Goal: Communication & Community: Answer question/provide support

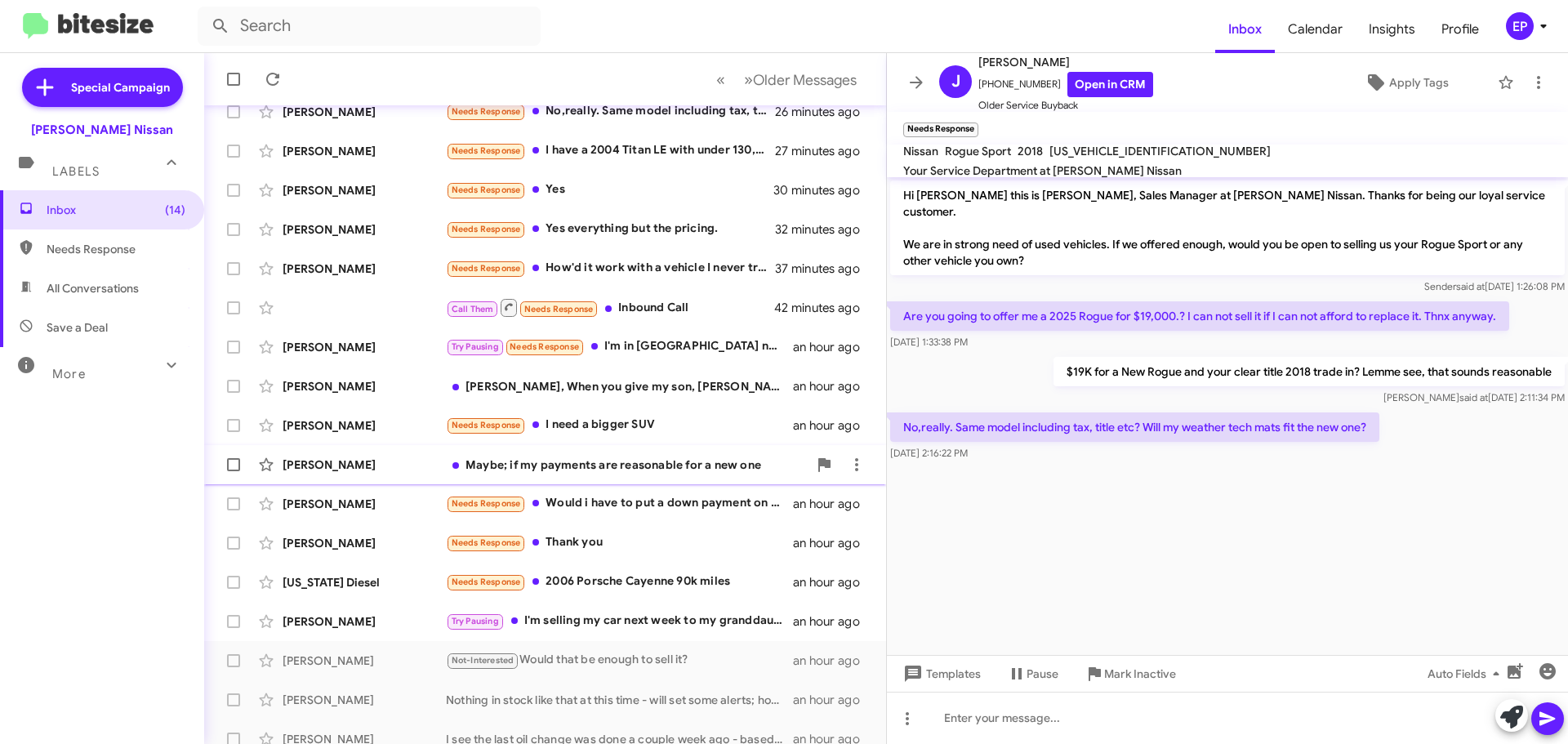
scroll to position [164, 0]
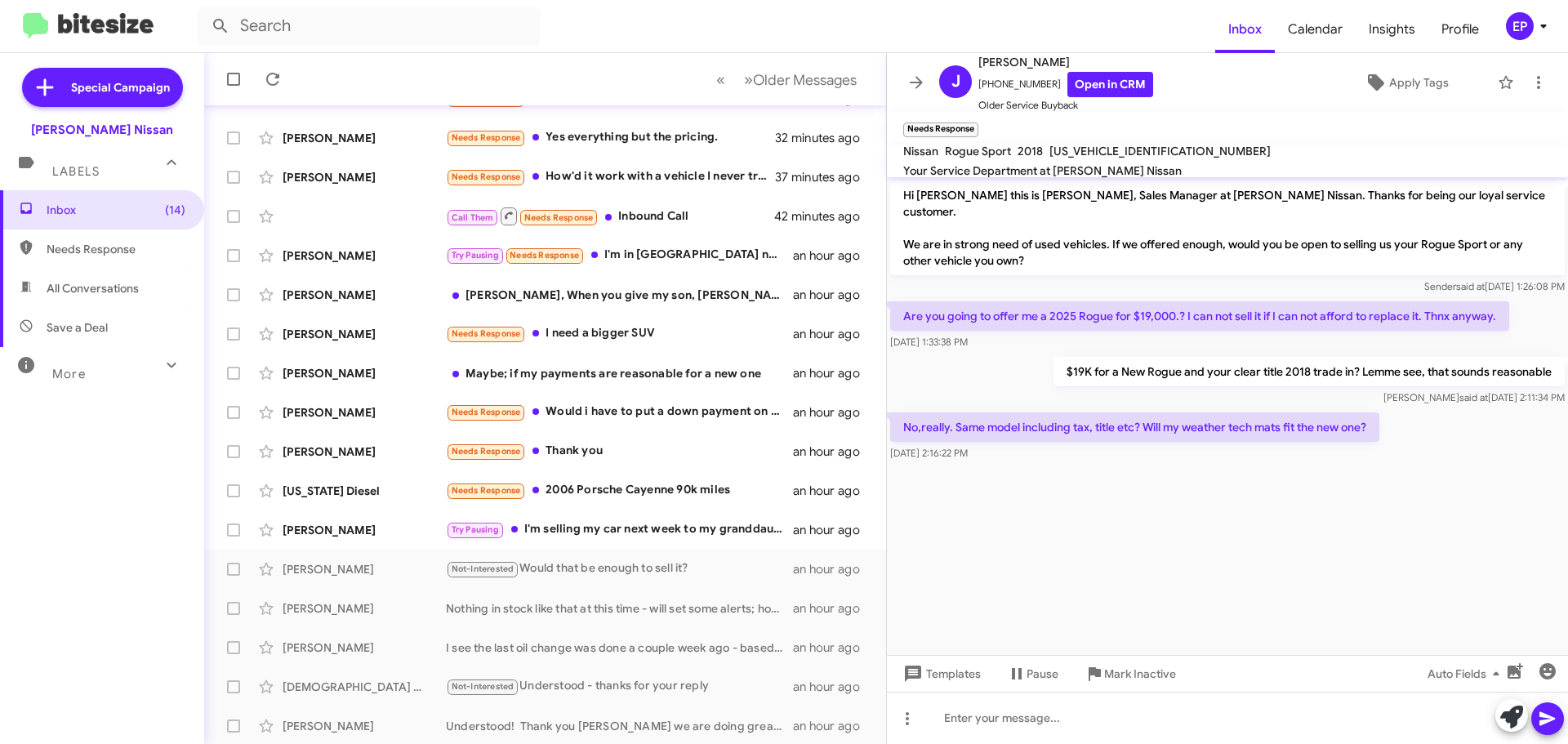
click at [1213, 555] on cdk-virtual-scroll-viewport "Hi [PERSON_NAME] this is [PERSON_NAME], Sales Manager at [PERSON_NAME] Nissan. …" at bounding box center [1227, 416] width 681 height 477
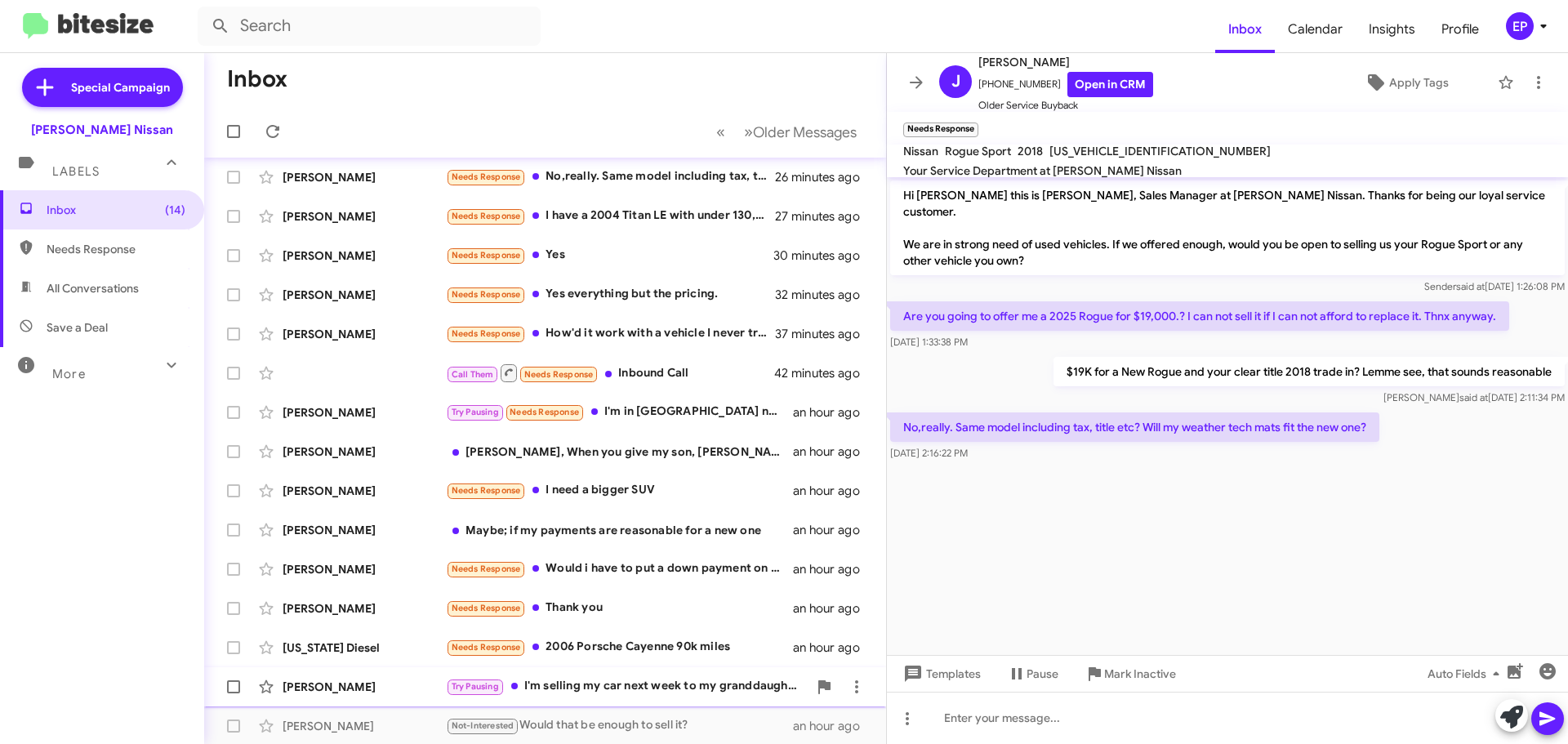
scroll to position [0, 0]
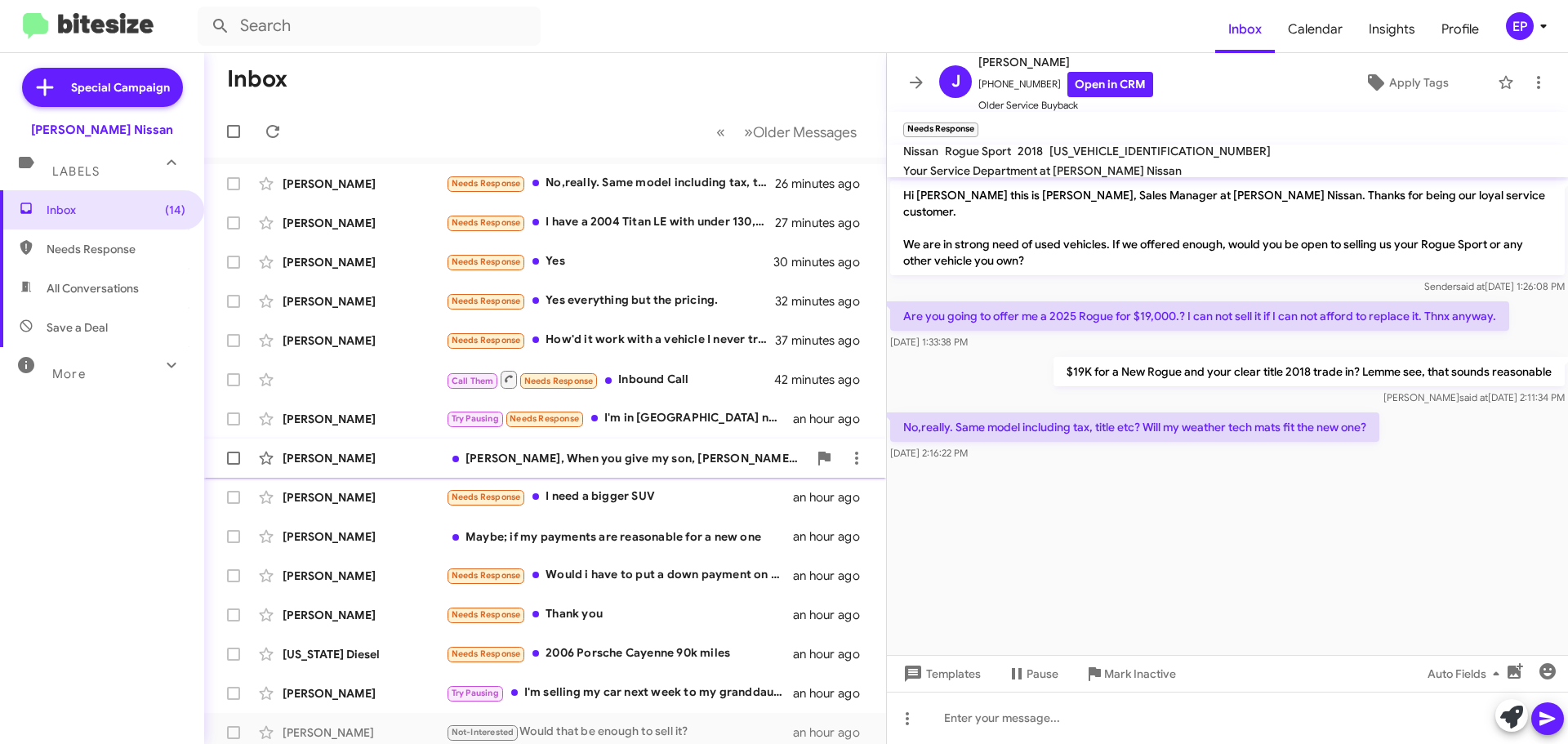
click at [546, 465] on div "[PERSON_NAME], When you give my son, [PERSON_NAME], his job back painting your …" at bounding box center [627, 458] width 362 height 16
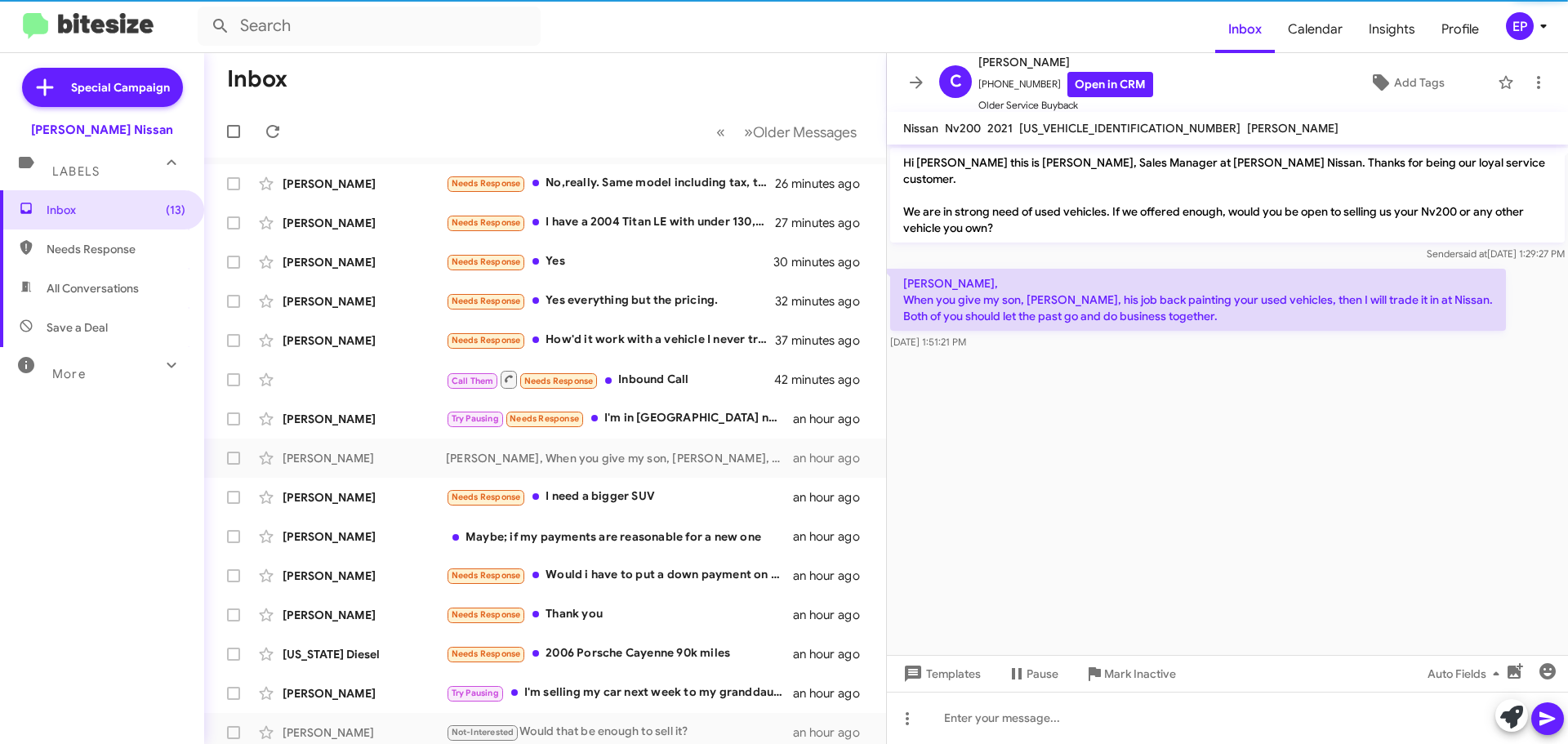
click at [1135, 397] on cdk-virtual-scroll-viewport "Hi [PERSON_NAME] this is [PERSON_NAME], Sales Manager at [PERSON_NAME] Nissan. …" at bounding box center [1227, 400] width 681 height 510
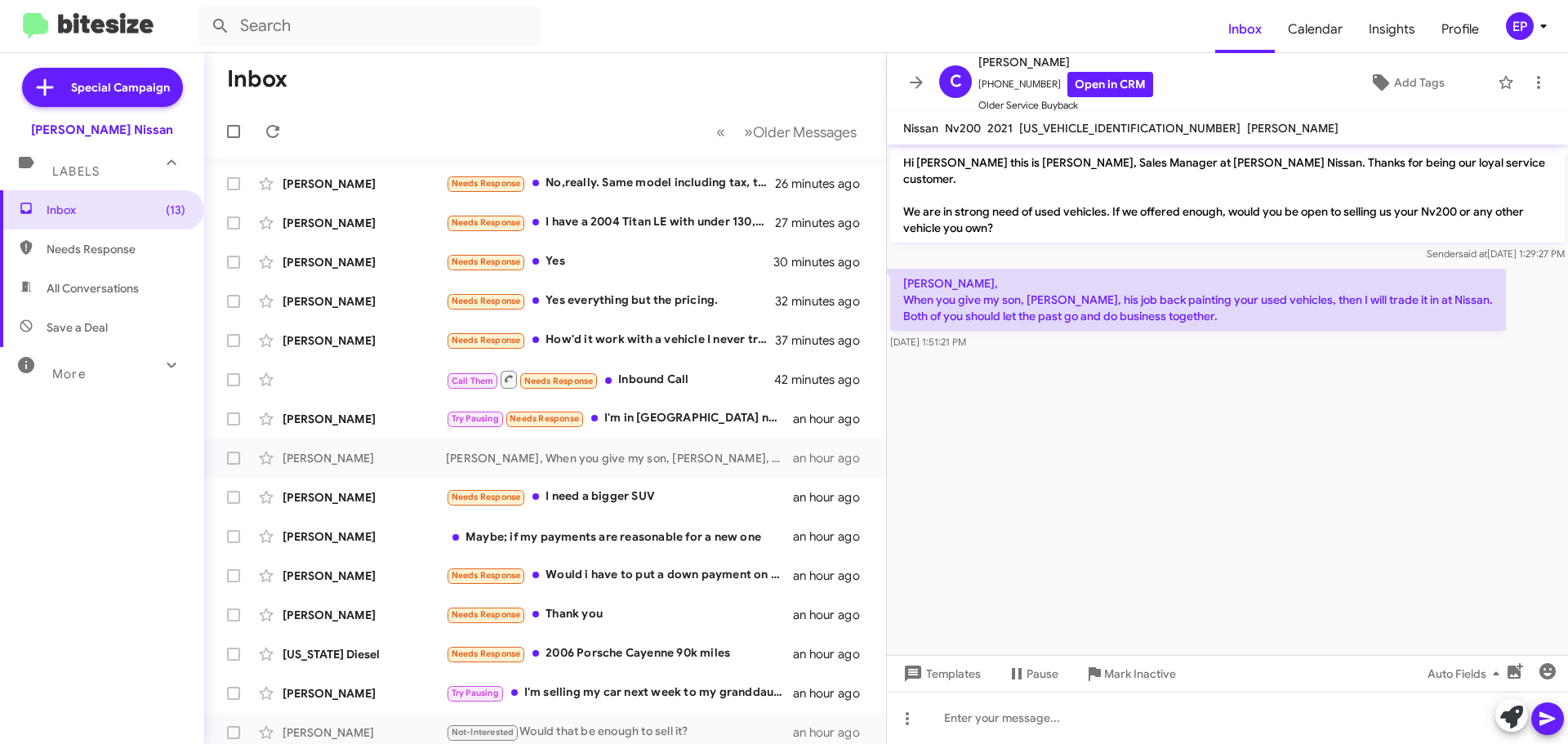
click at [1135, 397] on cdk-virtual-scroll-viewport "Hi [PERSON_NAME] this is [PERSON_NAME], Sales Manager at [PERSON_NAME] Nissan. …" at bounding box center [1227, 400] width 681 height 510
click at [1127, 91] on link "Open in CRM" at bounding box center [1110, 84] width 86 height 26
click at [1065, 426] on cdk-virtual-scroll-viewport "Hi [PERSON_NAME] this is [PERSON_NAME], Sales Manager at [PERSON_NAME] Nissan. …" at bounding box center [1227, 400] width 681 height 510
click at [1062, 414] on cdk-virtual-scroll-viewport "Hi [PERSON_NAME] this is [PERSON_NAME], Sales Manager at [PERSON_NAME] Nissan. …" at bounding box center [1227, 400] width 681 height 510
click at [1270, 547] on cdk-virtual-scroll-viewport "Hi [PERSON_NAME] this is [PERSON_NAME], Sales Manager at [PERSON_NAME] Nissan. …" at bounding box center [1227, 400] width 681 height 510
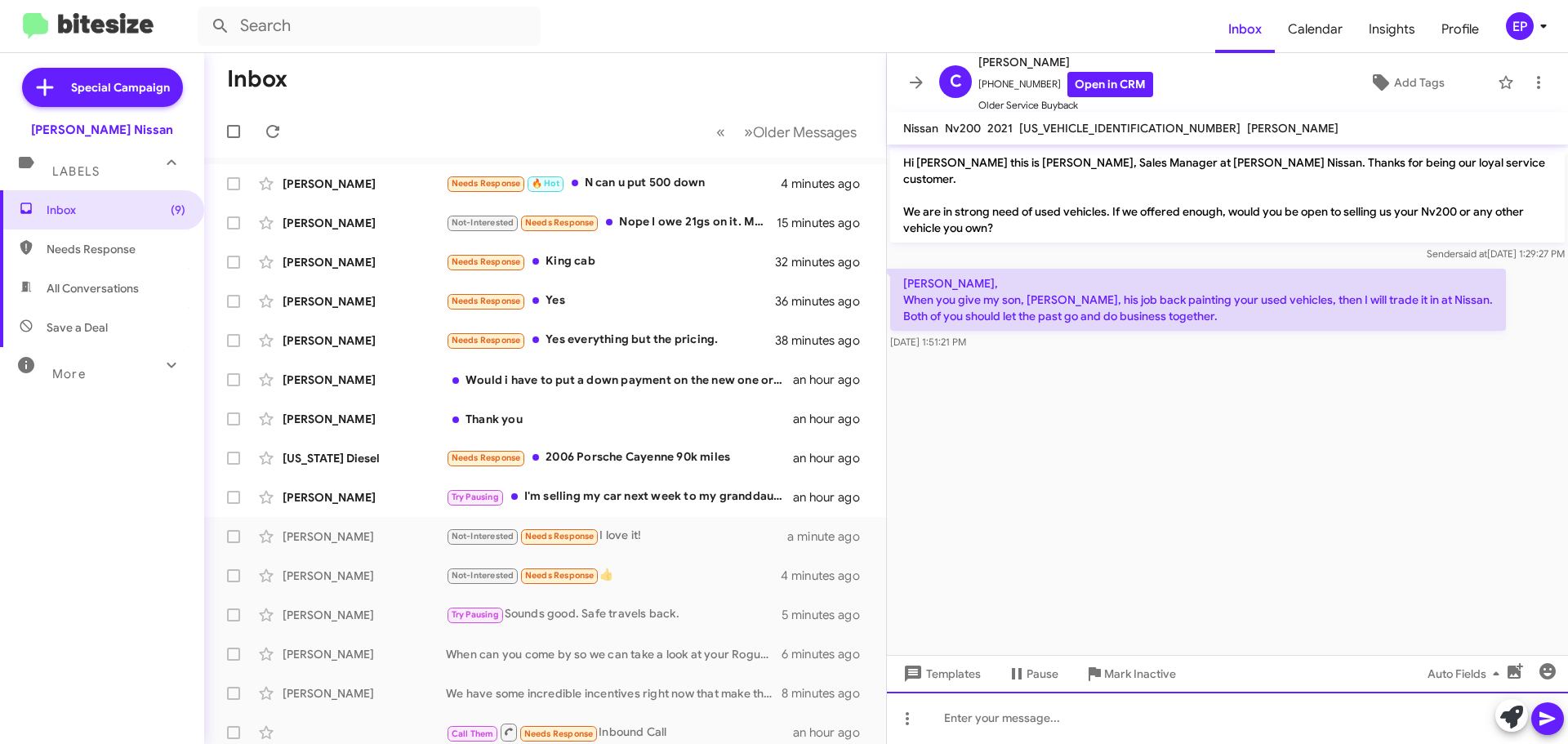
click at [992, 718] on div at bounding box center [1227, 717] width 681 height 52
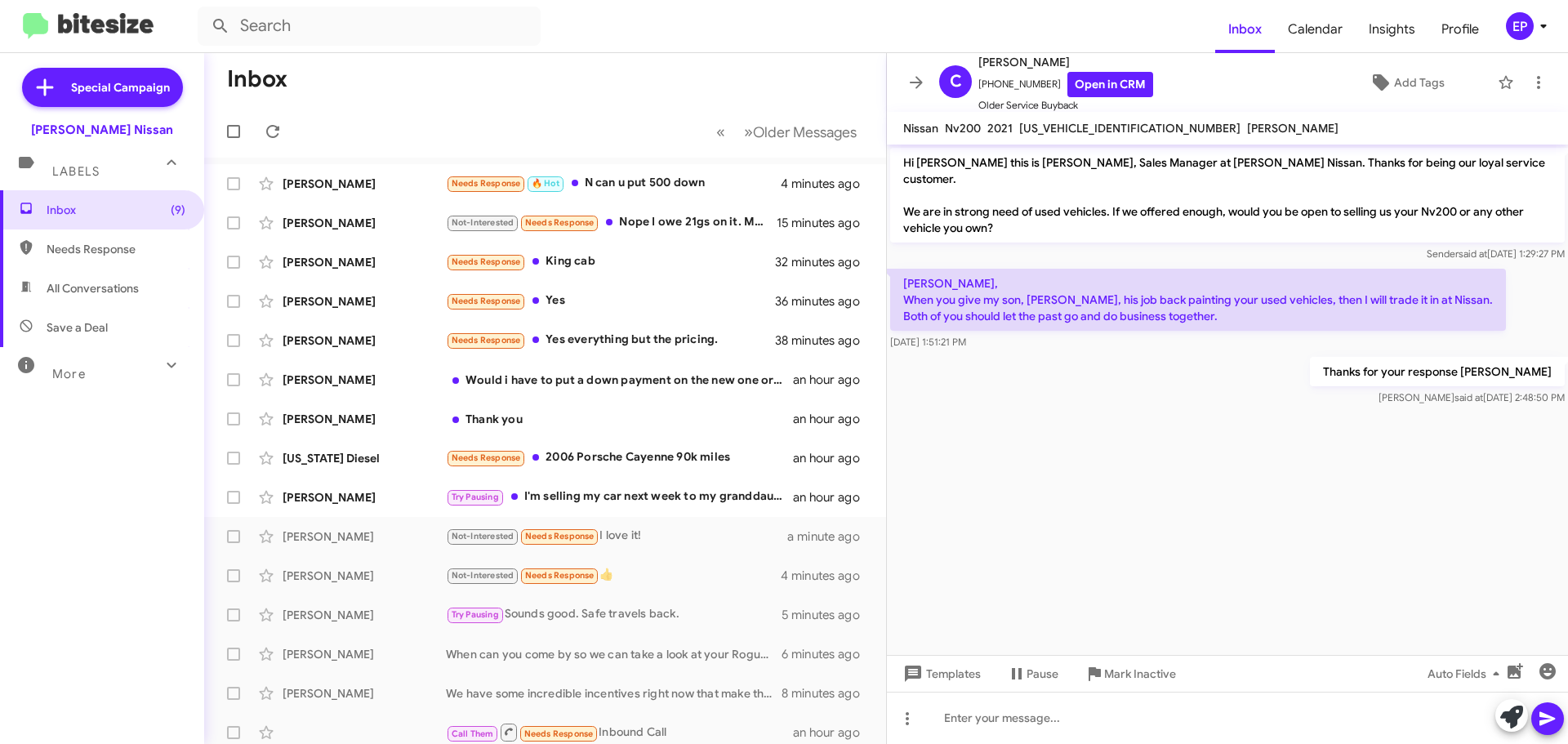
click at [1096, 487] on cdk-virtual-scroll-viewport "Hi [PERSON_NAME] this is [PERSON_NAME], Sales Manager at [PERSON_NAME] Nissan. …" at bounding box center [1227, 400] width 681 height 510
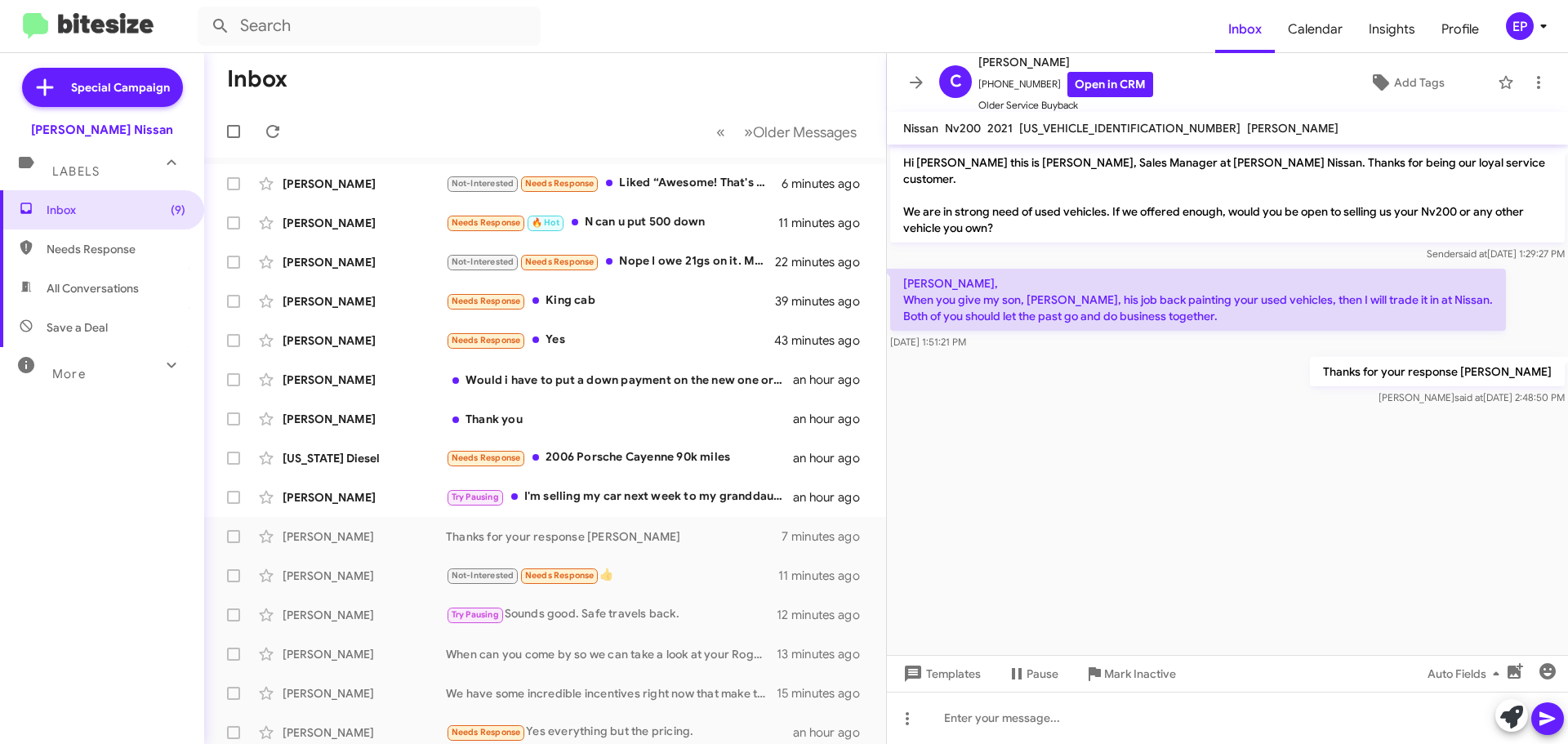
click at [1143, 453] on cdk-virtual-scroll-viewport "Hi [PERSON_NAME] this is [PERSON_NAME], Sales Manager at [PERSON_NAME] Nissan. …" at bounding box center [1227, 400] width 681 height 510
click at [918, 87] on icon at bounding box center [916, 82] width 13 height 12
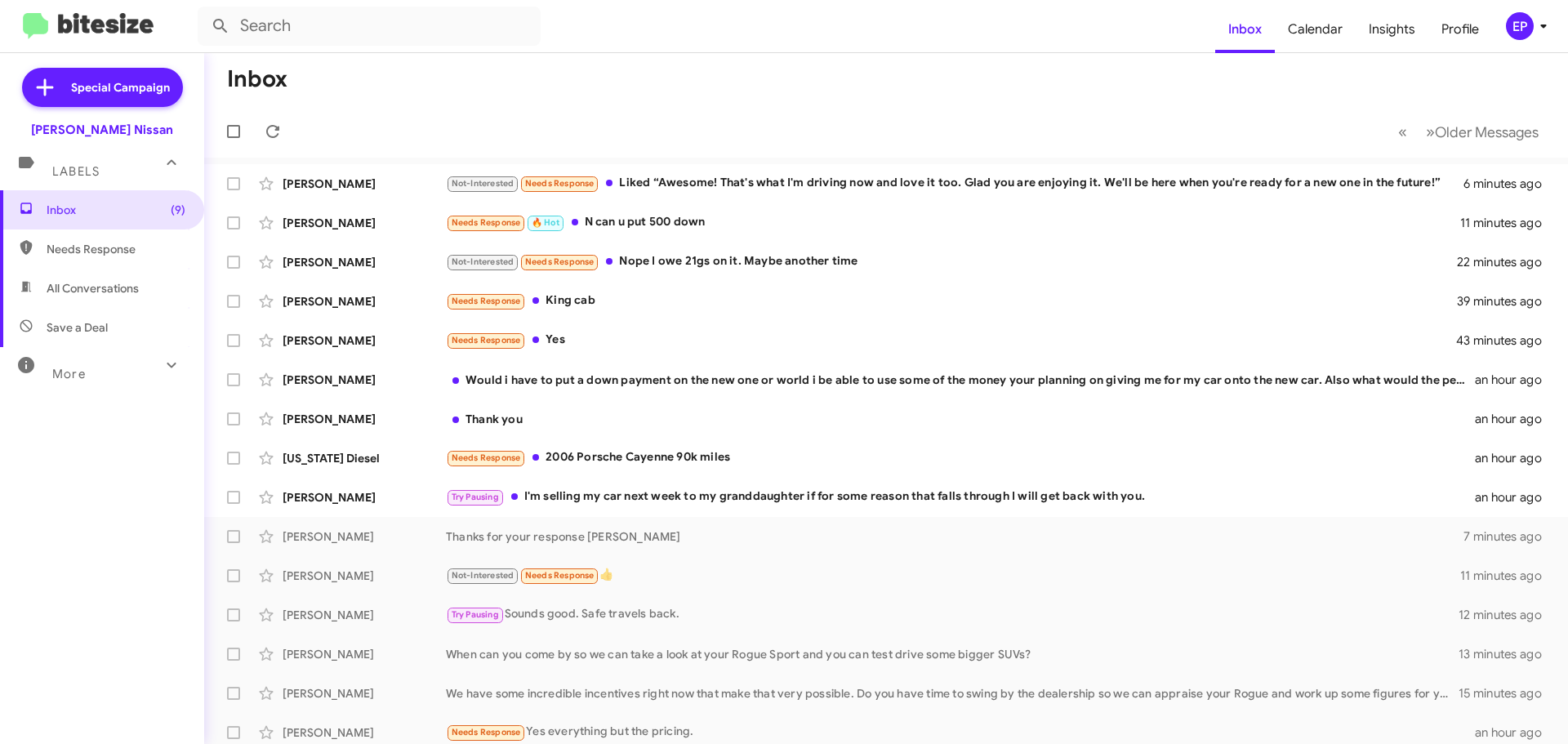
click at [109, 285] on span "All Conversations" at bounding box center [93, 288] width 92 height 16
type input "in:all-conversations"
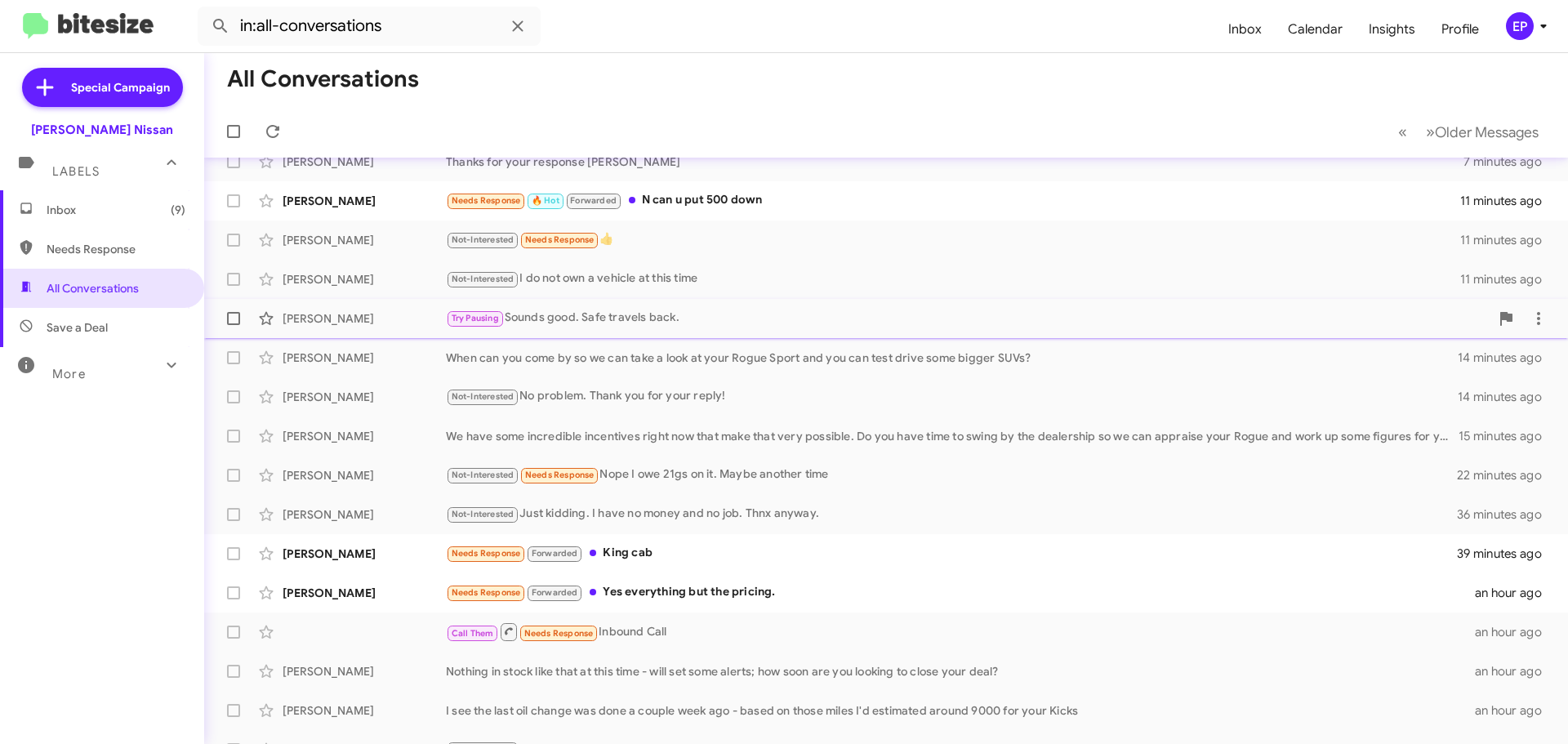
scroll to position [164, 0]
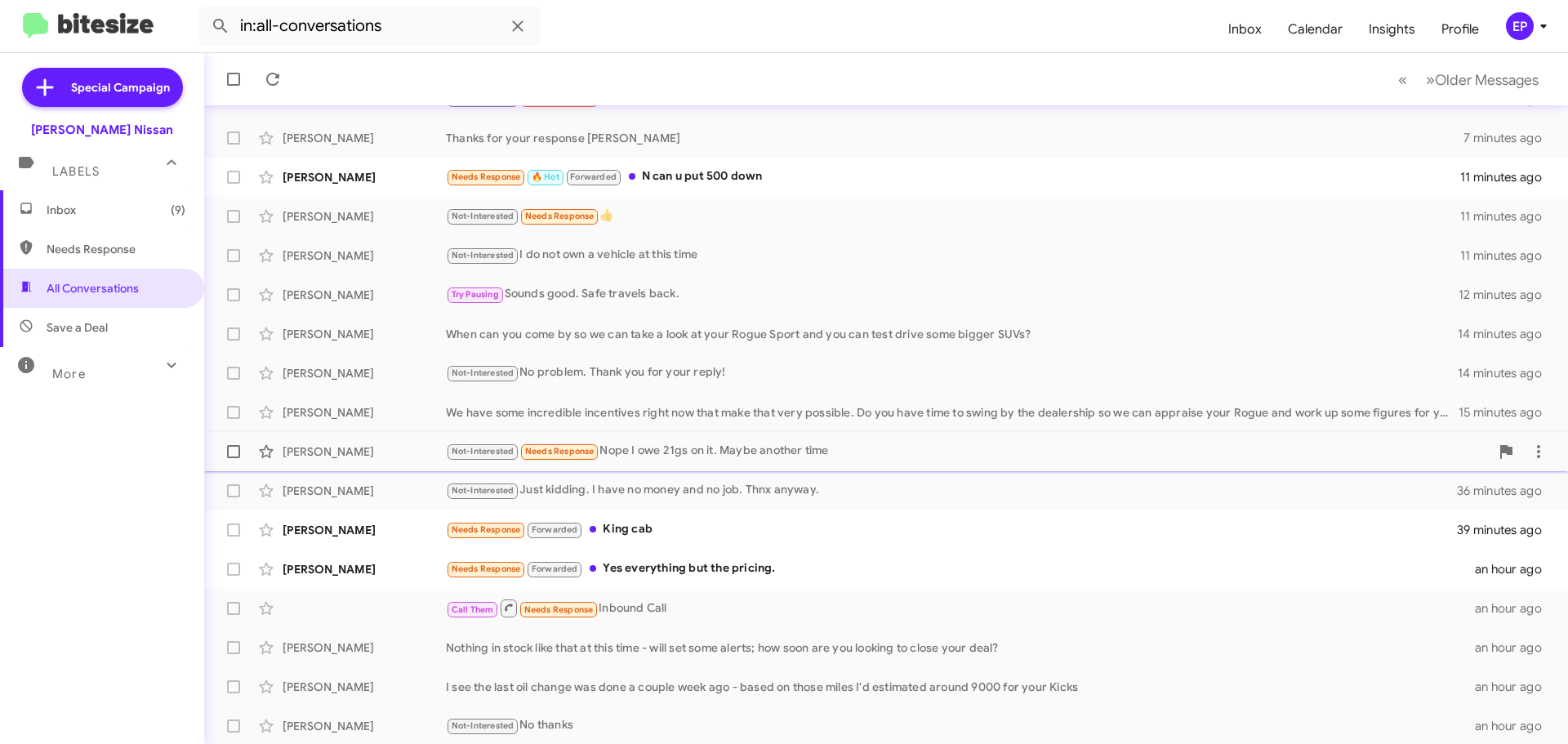
click at [674, 460] on div "Not-Interested Needs Response Nope I owe 21gs on it. Maybe another time" at bounding box center [968, 451] width 1044 height 19
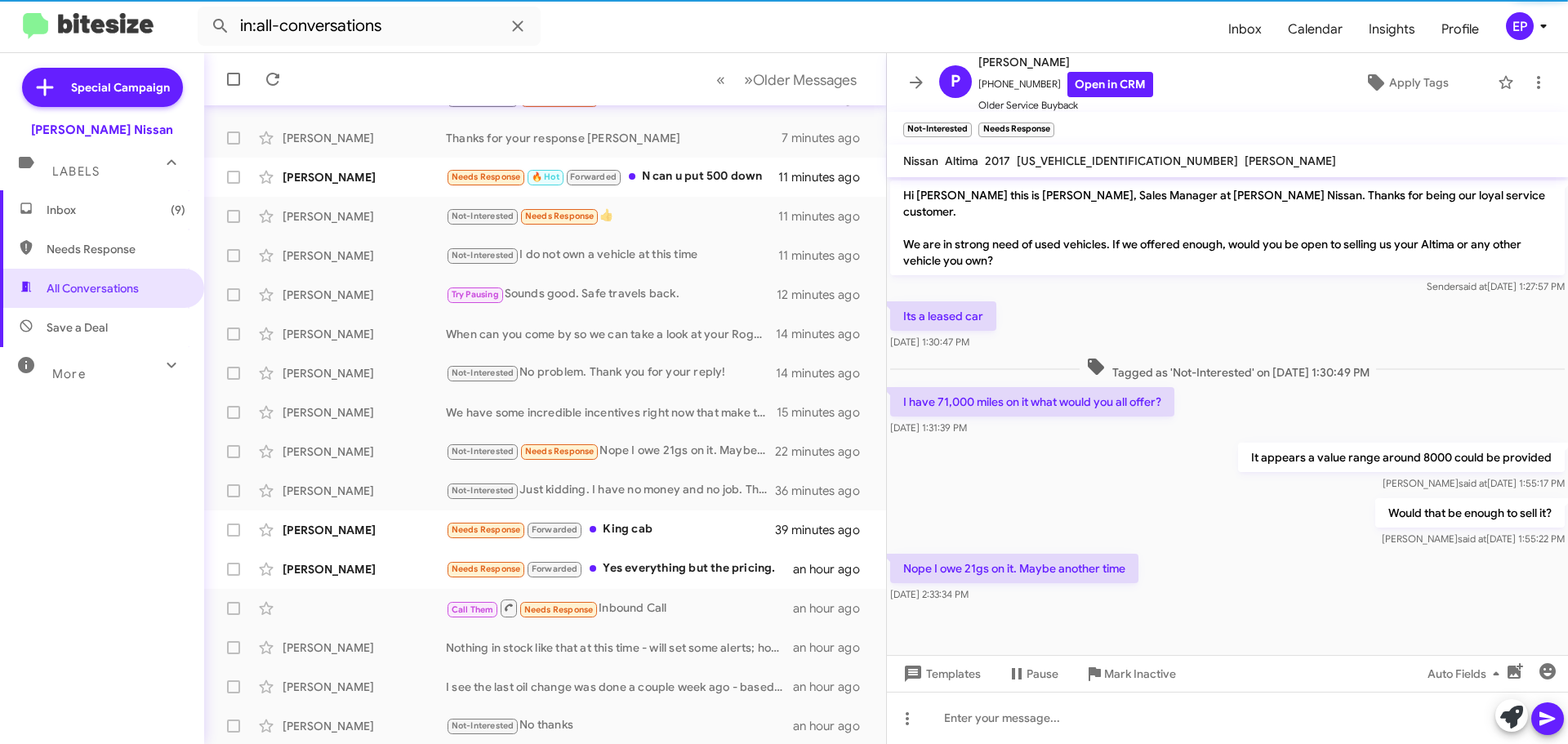
click at [1120, 502] on div "Would that be enough to sell it? [PERSON_NAME] at [DATE] 1:55:22 PM" at bounding box center [1227, 522] width 681 height 55
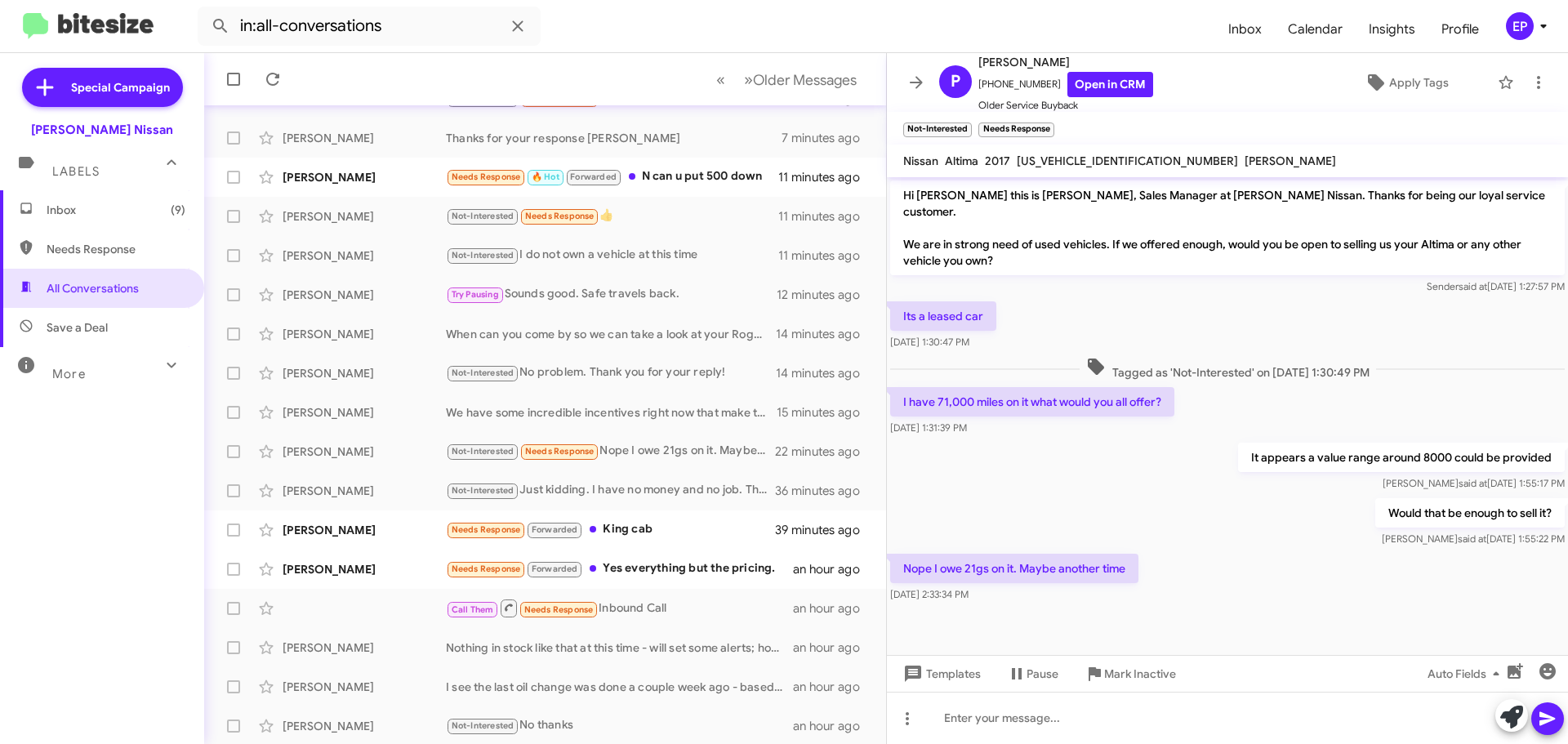
click at [1146, 499] on div "Would that be enough to sell it? [PERSON_NAME] at [DATE] 1:55:22 PM" at bounding box center [1227, 522] width 681 height 55
click at [917, 78] on icon at bounding box center [916, 82] width 13 height 12
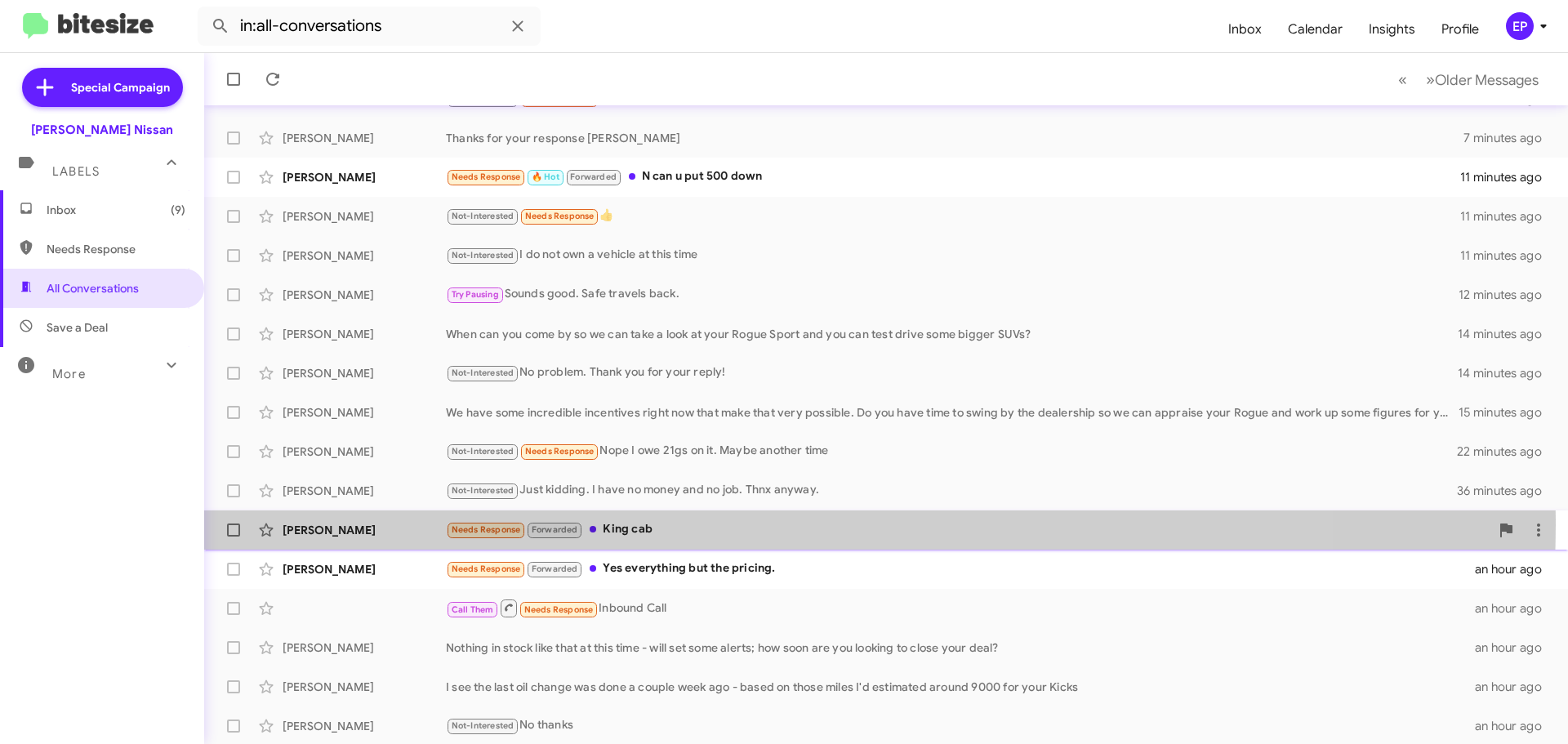
click at [718, 524] on div "Needs Response Forwarded King cab" at bounding box center [968, 529] width 1044 height 19
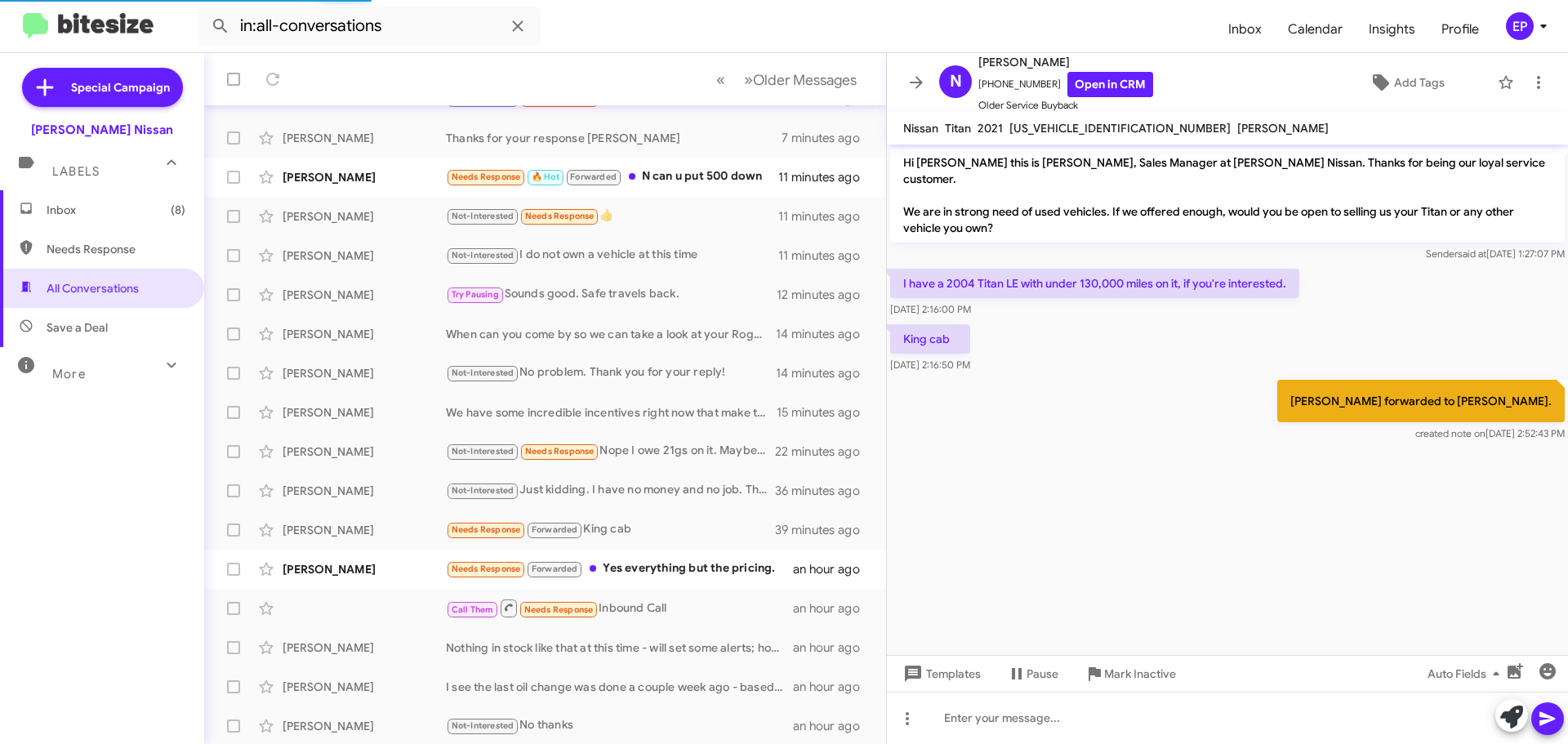
click at [1149, 458] on cdk-virtual-scroll-viewport "Hi [PERSON_NAME] this is [PERSON_NAME], Sales Manager at [PERSON_NAME] Nissan. …" at bounding box center [1227, 400] width 681 height 510
click at [1149, 450] on cdk-virtual-scroll-viewport "Hi [PERSON_NAME] this is [PERSON_NAME], Sales Manager at [PERSON_NAME] Nissan. …" at bounding box center [1227, 400] width 681 height 510
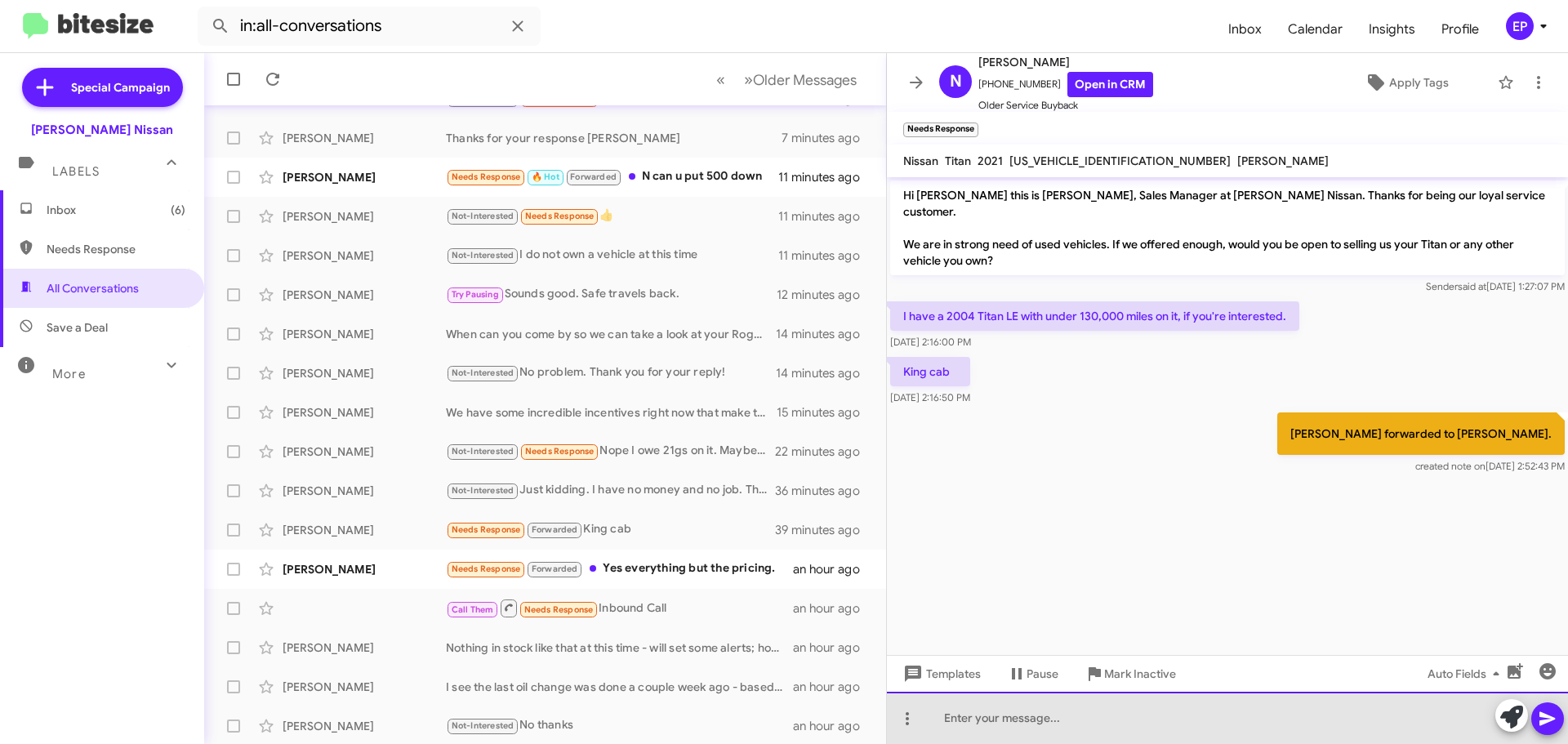
click at [1057, 718] on div at bounding box center [1227, 717] width 681 height 52
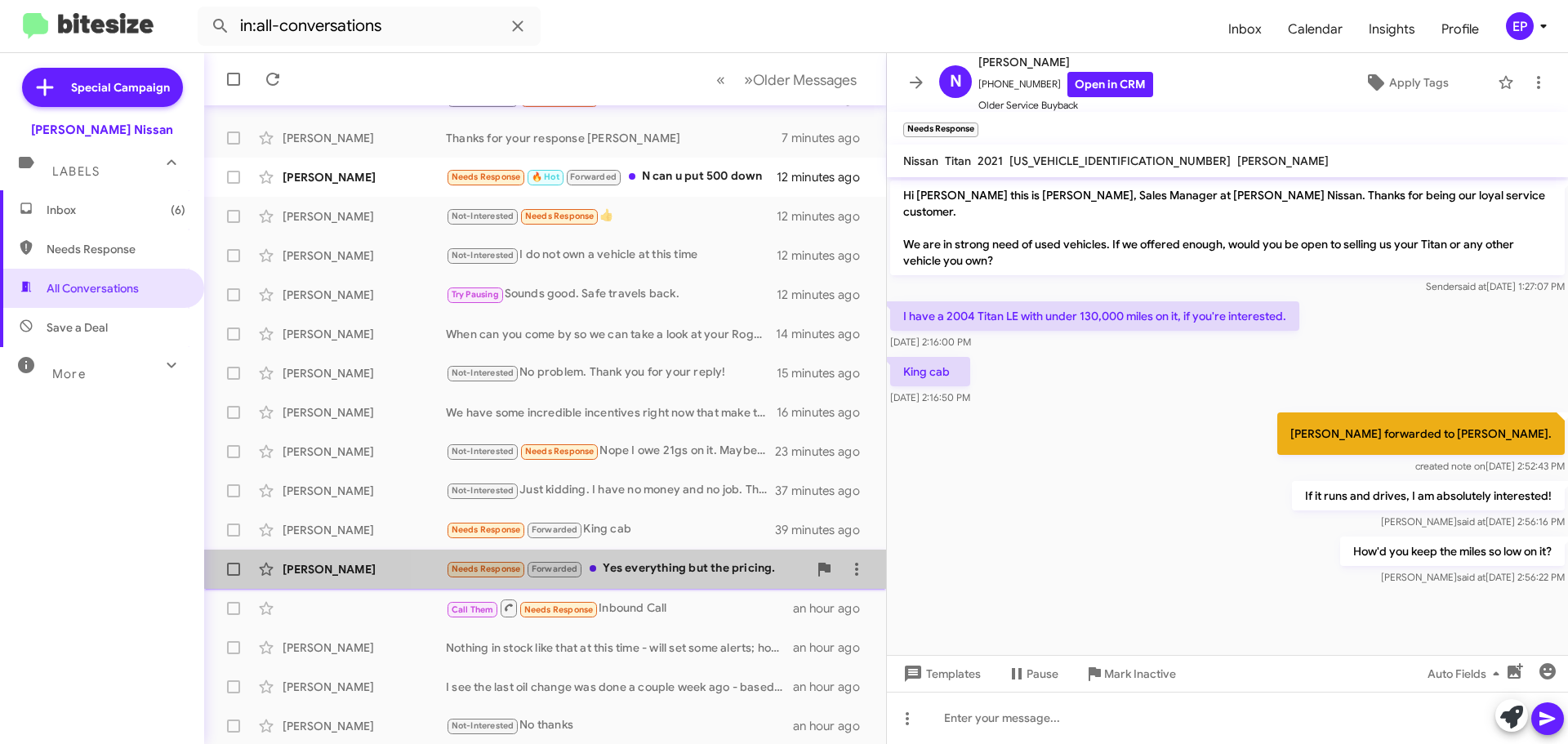
click at [673, 551] on span "[PERSON_NAME] Needs Response Forwarded Yes everything but the pricing. an hour …" at bounding box center [545, 569] width 682 height 39
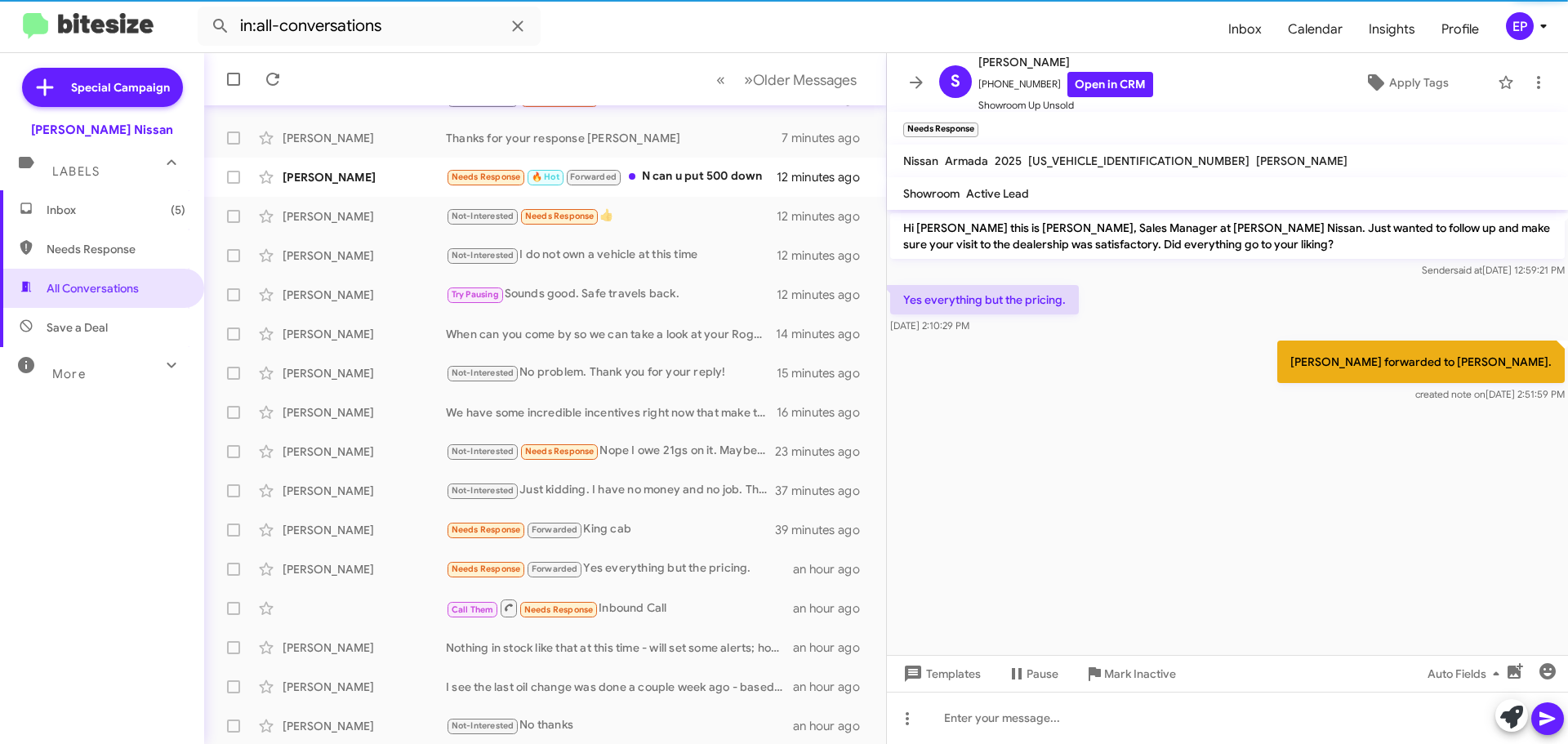
click at [1100, 484] on cdk-virtual-scroll-viewport "Hi [PERSON_NAME] this is [PERSON_NAME], Sales Manager at [PERSON_NAME] Nissan. …" at bounding box center [1227, 432] width 681 height 445
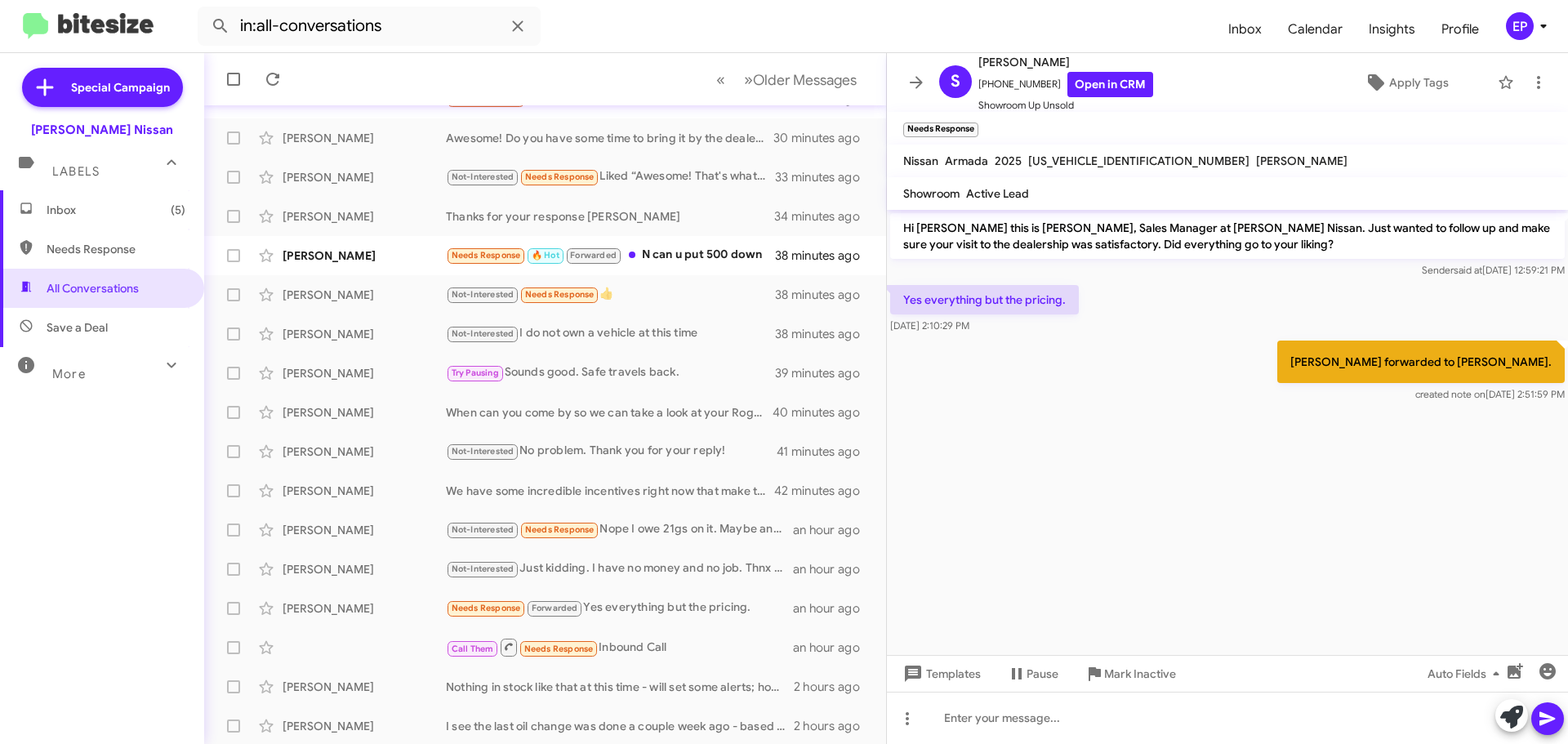
scroll to position [204, 0]
click at [1118, 436] on cdk-virtual-scroll-viewport "Hi [PERSON_NAME] this is [PERSON_NAME], Sales Manager at [PERSON_NAME] Nissan. …" at bounding box center [1227, 432] width 681 height 445
click at [1108, 86] on link "Open in CRM" at bounding box center [1110, 84] width 86 height 26
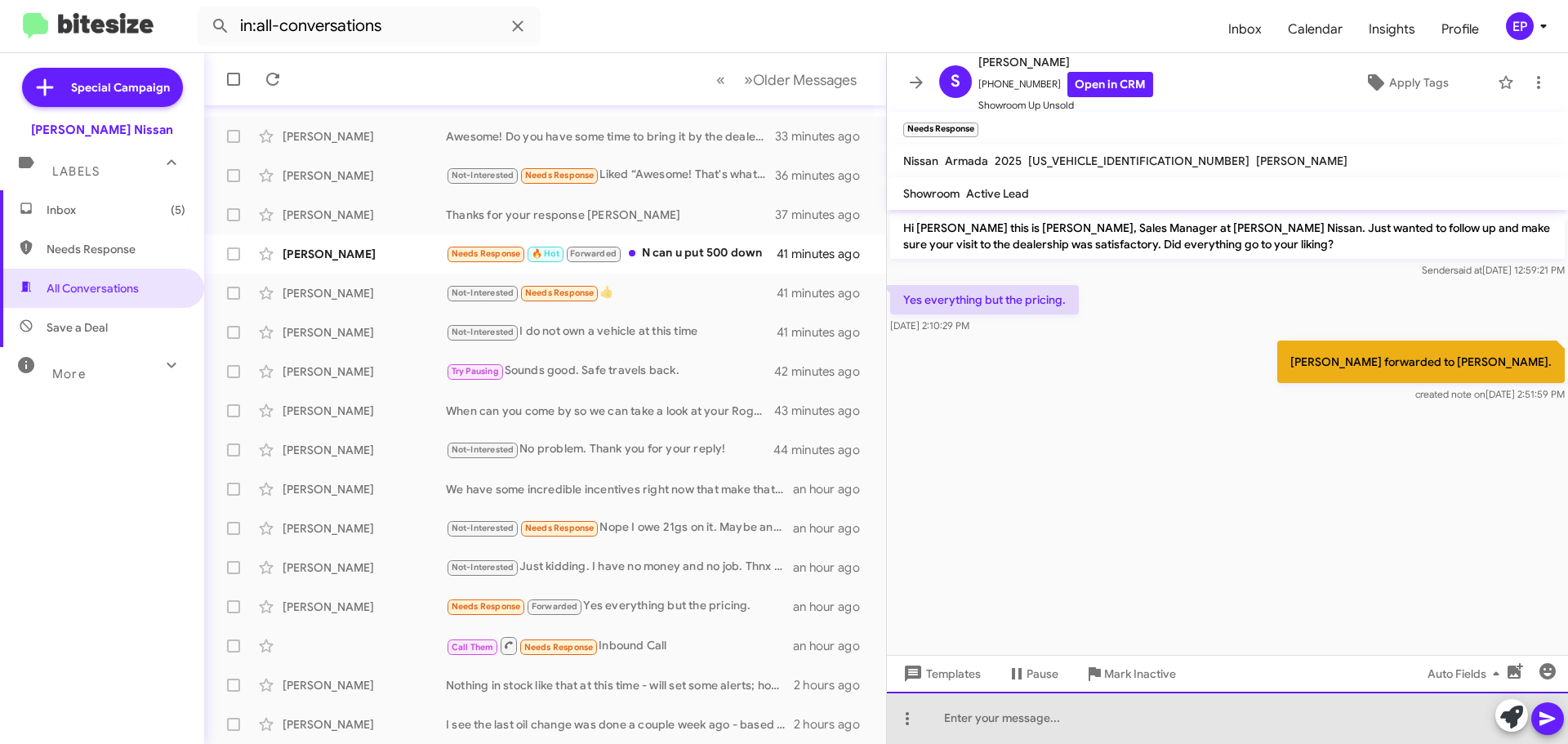
click at [983, 724] on div at bounding box center [1227, 717] width 681 height 52
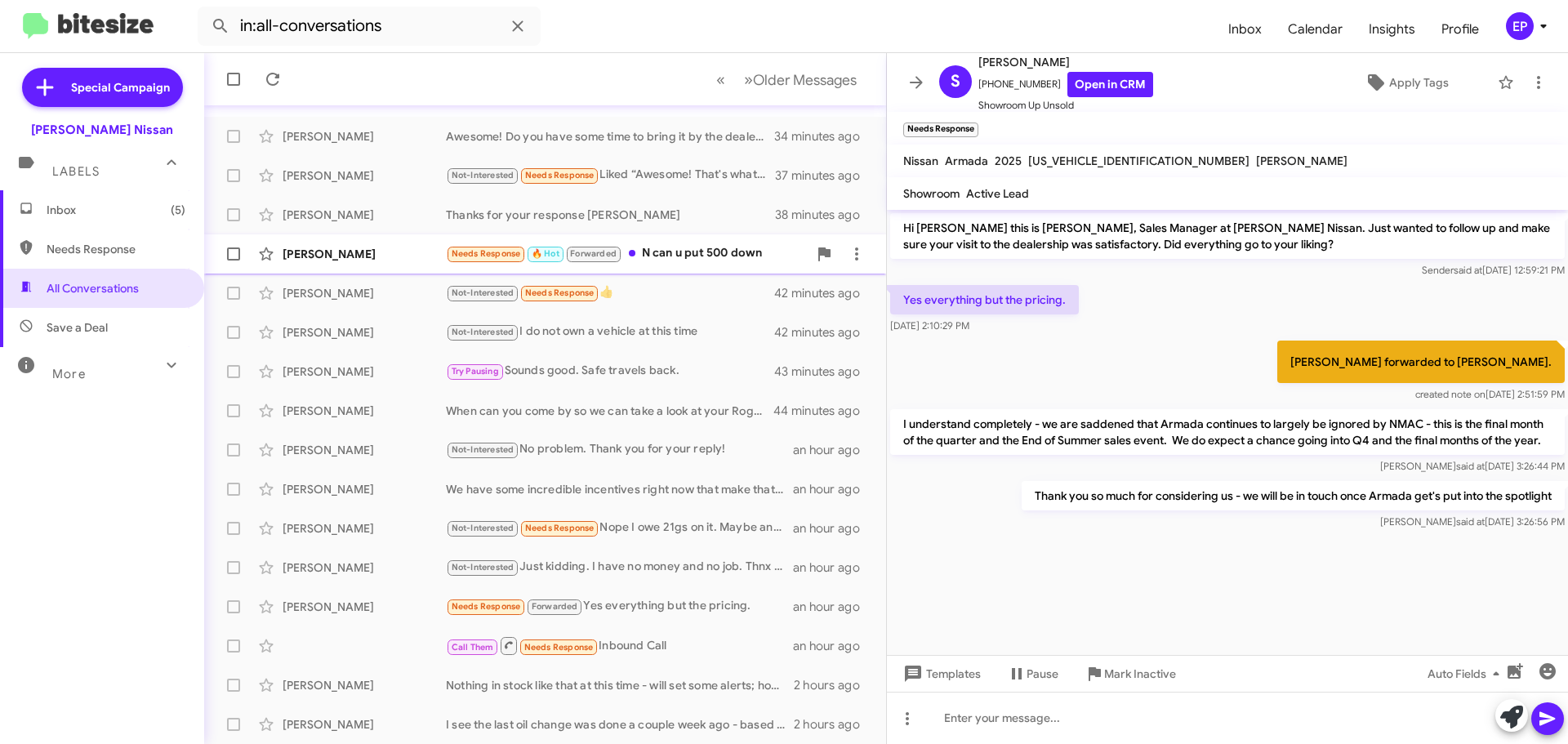
click at [695, 262] on div "Needs Response 🔥 Hot Forwarded N can u put 500 down" at bounding box center [627, 253] width 362 height 19
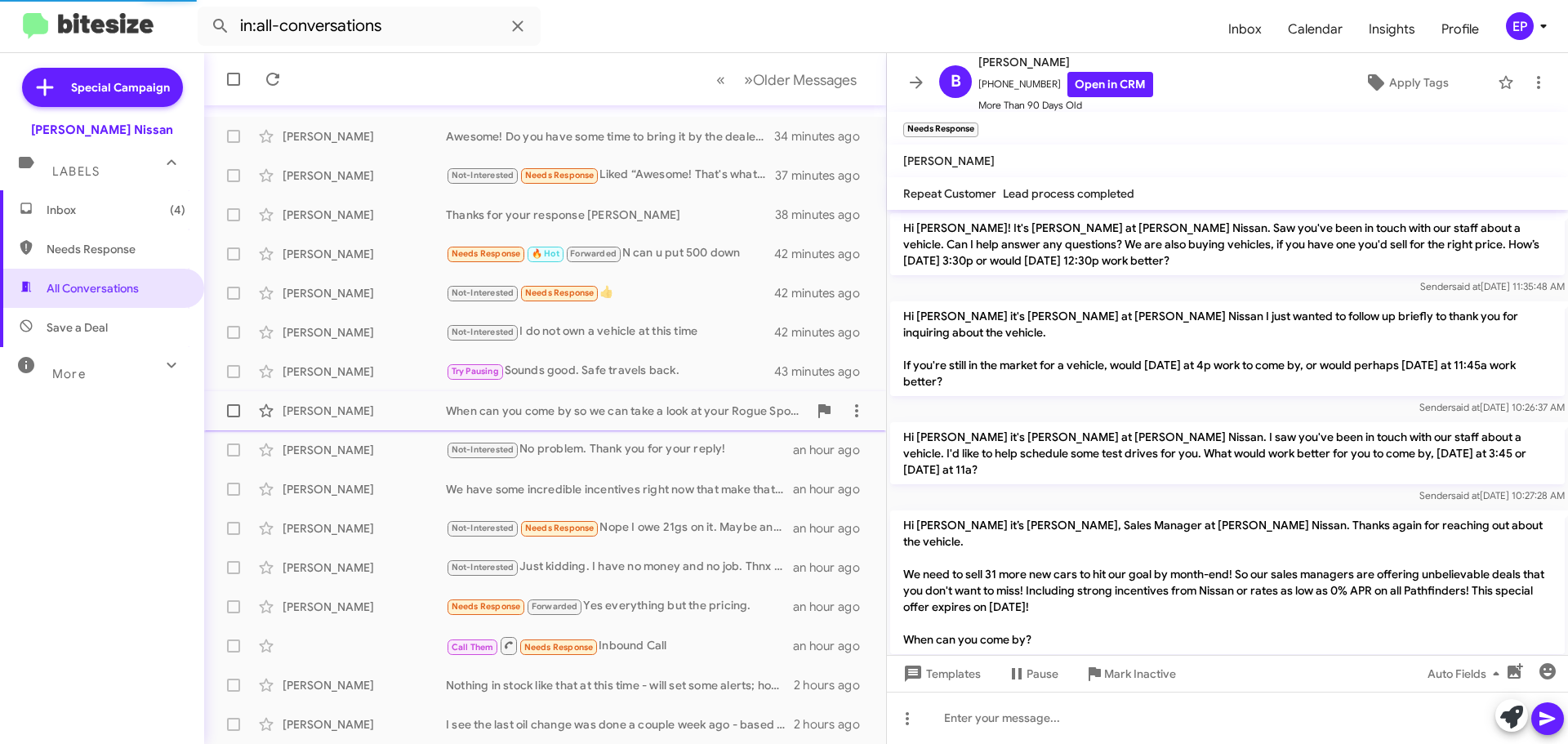
scroll to position [1429, 0]
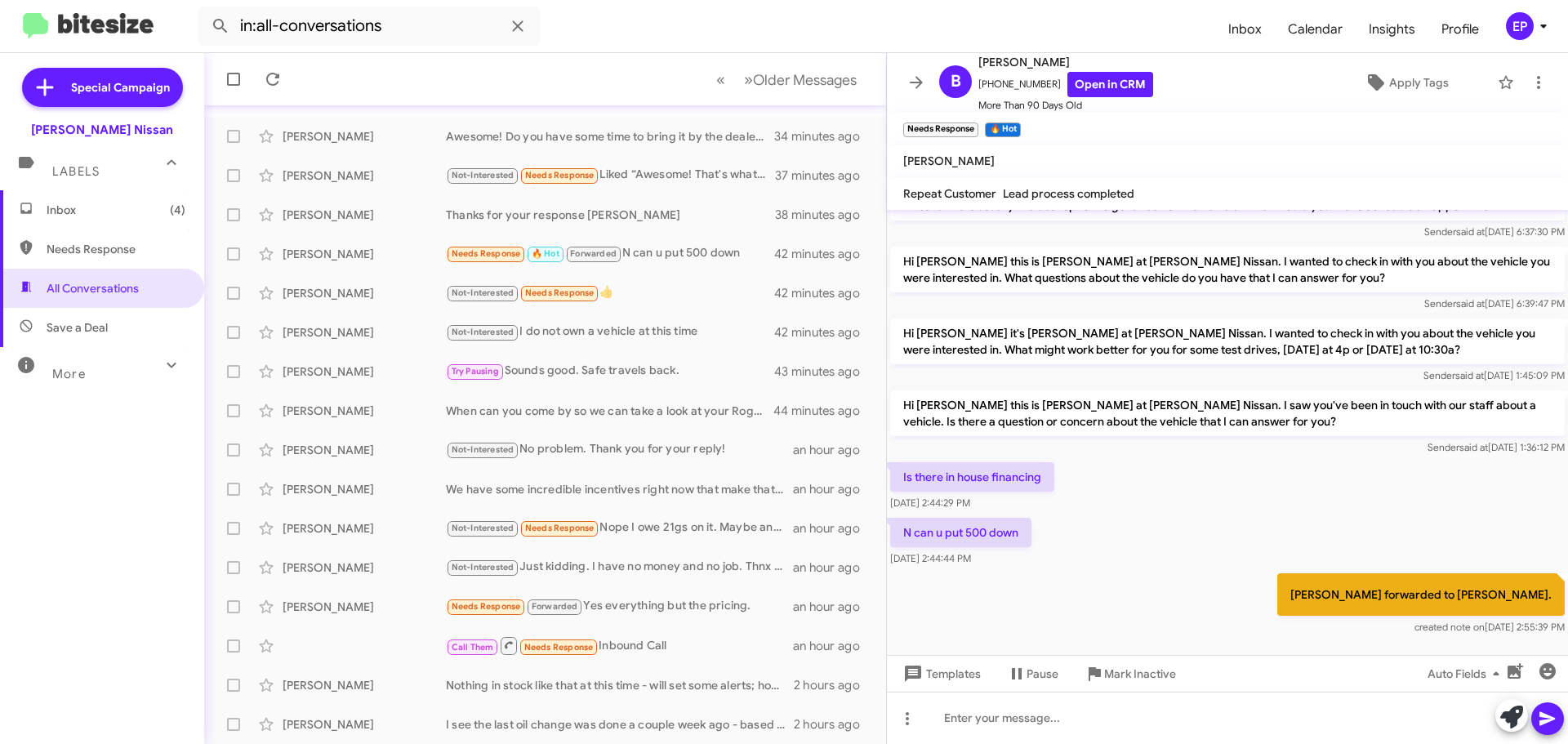
click at [1222, 459] on div "Is there in house financing [DATE] 2:44:29 PM" at bounding box center [1227, 486] width 681 height 55
click at [1157, 459] on div "Is there in house financing [DATE] 2:44:29 PM" at bounding box center [1227, 486] width 681 height 55
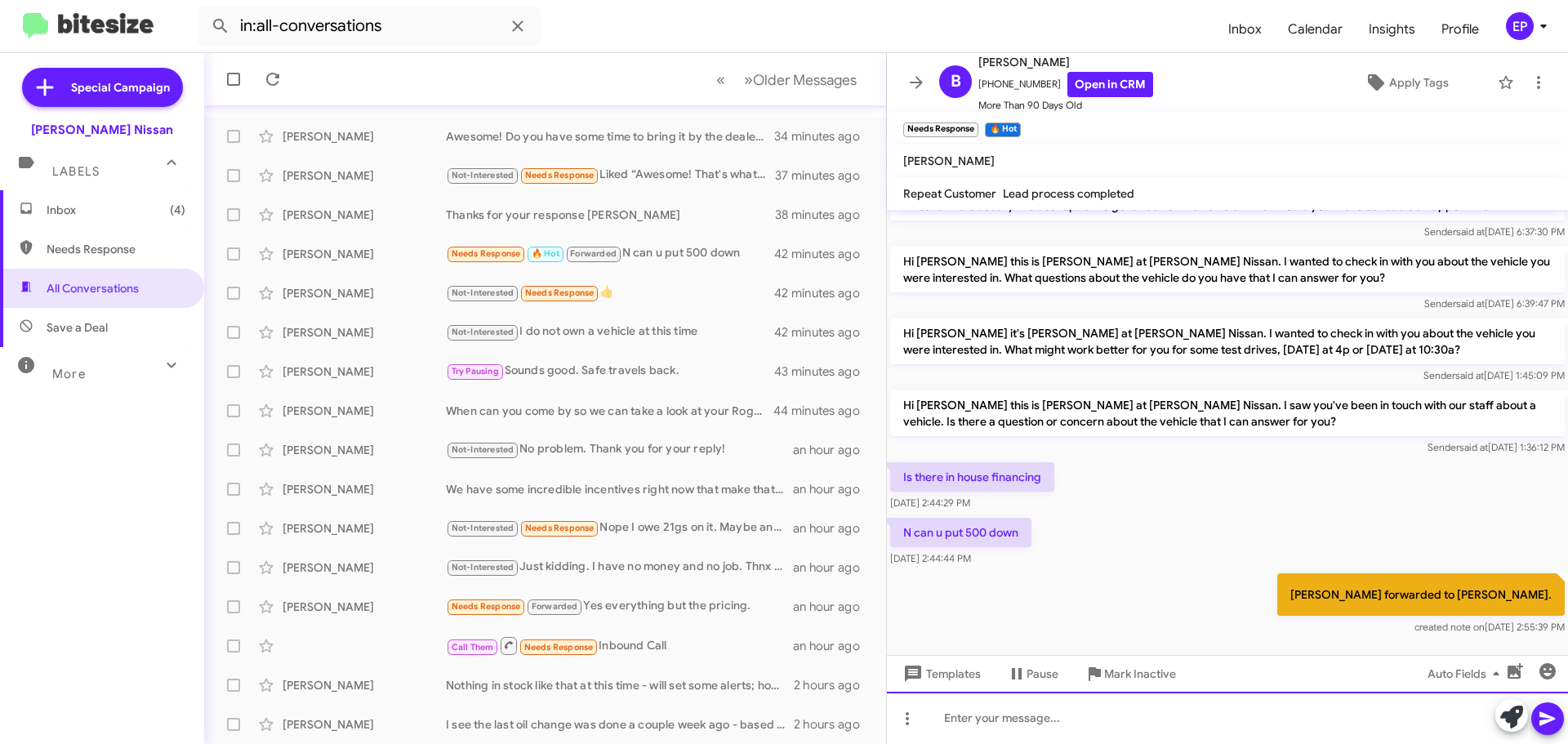
click at [1069, 705] on div at bounding box center [1227, 717] width 681 height 52
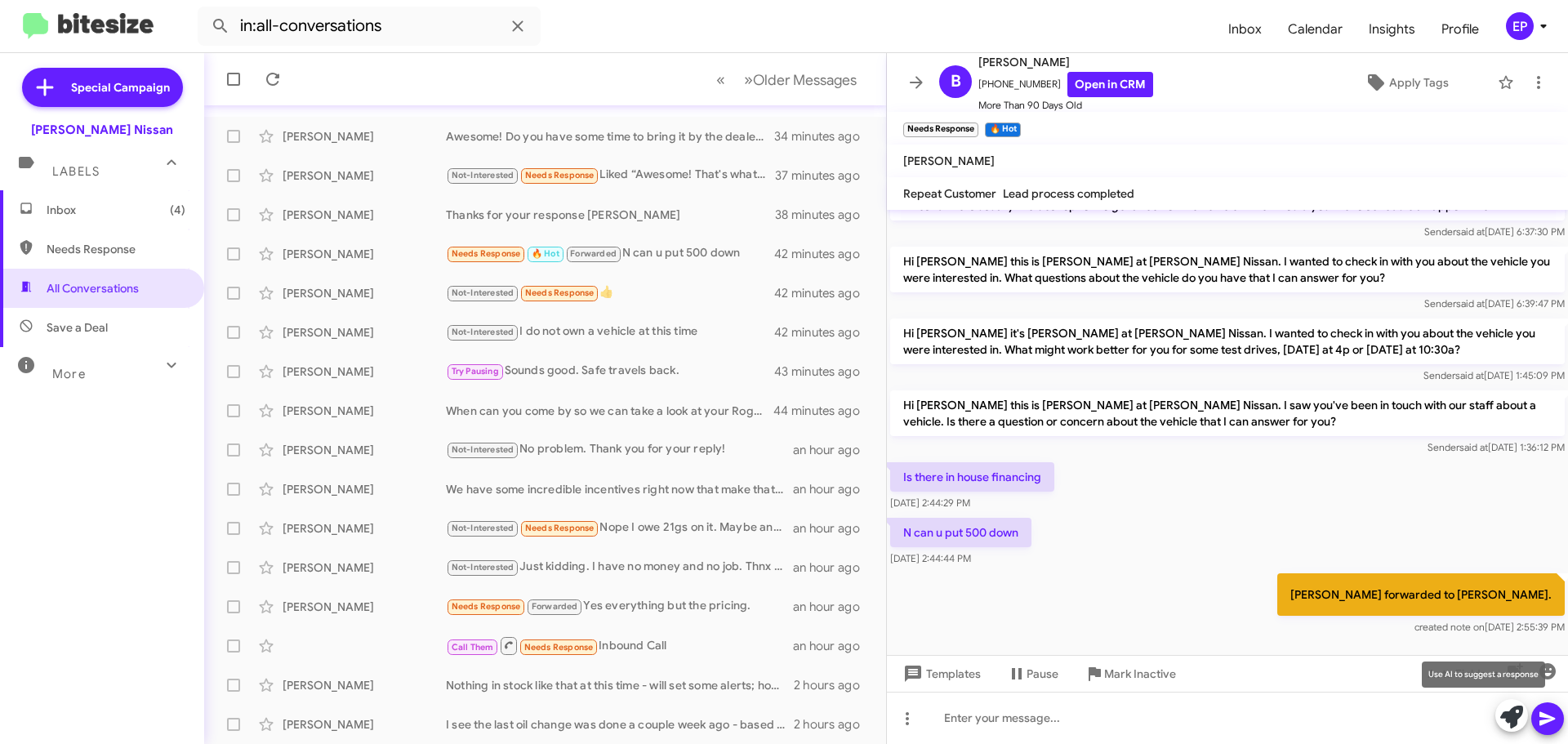
click at [1523, 715] on icon at bounding box center [1512, 717] width 23 height 23
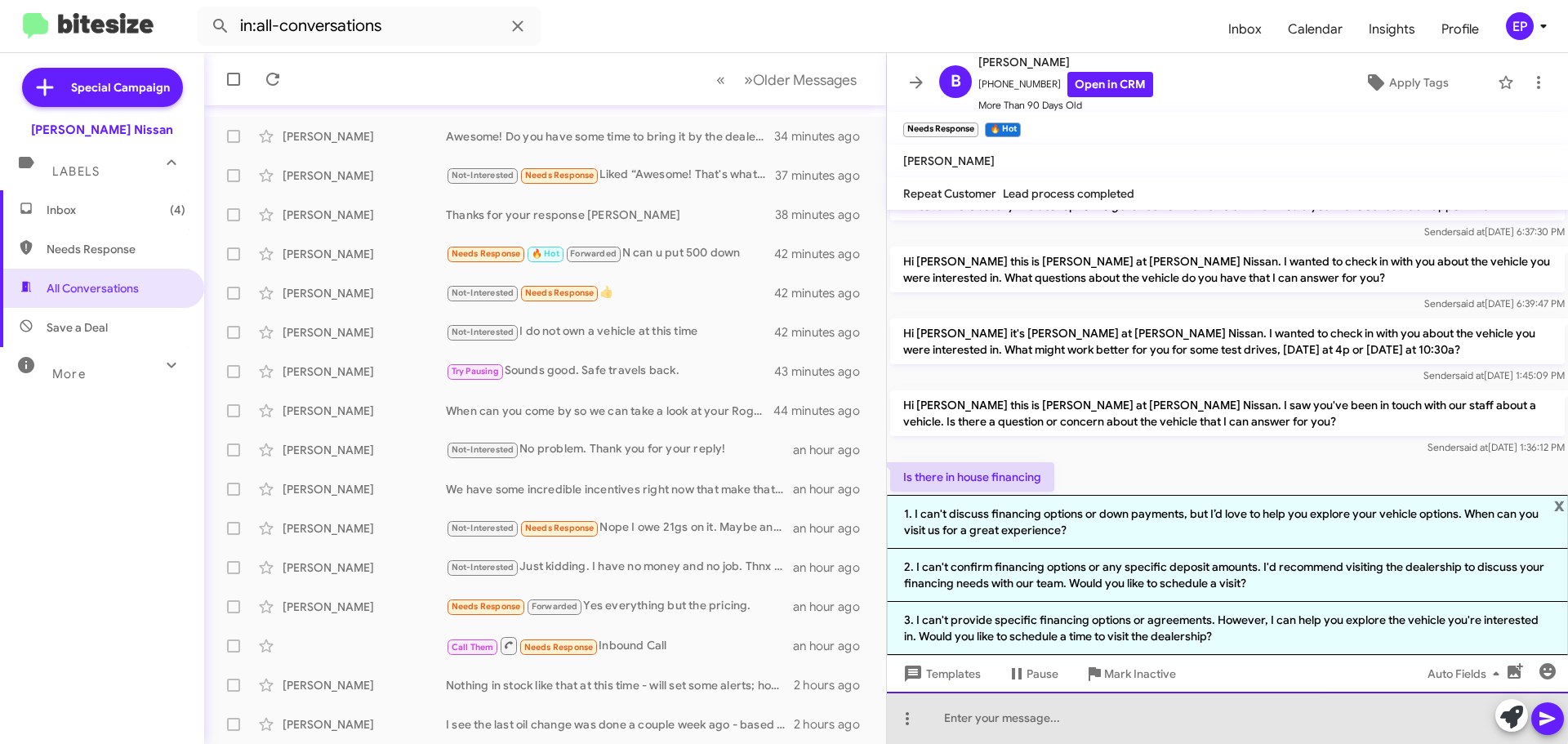
click at [1135, 714] on div at bounding box center [1227, 717] width 681 height 52
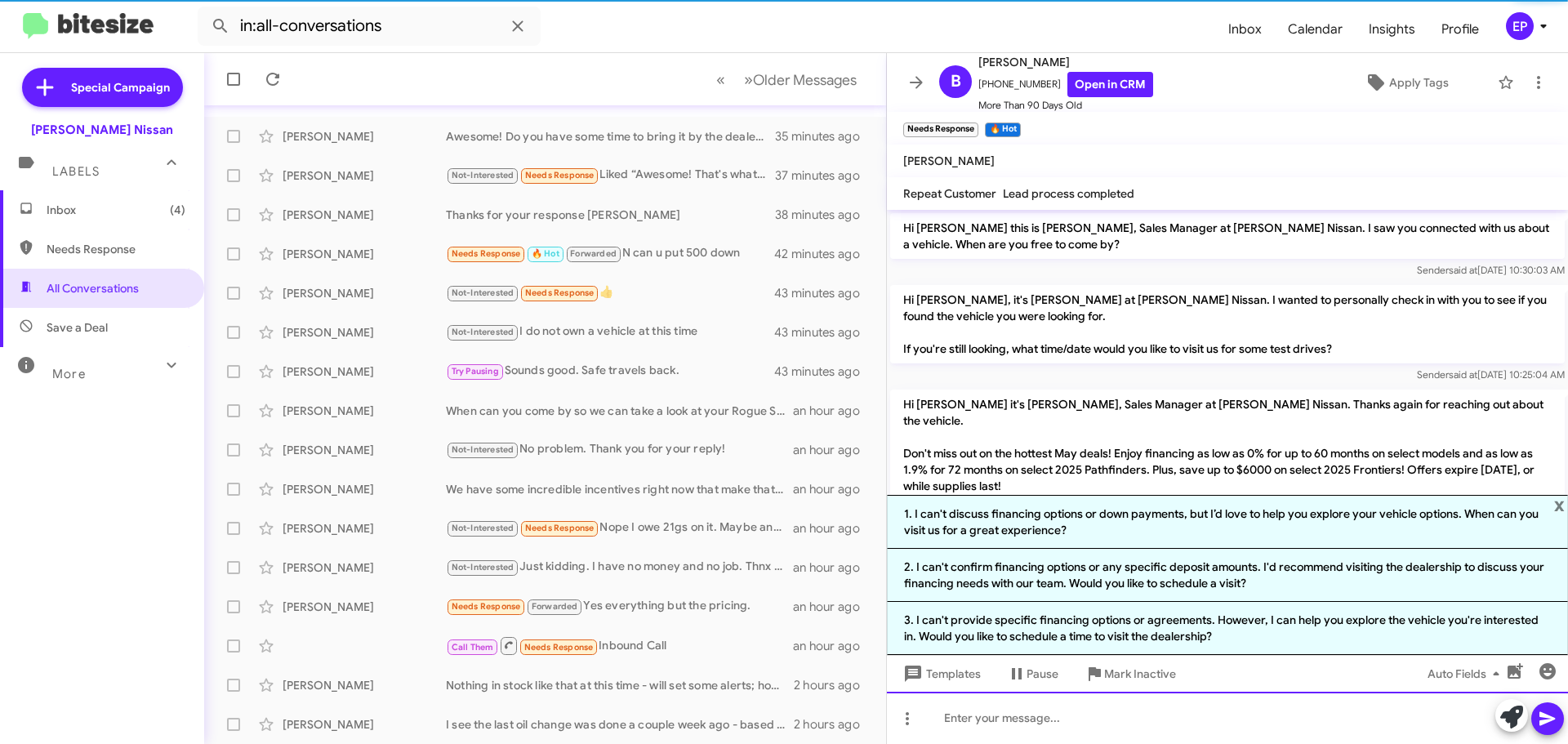
scroll to position [82, 0]
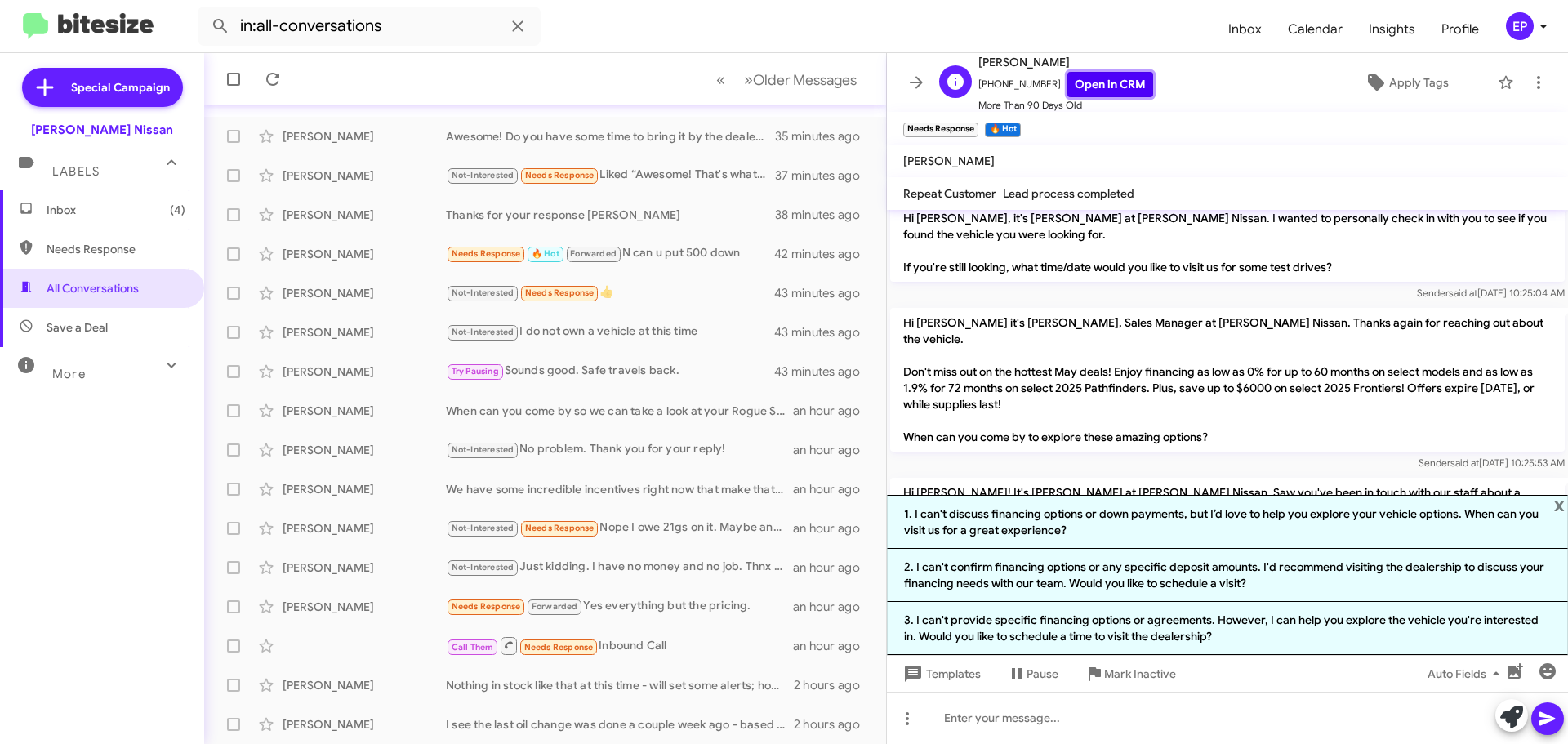
click at [1101, 95] on link "Open in CRM" at bounding box center [1110, 84] width 86 height 26
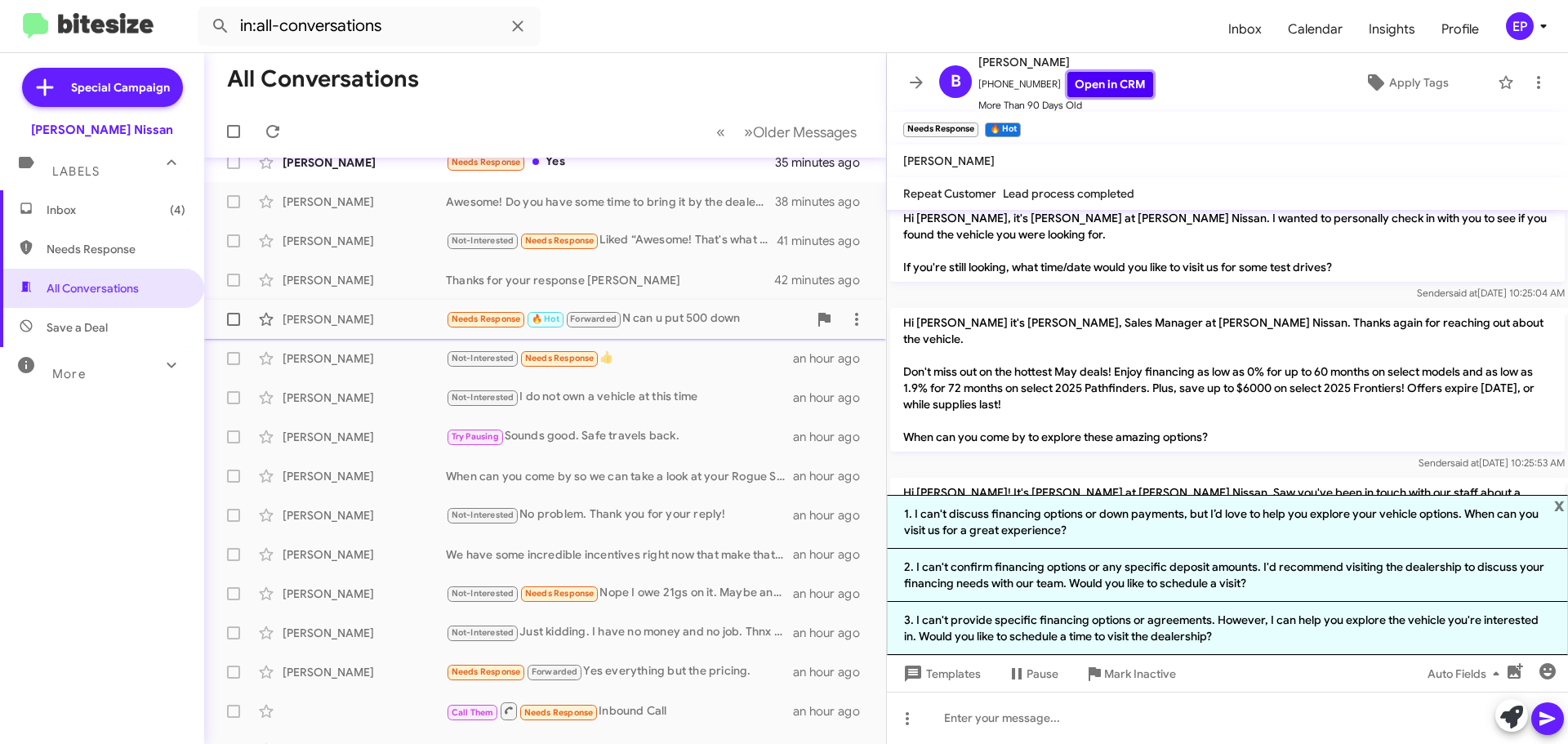
scroll to position [0, 0]
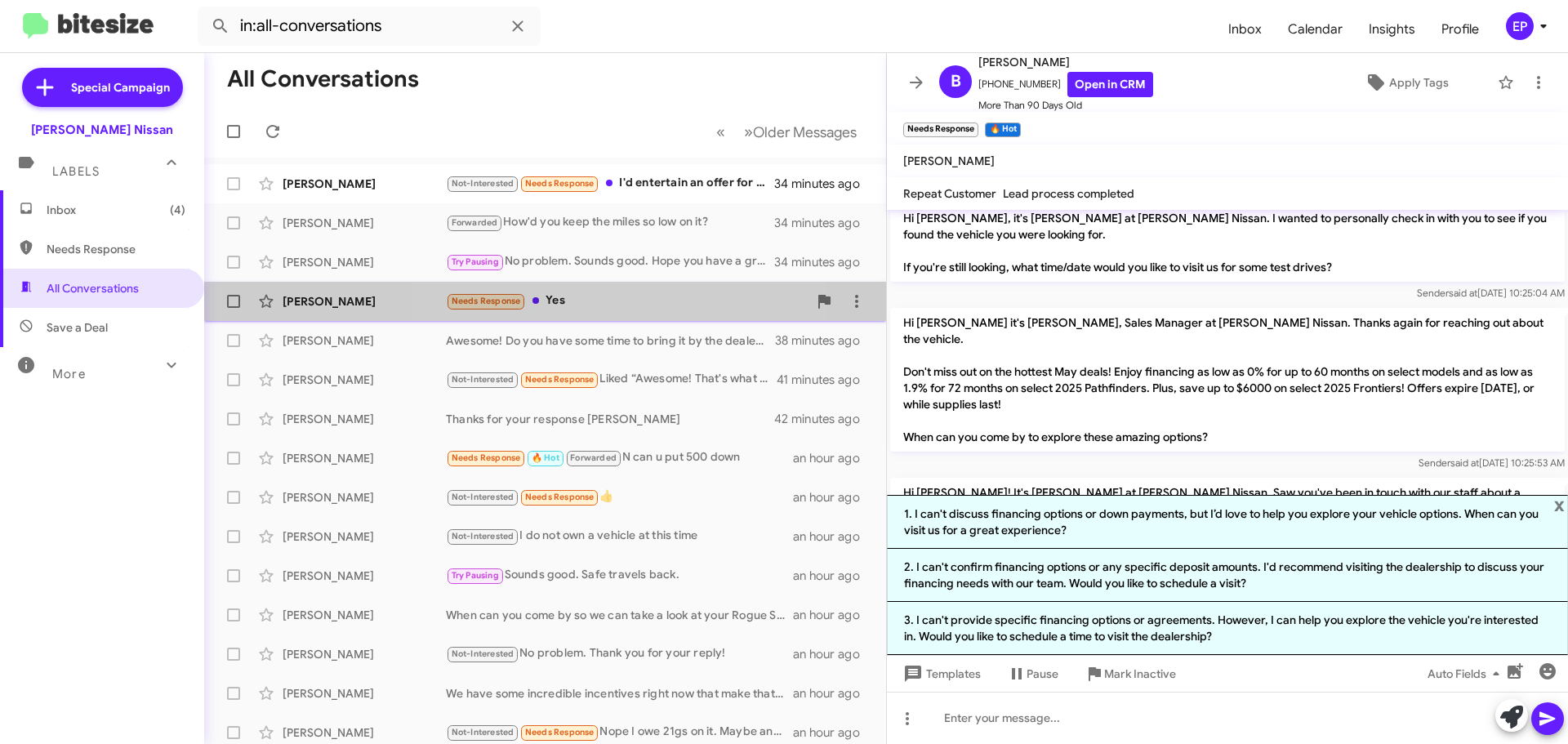
click at [582, 297] on div "Needs Response Yes" at bounding box center [627, 301] width 362 height 19
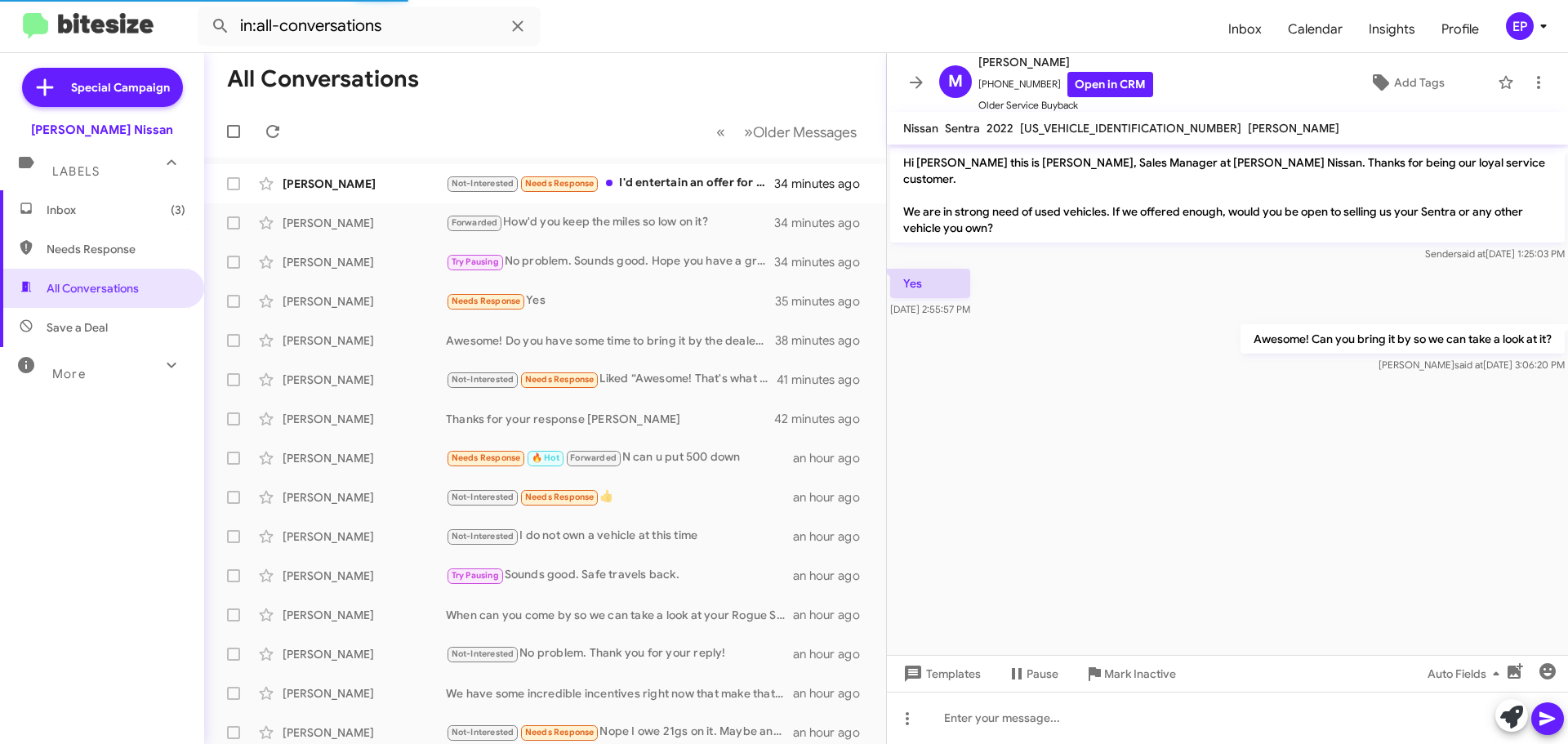
drag, startPoint x: 1110, startPoint y: 471, endPoint x: 1097, endPoint y: 462, distance: 15.8
click at [1097, 462] on cdk-virtual-scroll-viewport "Hi [PERSON_NAME] this is [PERSON_NAME], Sales Manager at [PERSON_NAME] Nissan. …" at bounding box center [1227, 400] width 681 height 510
click at [682, 187] on div "Not-Interested Needs Response I'd entertain an offer for my Nissan w a trade in…" at bounding box center [627, 183] width 362 height 19
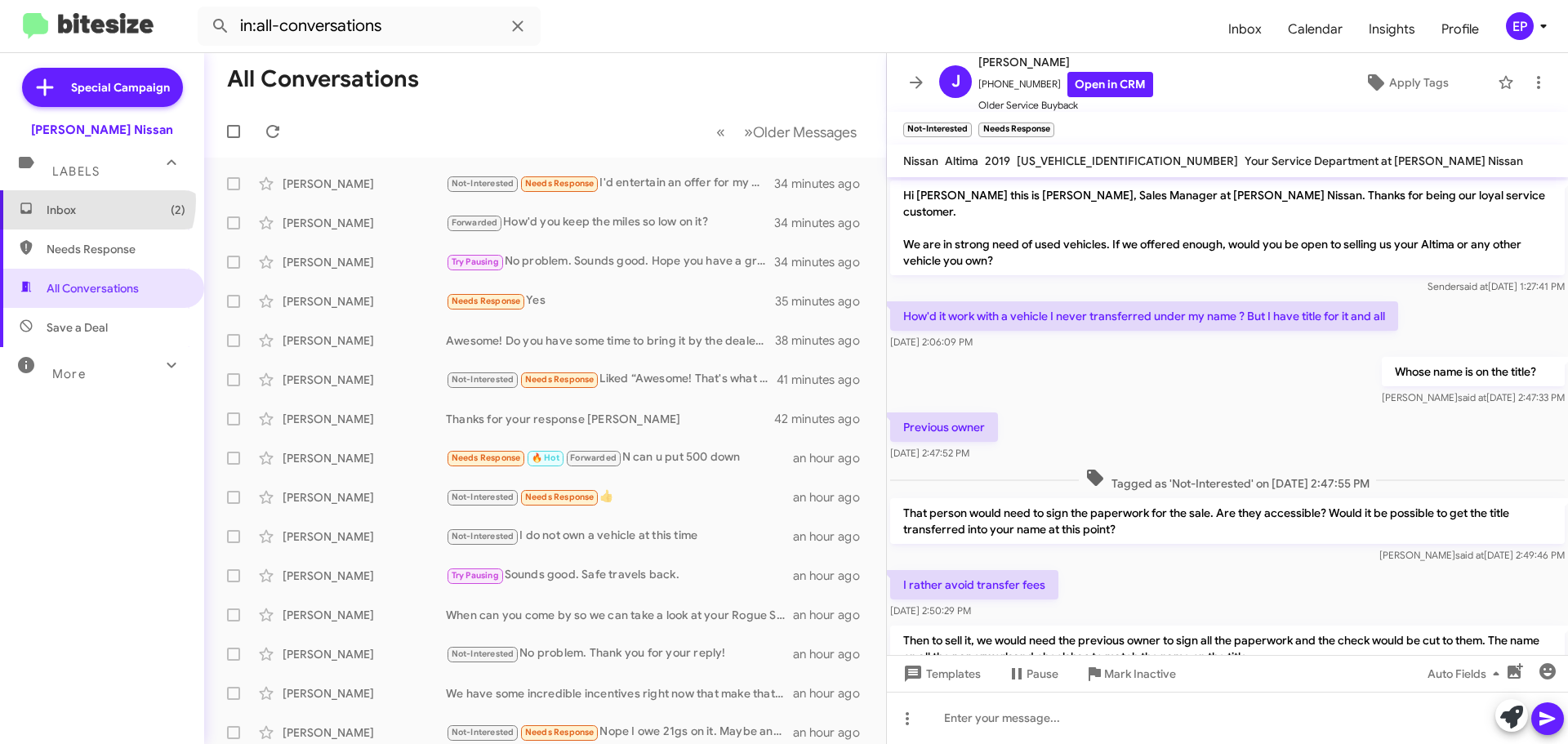
click at [92, 201] on span "Inbox (2)" at bounding box center [101, 210] width 204 height 39
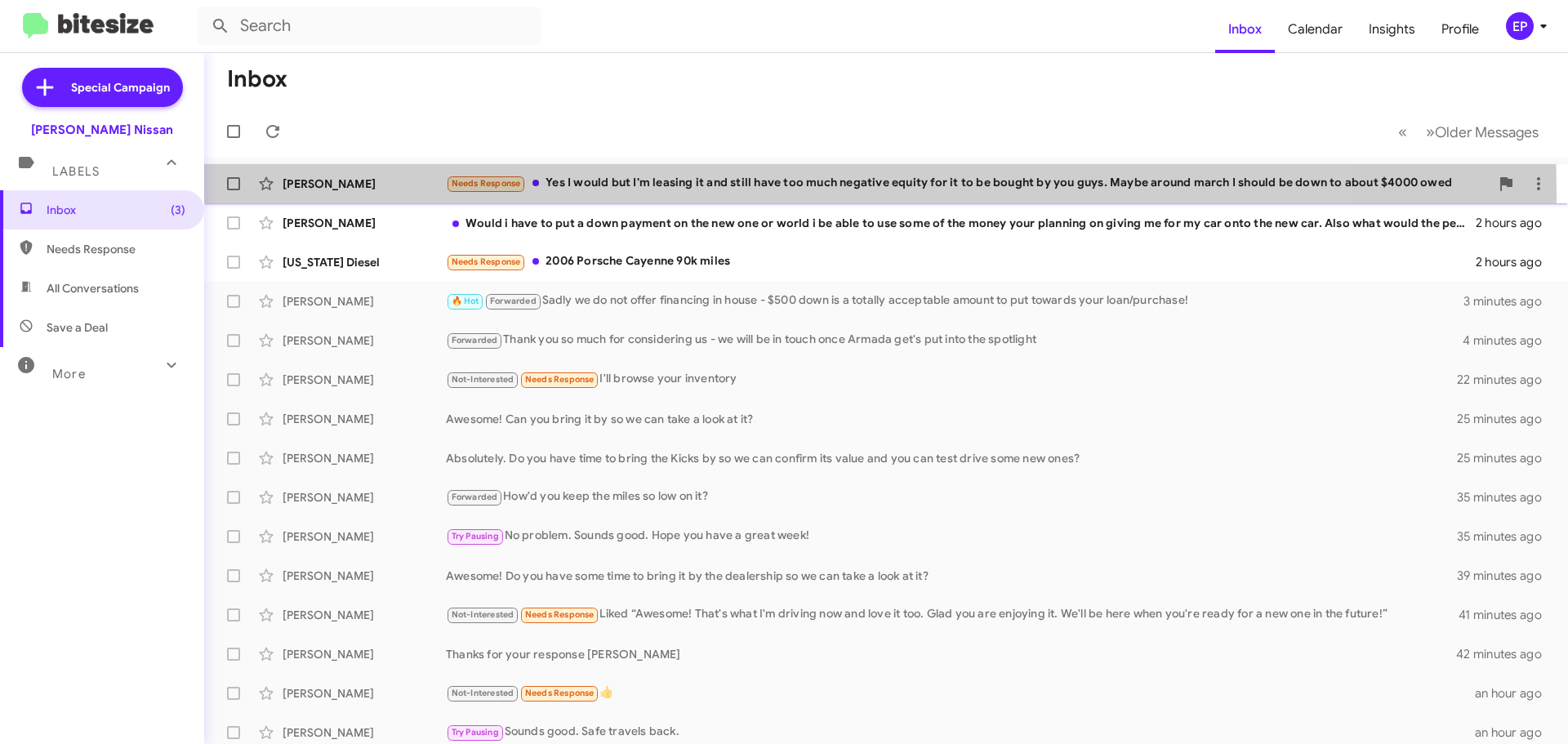
click at [624, 194] on div "[PERSON_NAME] Needs Response Yes I would but I'm leasing it and still have too …" at bounding box center [886, 183] width 1338 height 32
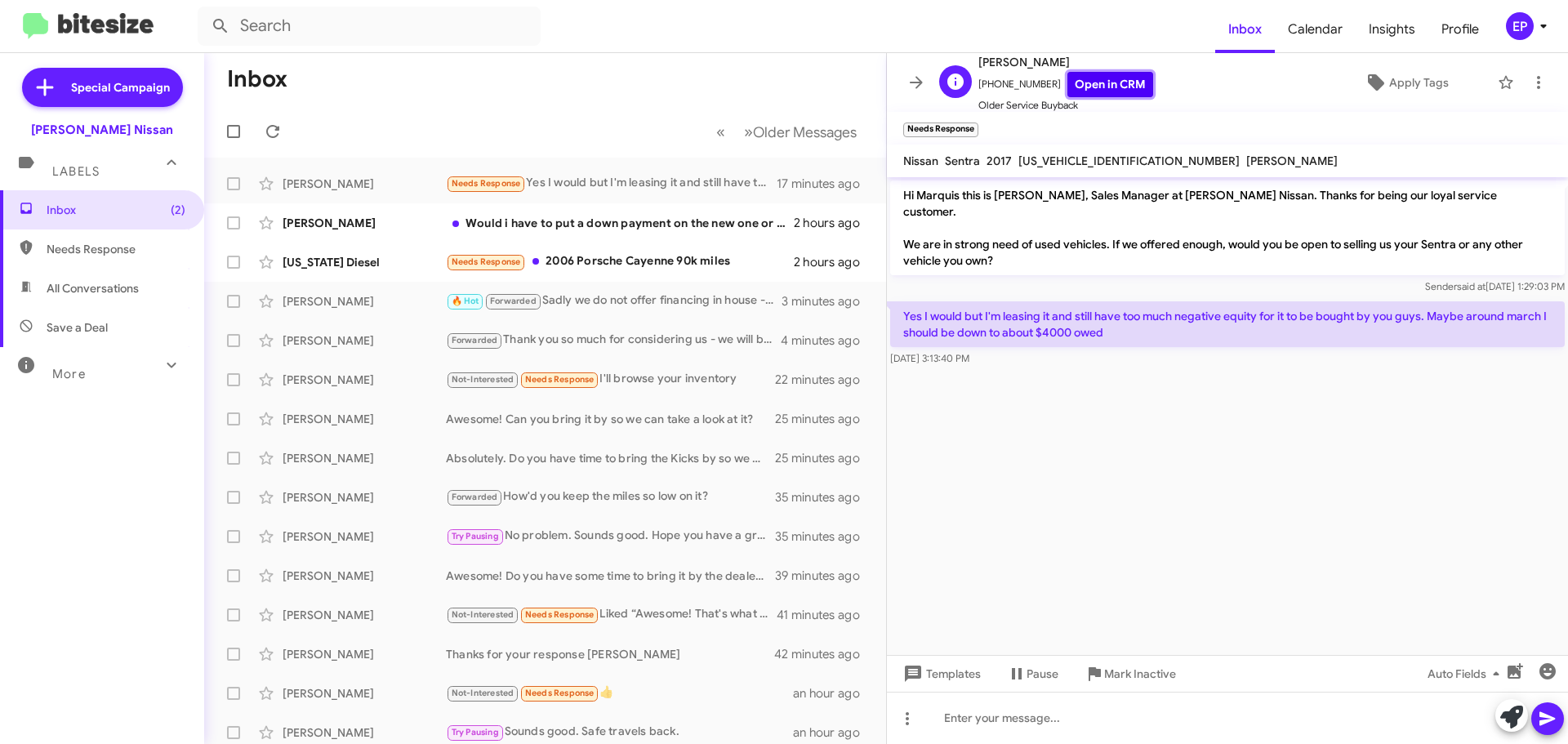
click at [1104, 83] on link "Open in CRM" at bounding box center [1110, 84] width 86 height 26
click at [1171, 384] on cdk-virtual-scroll-viewport "Hi Marquis this is [PERSON_NAME], Sales Manager at [PERSON_NAME] Nissan. Thanks…" at bounding box center [1227, 416] width 681 height 477
click at [1154, 388] on cdk-virtual-scroll-viewport "Hi Marquis this is [PERSON_NAME], Sales Manager at [PERSON_NAME] Nissan. Thanks…" at bounding box center [1227, 416] width 681 height 477
click at [607, 270] on div "Needs Response 2006 Porsche Cayenne 90k miles" at bounding box center [627, 262] width 362 height 19
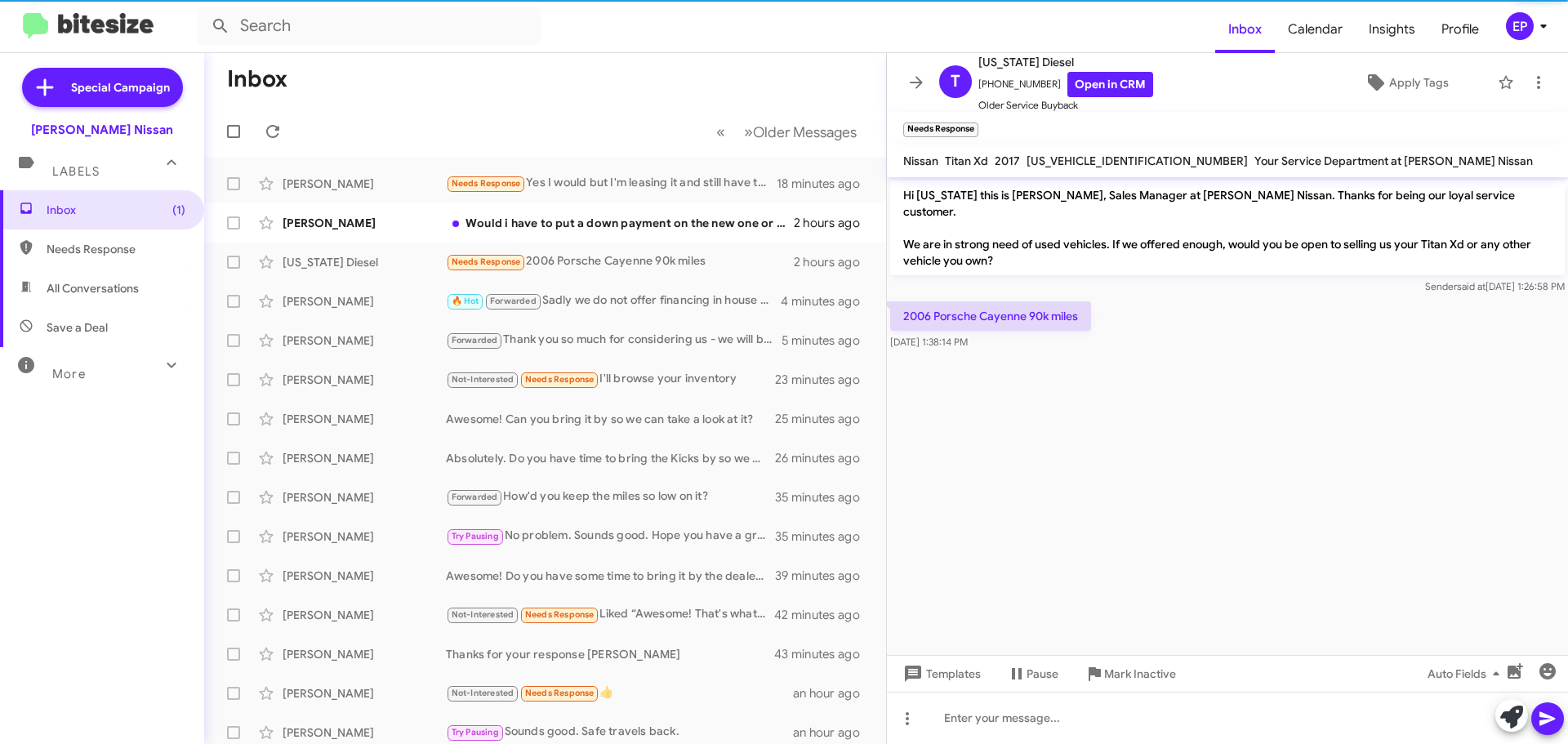
click at [1079, 389] on cdk-virtual-scroll-viewport "Hi [US_STATE] this is [PERSON_NAME], Sales Manager at [PERSON_NAME] Nissan. Tha…" at bounding box center [1227, 416] width 681 height 477
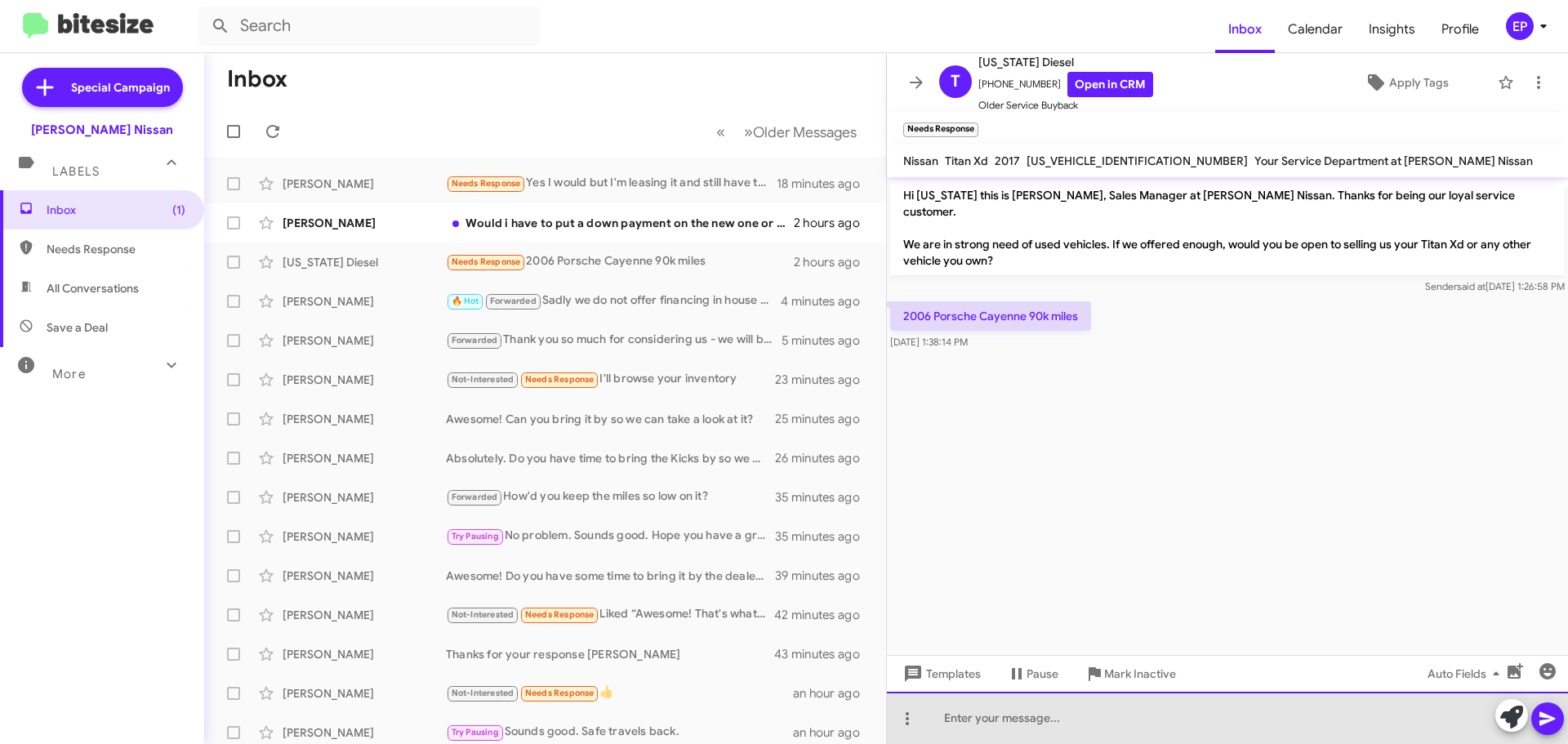
click at [1073, 704] on div at bounding box center [1227, 717] width 681 height 52
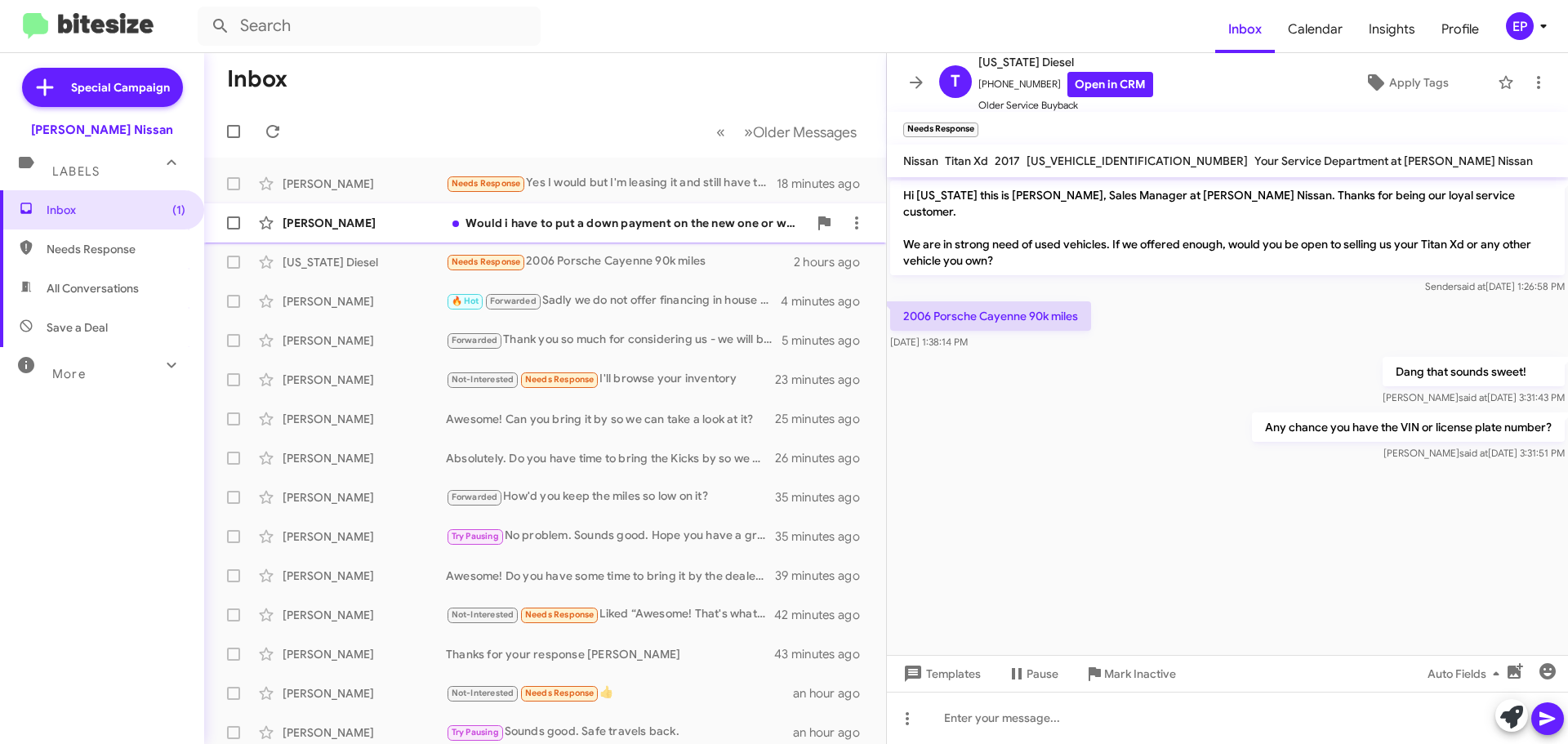
click at [682, 222] on div "Would i have to put a down payment on the new one or world i be able to use som…" at bounding box center [627, 222] width 362 height 16
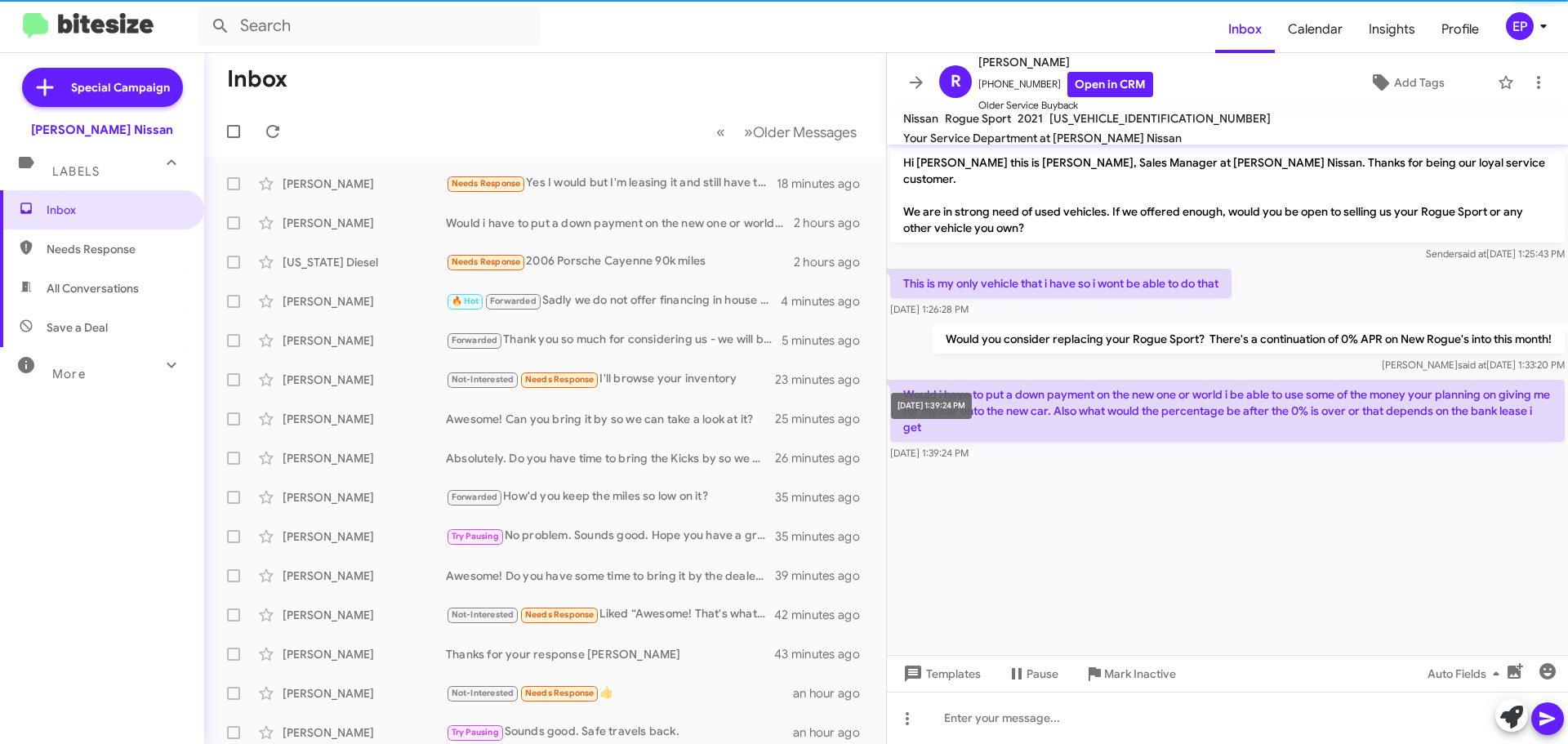
click at [1038, 445] on div "[DATE] 1:39:24 PM" at bounding box center [1227, 453] width 674 height 16
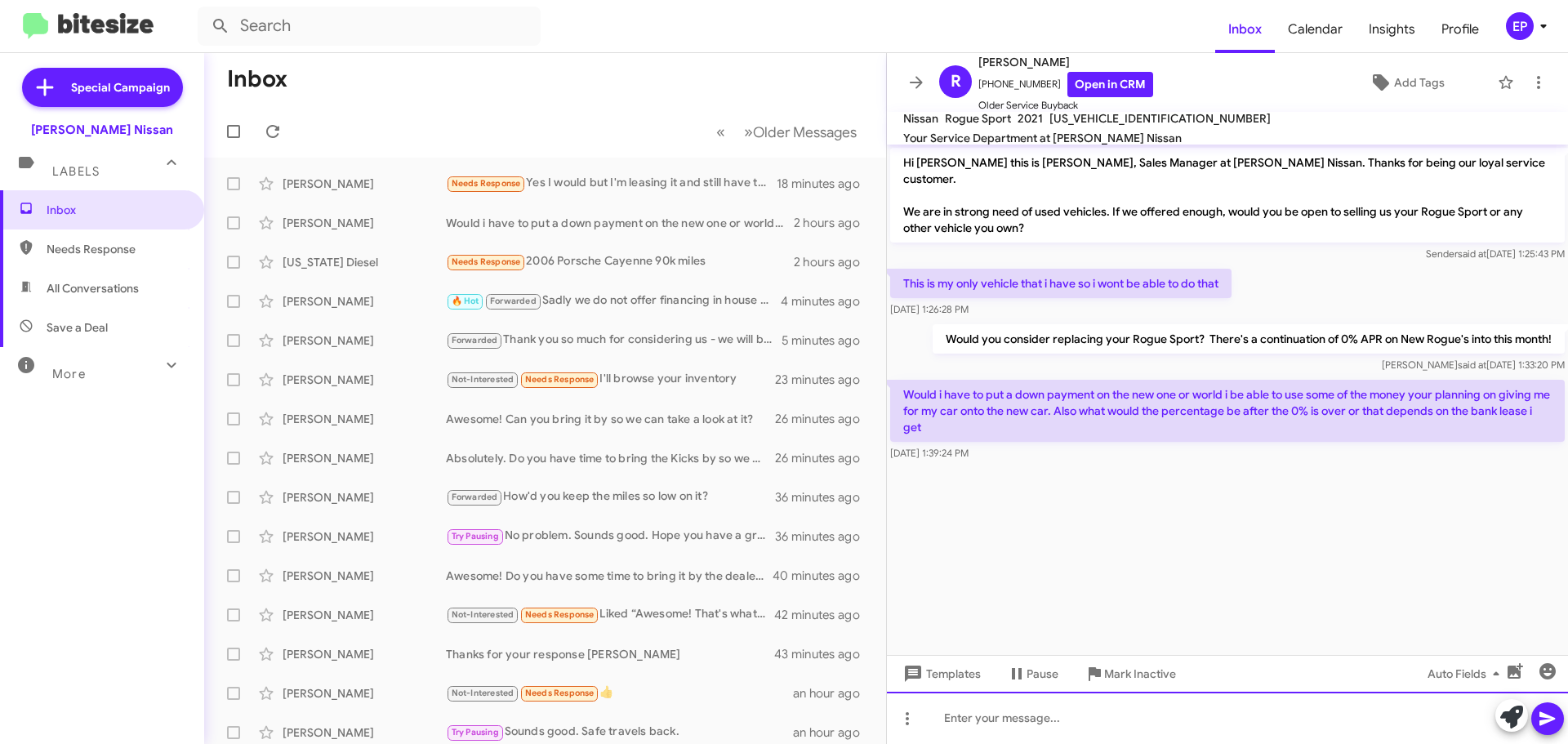
click at [1198, 733] on div at bounding box center [1227, 717] width 681 height 52
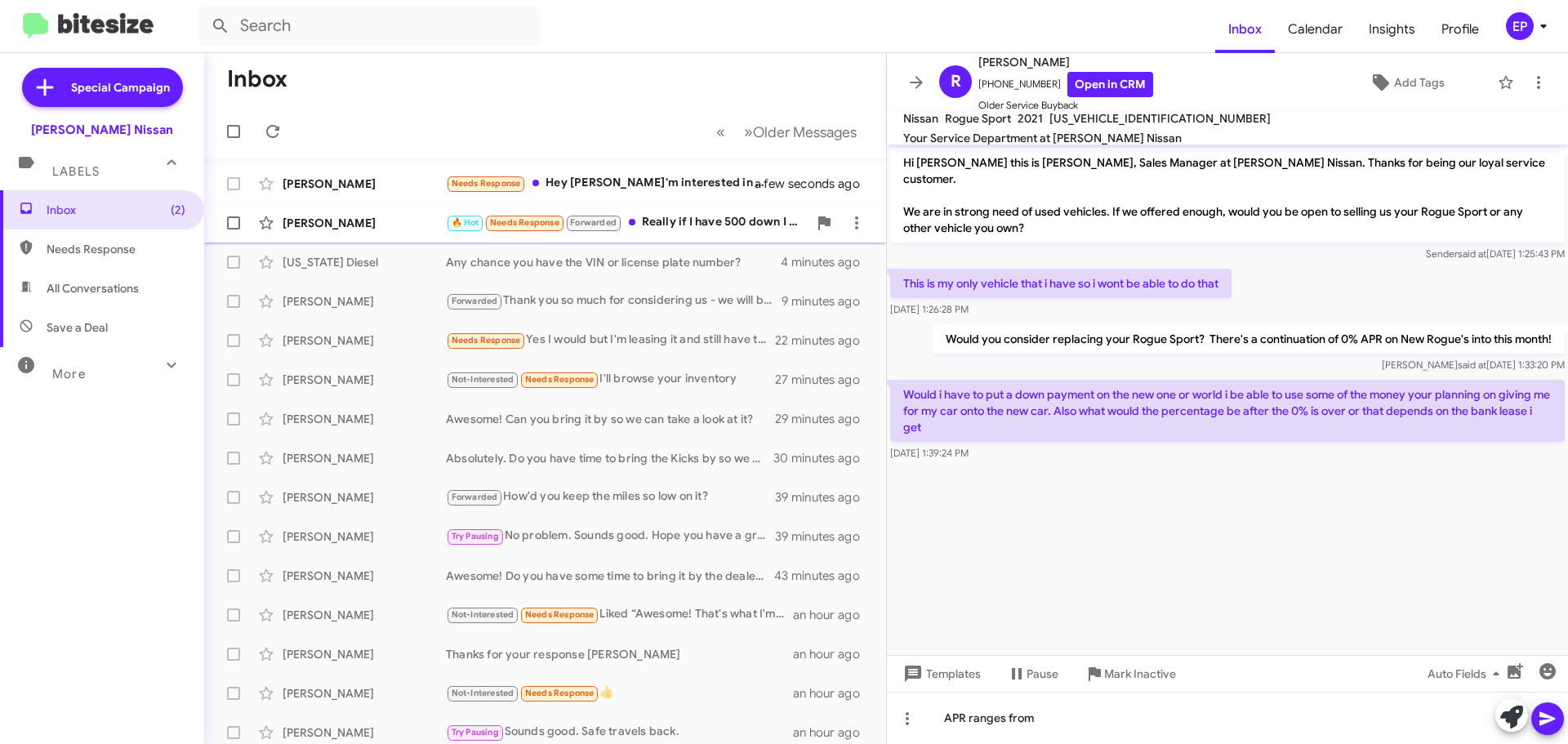
click at [730, 220] on div "🔥 Hot Needs Response Forwarded Really if I have 500 down I can drive wit car" at bounding box center [627, 222] width 362 height 19
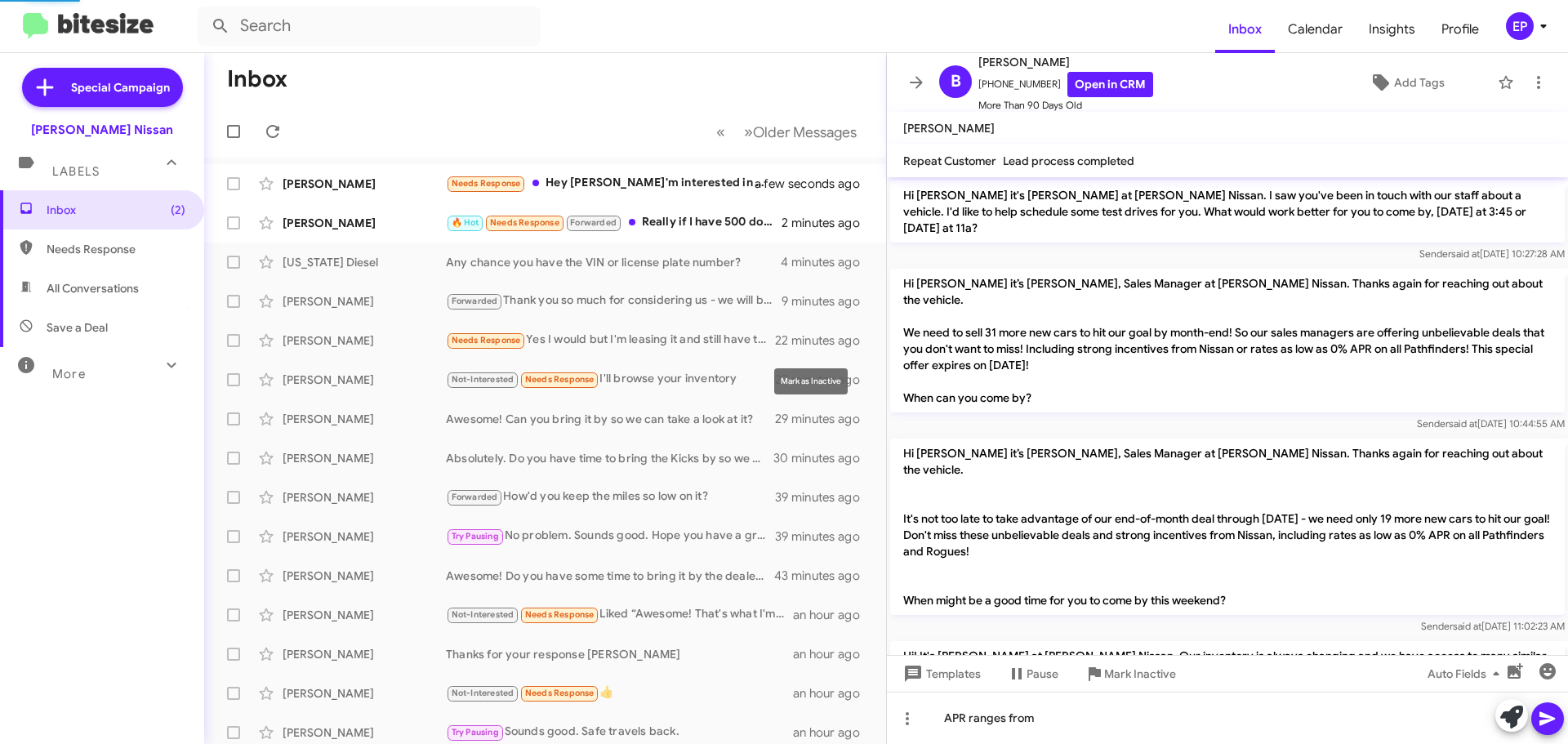
scroll to position [1299, 0]
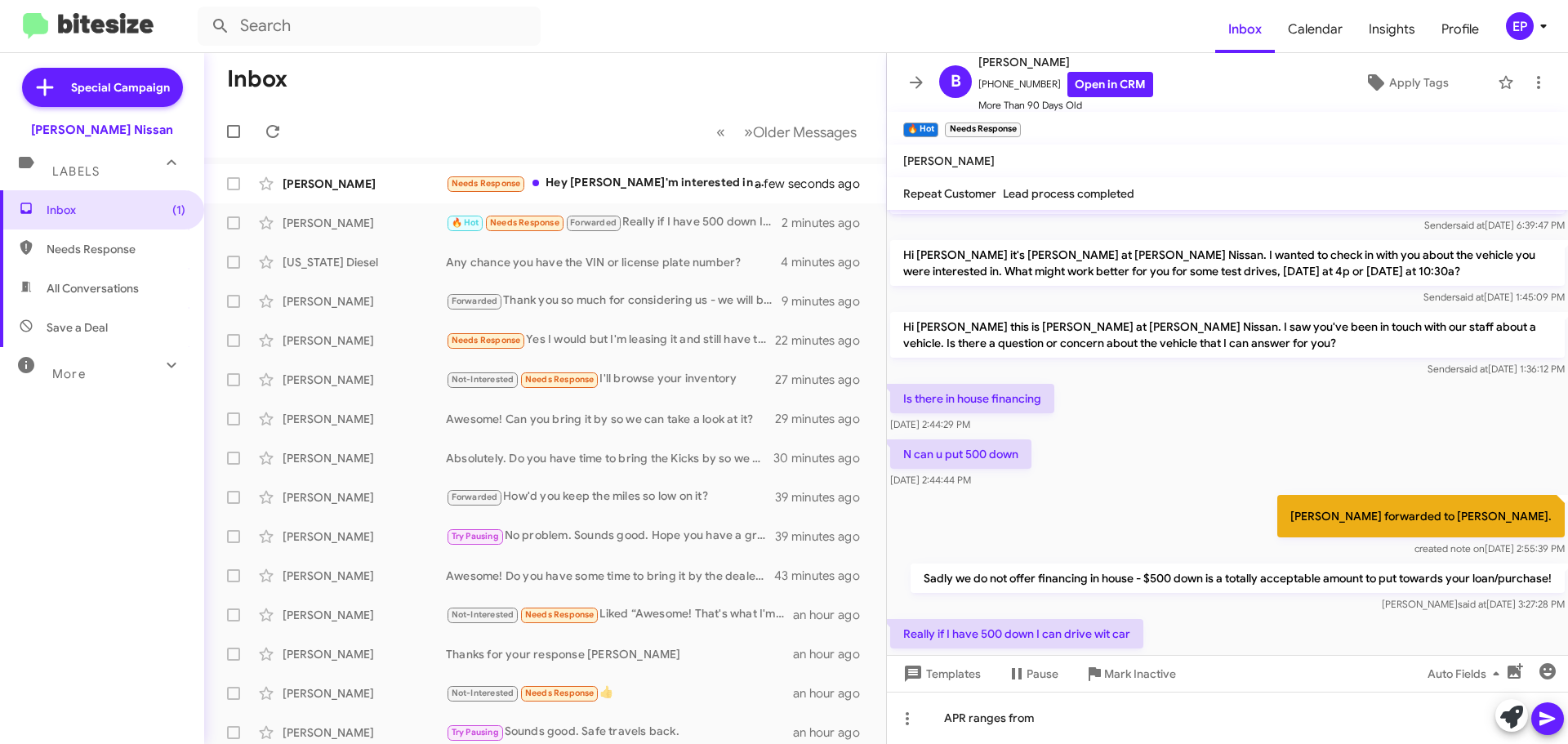
click at [1147, 615] on div "Really if I have 500 down I can drive wit car [DATE] 3:33:25 PM" at bounding box center [1227, 643] width 681 height 55
click at [1146, 615] on div "Really if I have 500 down I can drive wit car [DATE] 3:33:25 PM" at bounding box center [1227, 643] width 681 height 55
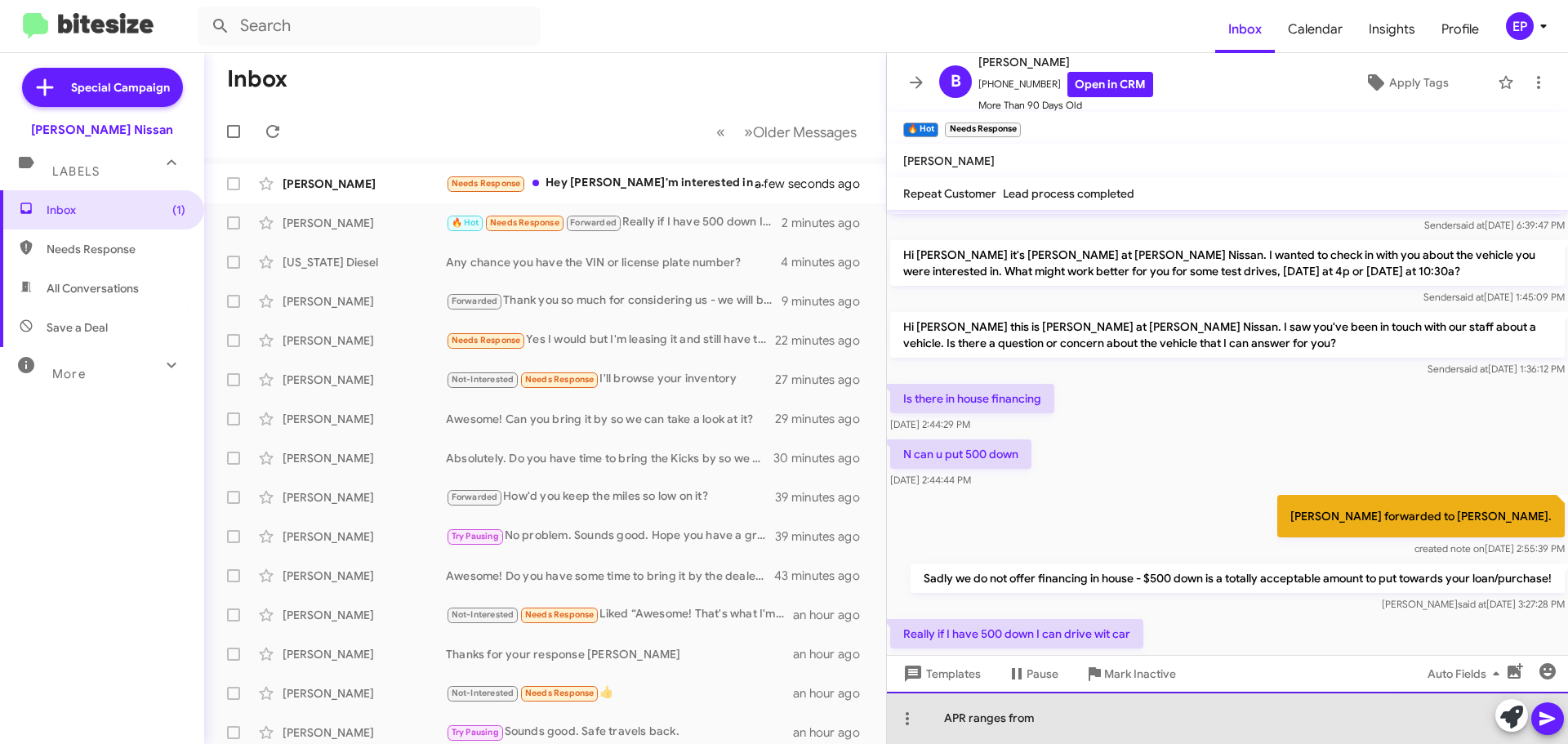
click at [1067, 734] on div "APR ranges from" at bounding box center [1227, 717] width 681 height 52
drag, startPoint x: 1101, startPoint y: 722, endPoint x: 830, endPoint y: 718, distance: 271.0
click at [853, 719] on div "Inbox « Previous » Next Older Messages [PERSON_NAME] Needs Response Hey [PERSON…" at bounding box center [886, 398] width 1364 height 690
drag, startPoint x: 853, startPoint y: 714, endPoint x: 692, endPoint y: 716, distance: 161.0
click at [701, 718] on div "Inbox « Previous » Next Older Messages [PERSON_NAME] Needs Response Hey [PERSON…" at bounding box center [886, 398] width 1364 height 690
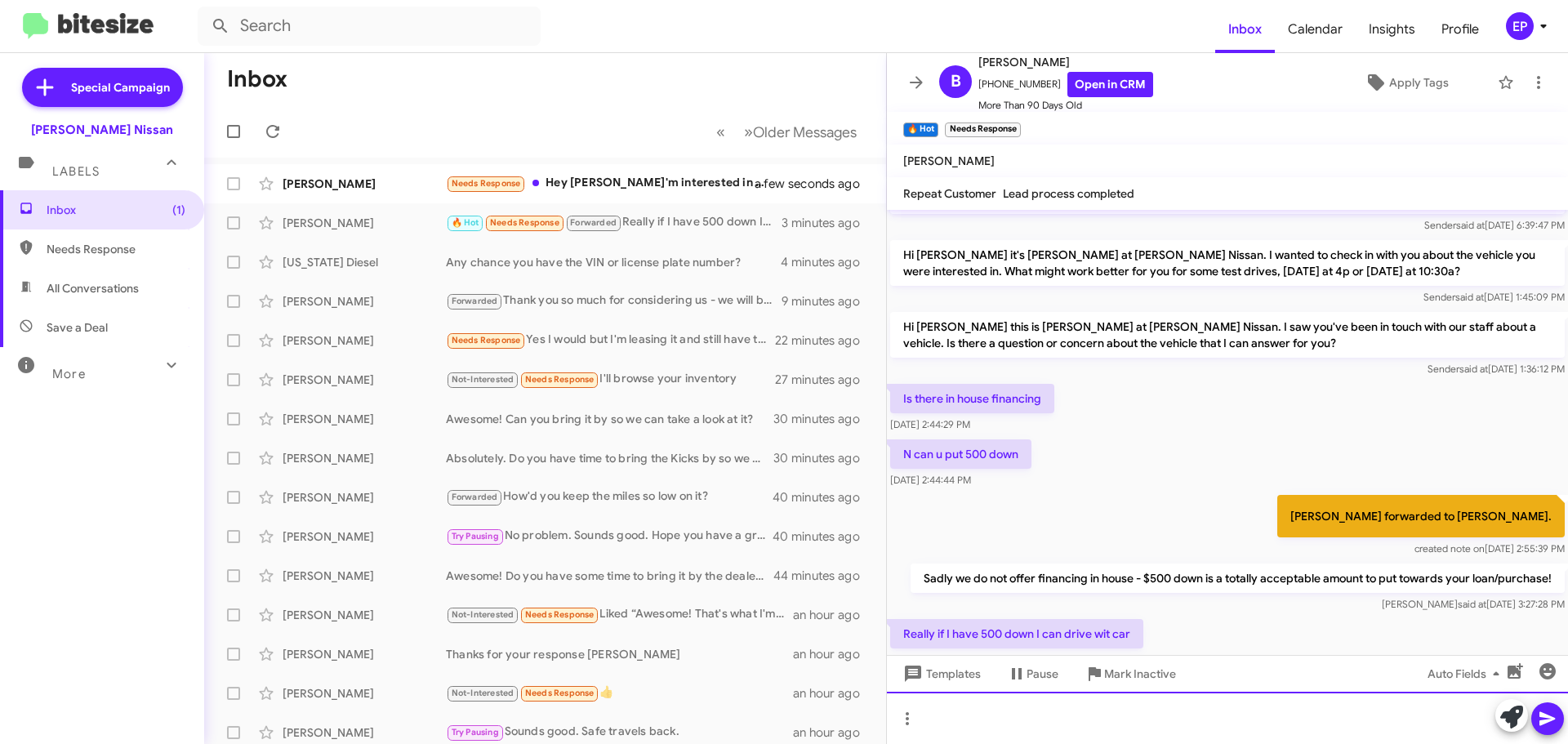
click at [1034, 720] on div at bounding box center [1227, 717] width 681 height 52
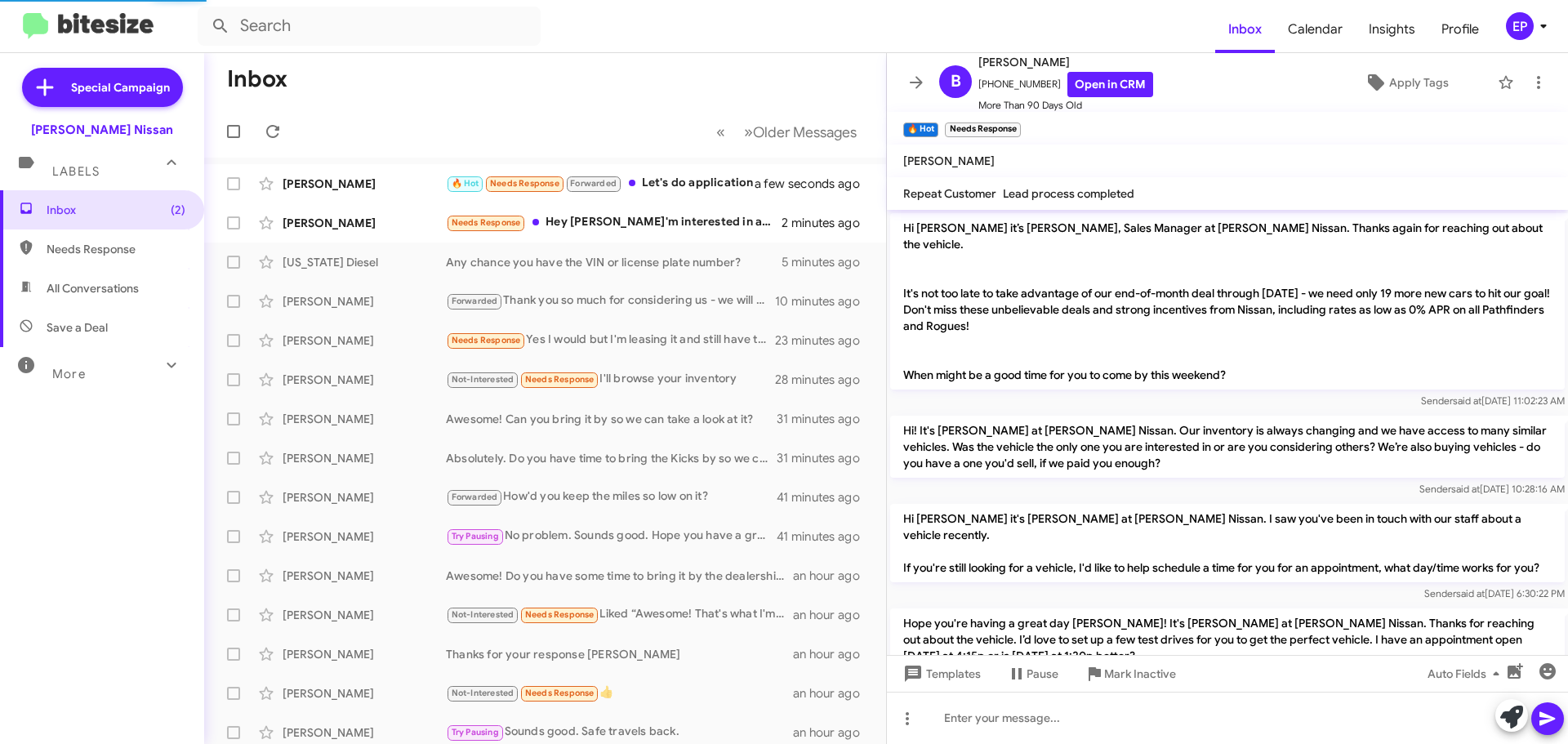
scroll to position [1233, 0]
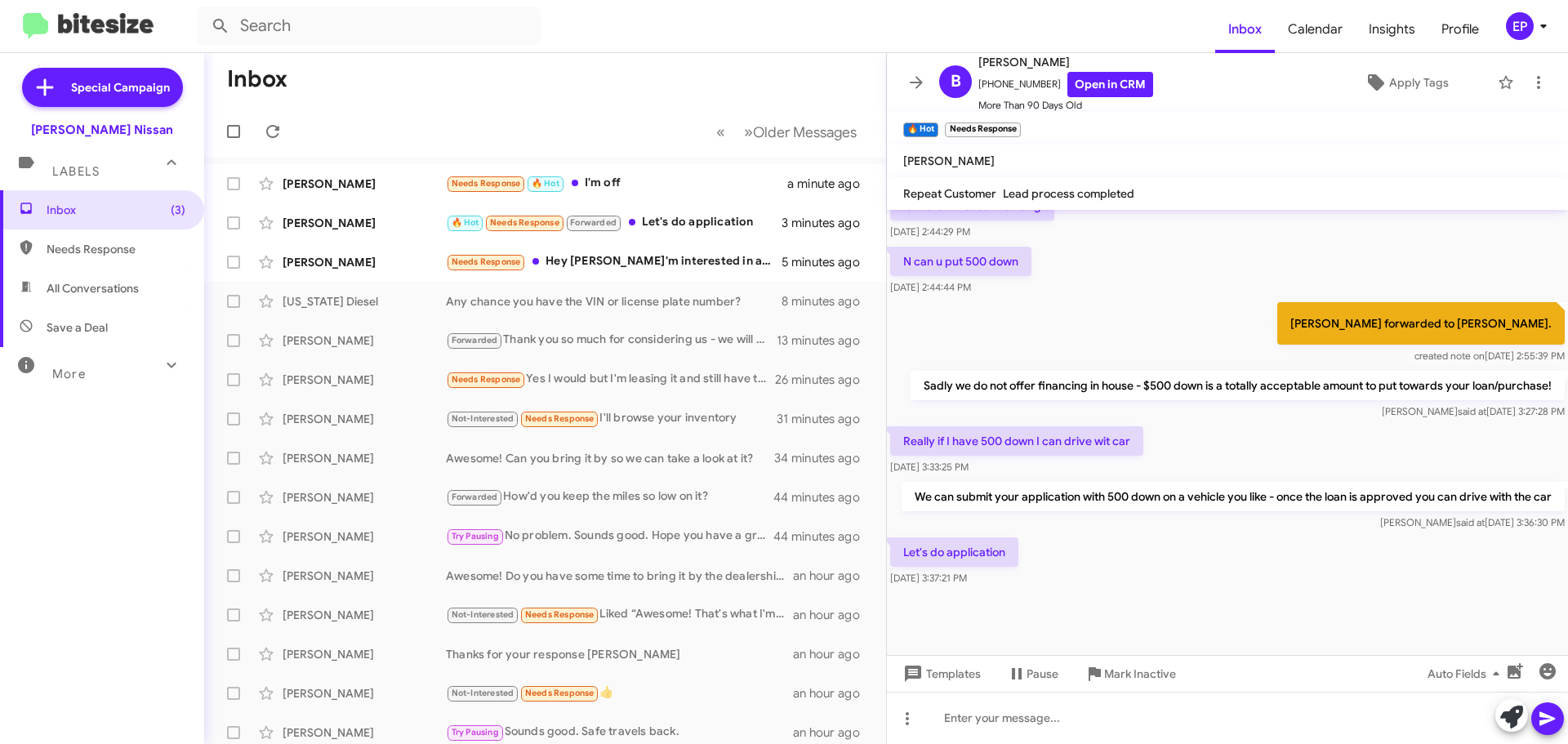
click at [1068, 533] on div "Let's do application [DATE] 3:37:21 PM" at bounding box center [1227, 561] width 681 height 55
click at [1115, 85] on link "Open in CRM" at bounding box center [1110, 84] width 86 height 26
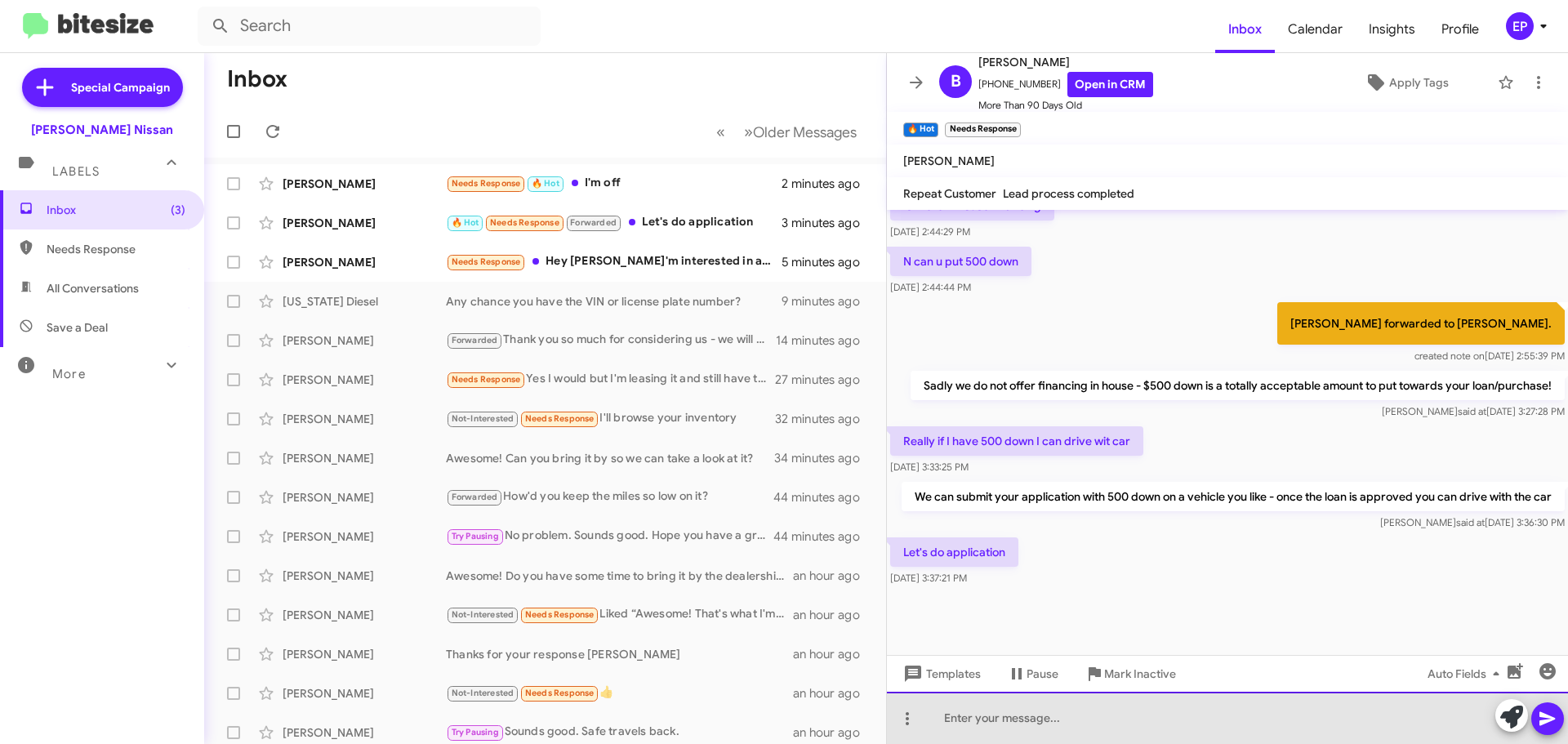
click at [1067, 730] on div at bounding box center [1227, 717] width 681 height 52
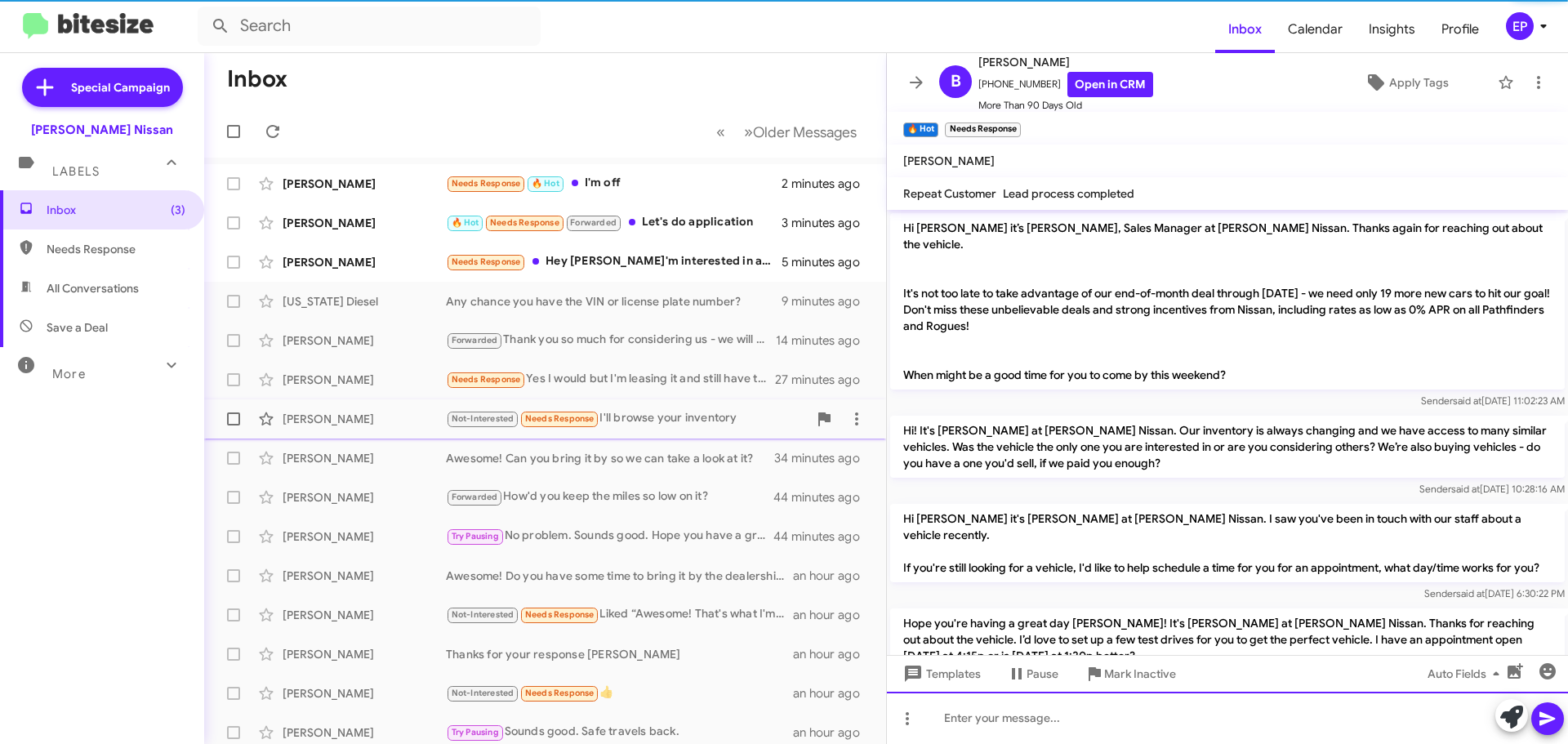
scroll to position [82, 0]
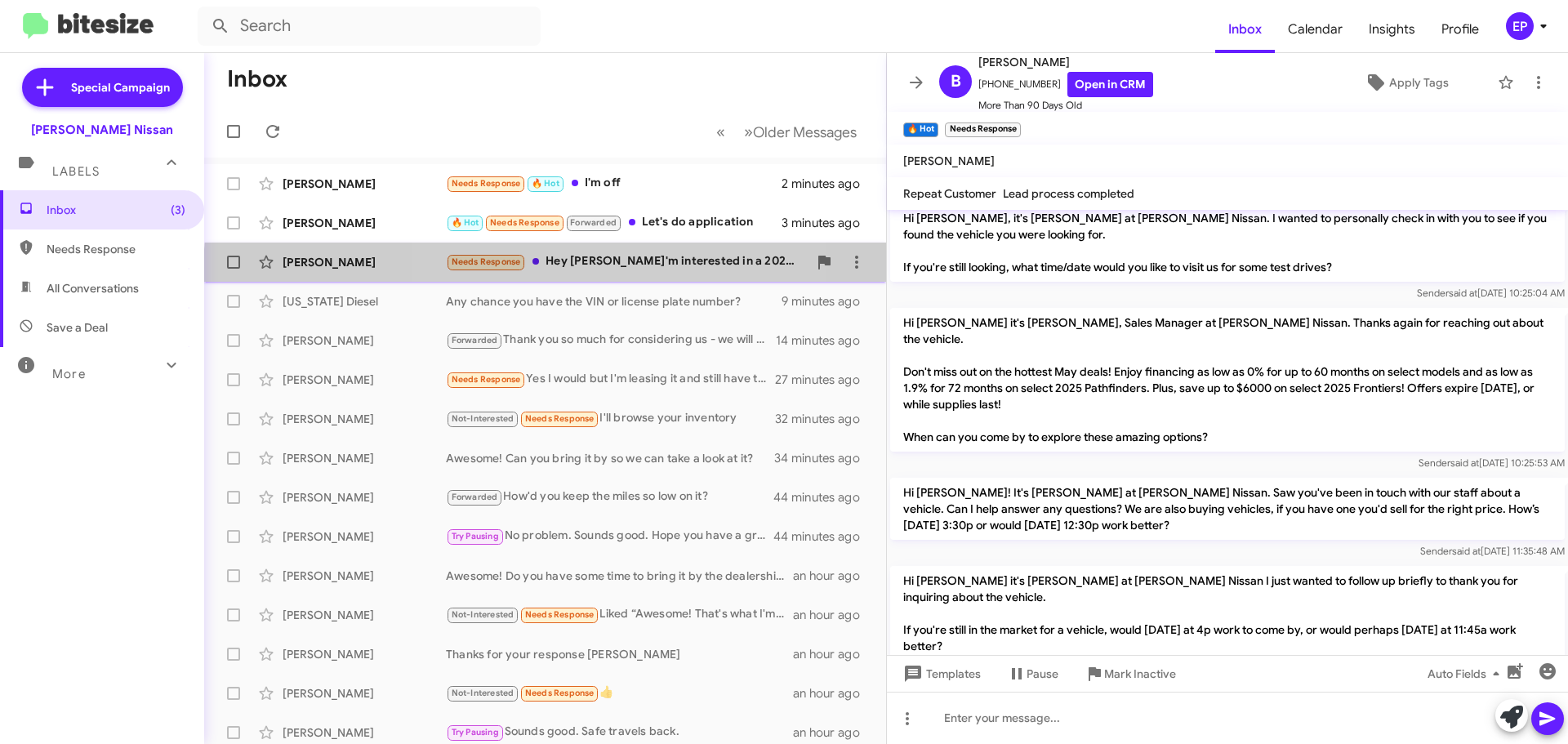
click at [611, 274] on div "[PERSON_NAME] Needs Response Hey [PERSON_NAME]'m interested in a 2022 Chevy 150…" at bounding box center [545, 262] width 656 height 32
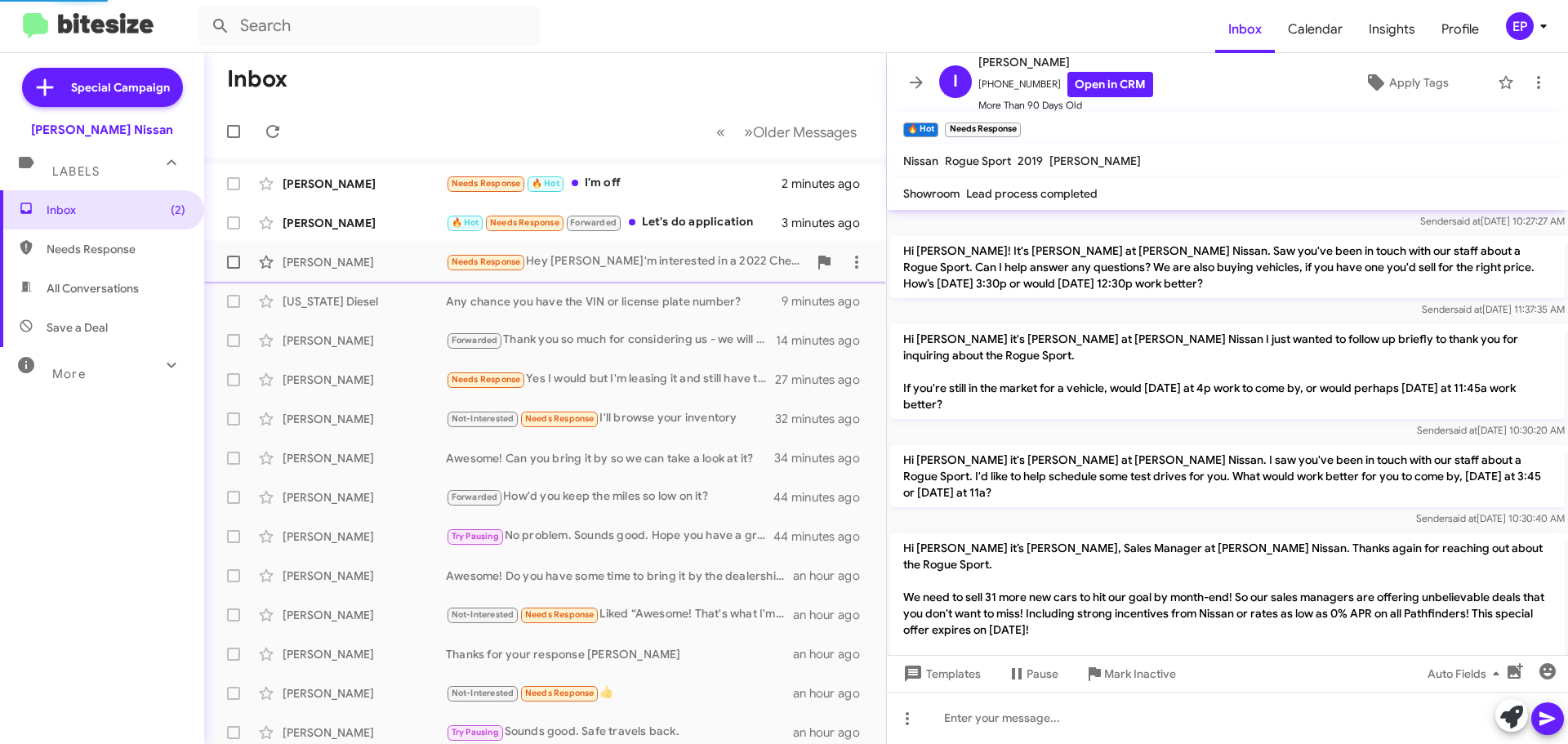
scroll to position [1531, 0]
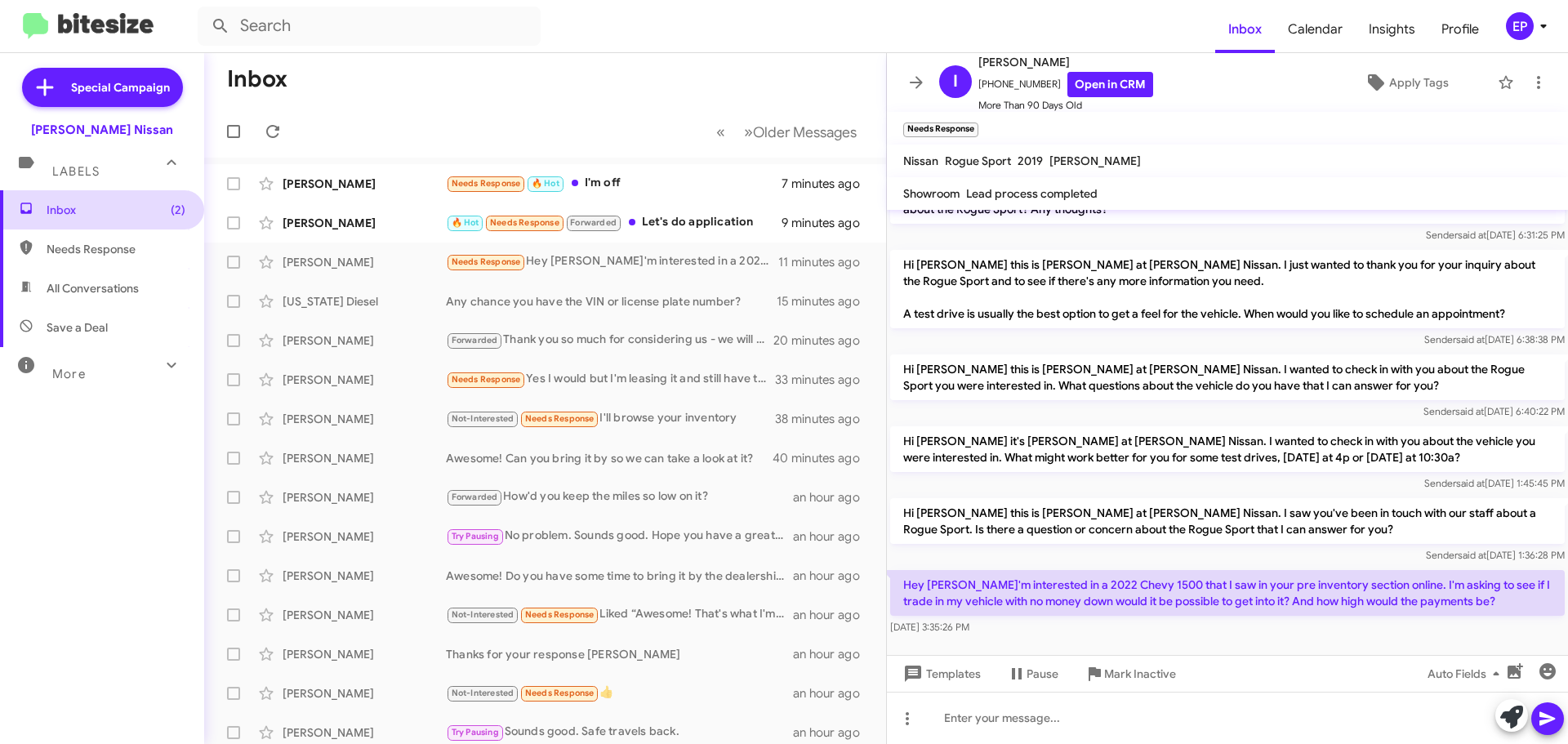
click at [63, 211] on span "Inbox (2)" at bounding box center [116, 210] width 139 height 16
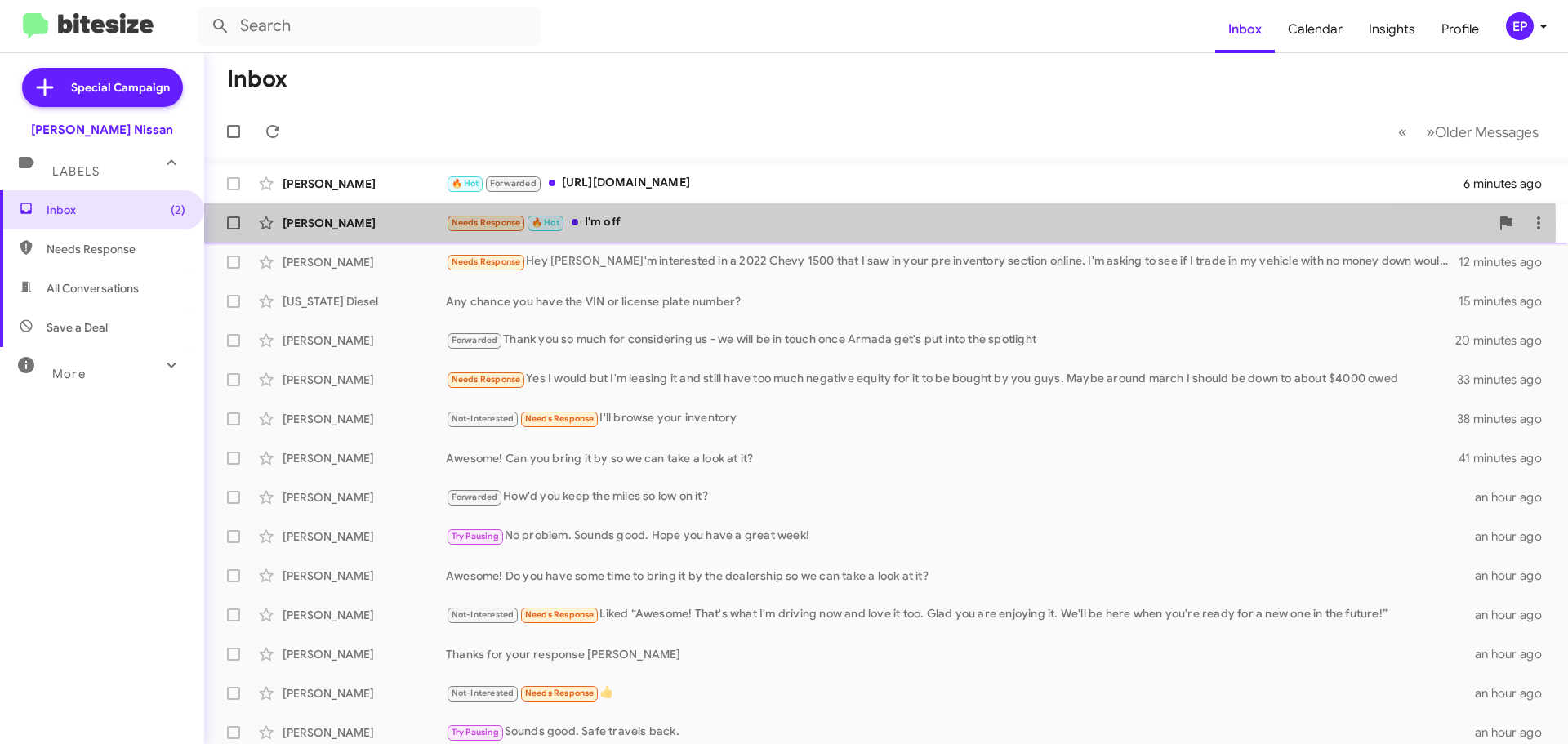
click at [644, 228] on div "Needs Response 🔥 Hot I'm off" at bounding box center [968, 222] width 1044 height 19
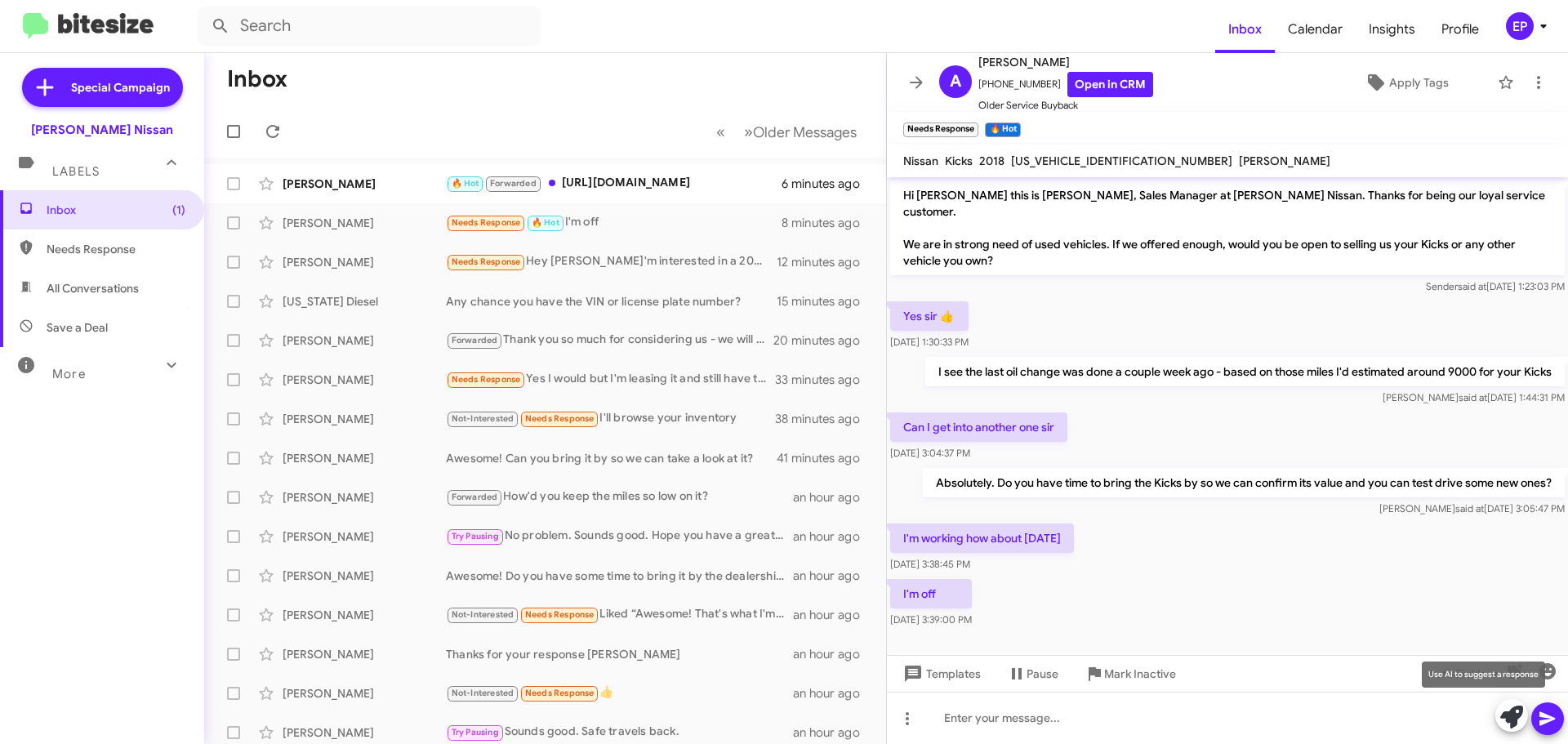
click at [1513, 716] on icon at bounding box center [1512, 717] width 23 height 23
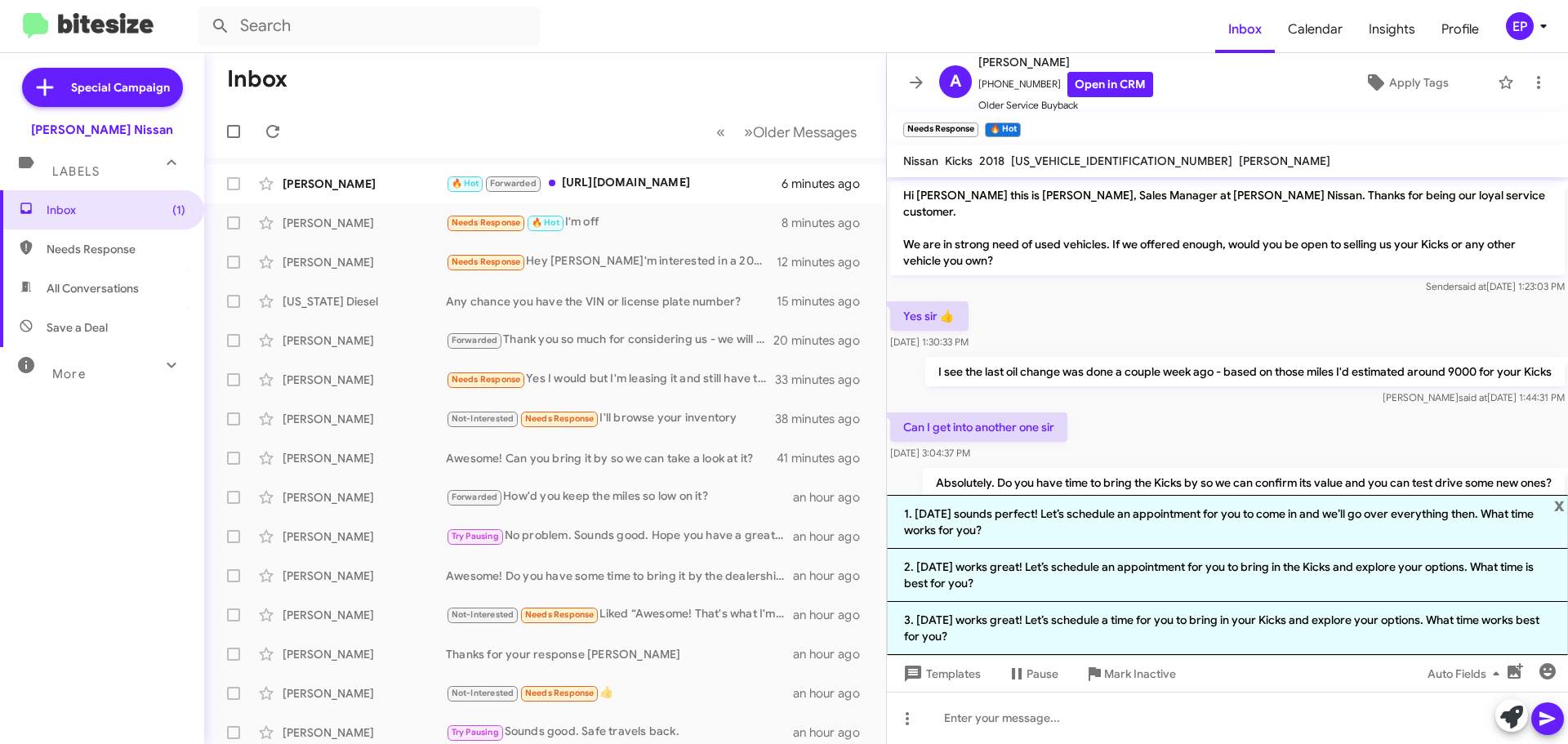
click at [1143, 433] on div "Can I get into another one sir [DATE] 3:04:37 PM" at bounding box center [1227, 436] width 681 height 55
click at [1522, 710] on icon at bounding box center [1512, 717] width 23 height 23
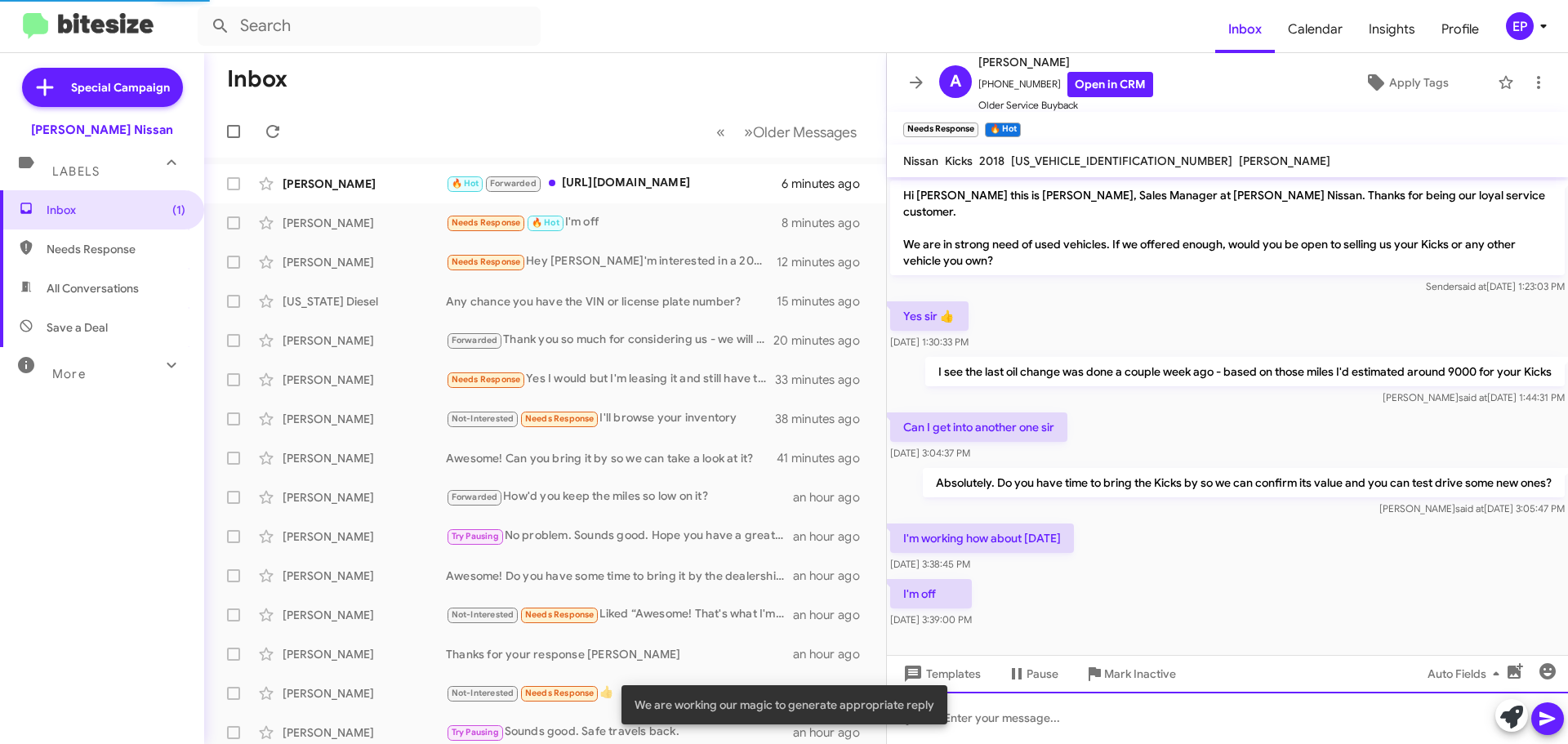
click at [1120, 712] on div at bounding box center [1227, 717] width 681 height 52
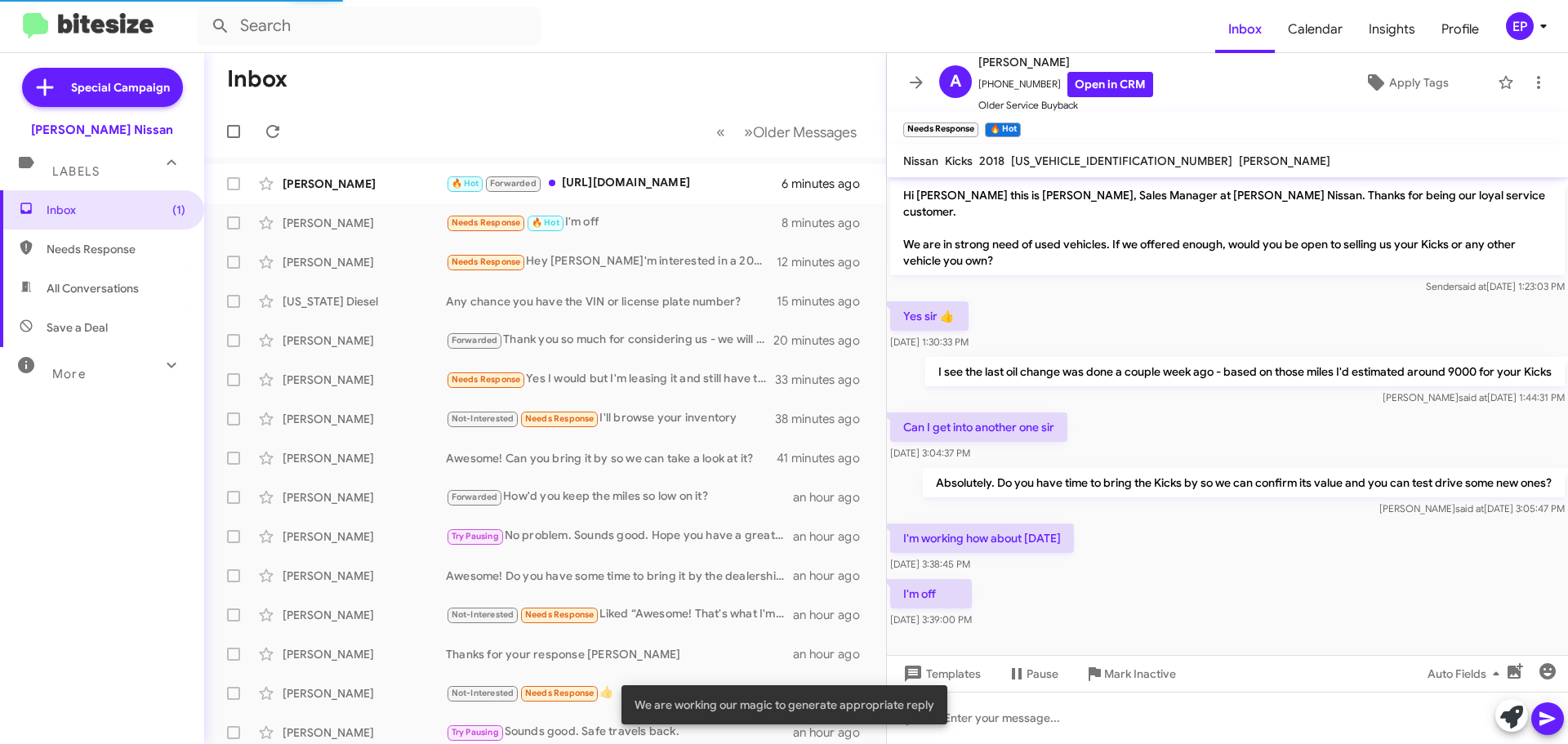
click at [1139, 575] on div "I'm off [DATE] 3:39:00 PM" at bounding box center [1227, 603] width 681 height 55
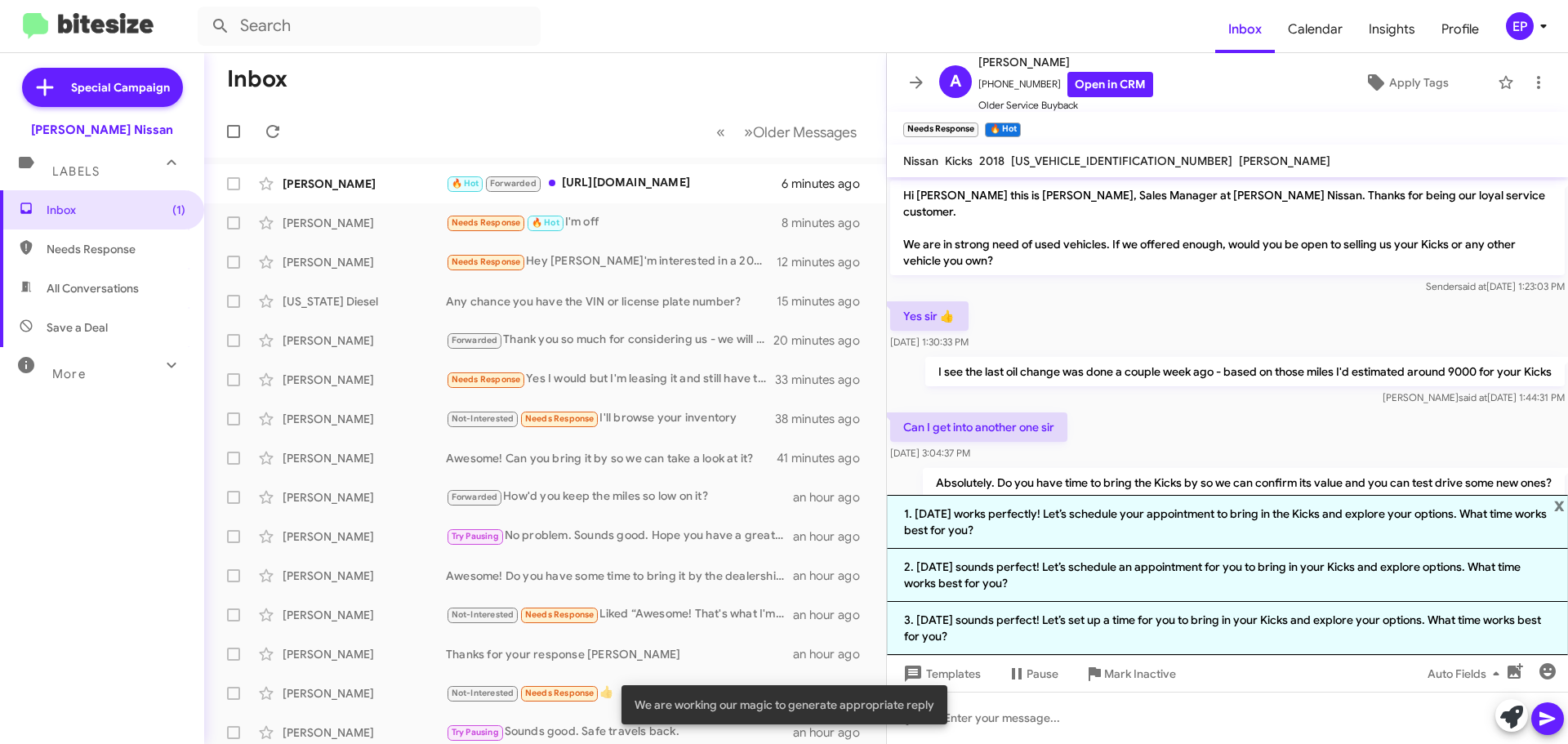
click at [1191, 424] on div "Can I get into another one sir [DATE] 3:04:37 PM" at bounding box center [1227, 436] width 681 height 55
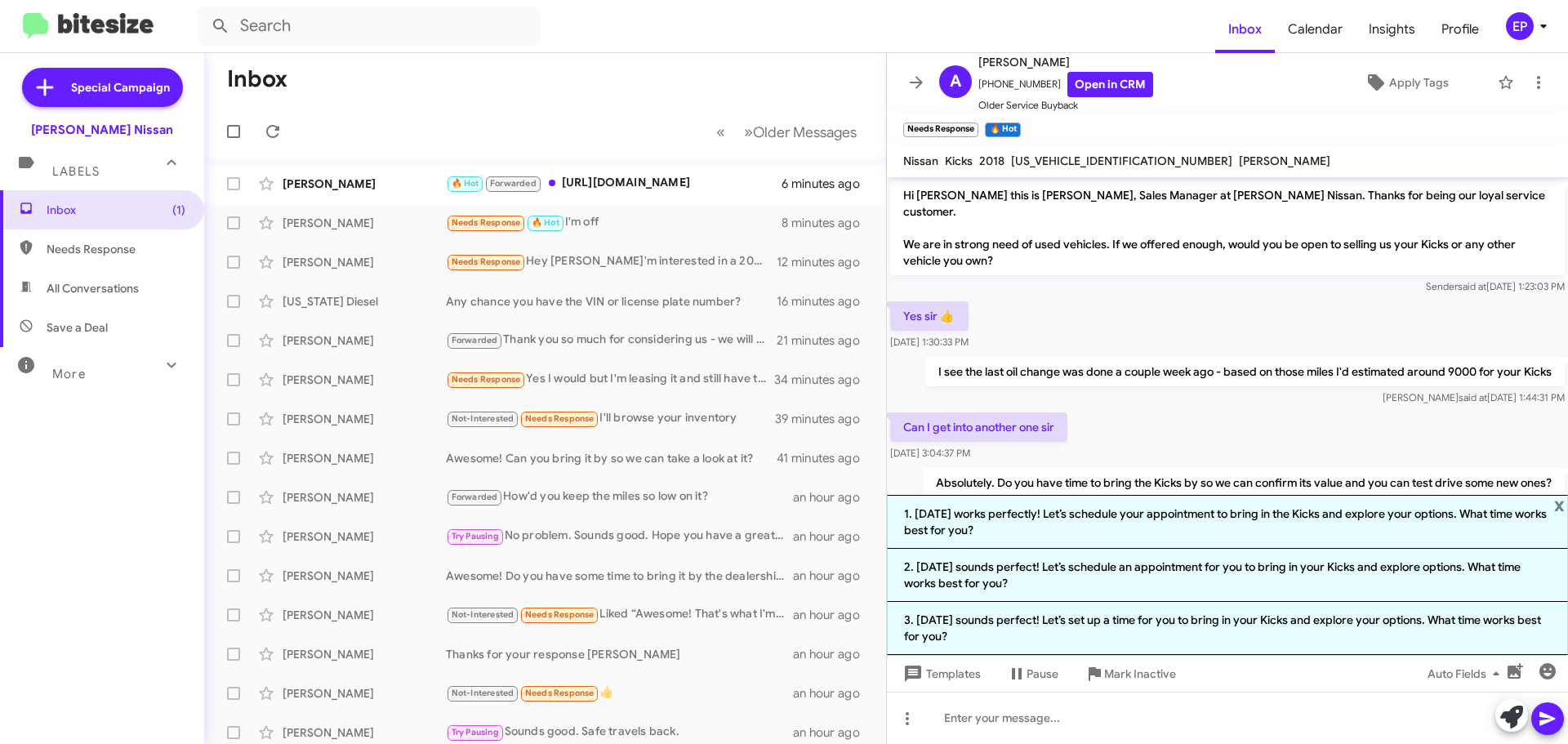
click at [1188, 389] on div "[PERSON_NAME] at [DATE] 1:44:31 PM" at bounding box center [1245, 397] width 639 height 16
click at [923, 69] on button at bounding box center [917, 83] width 32 height 32
